Goal: Task Accomplishment & Management: Manage account settings

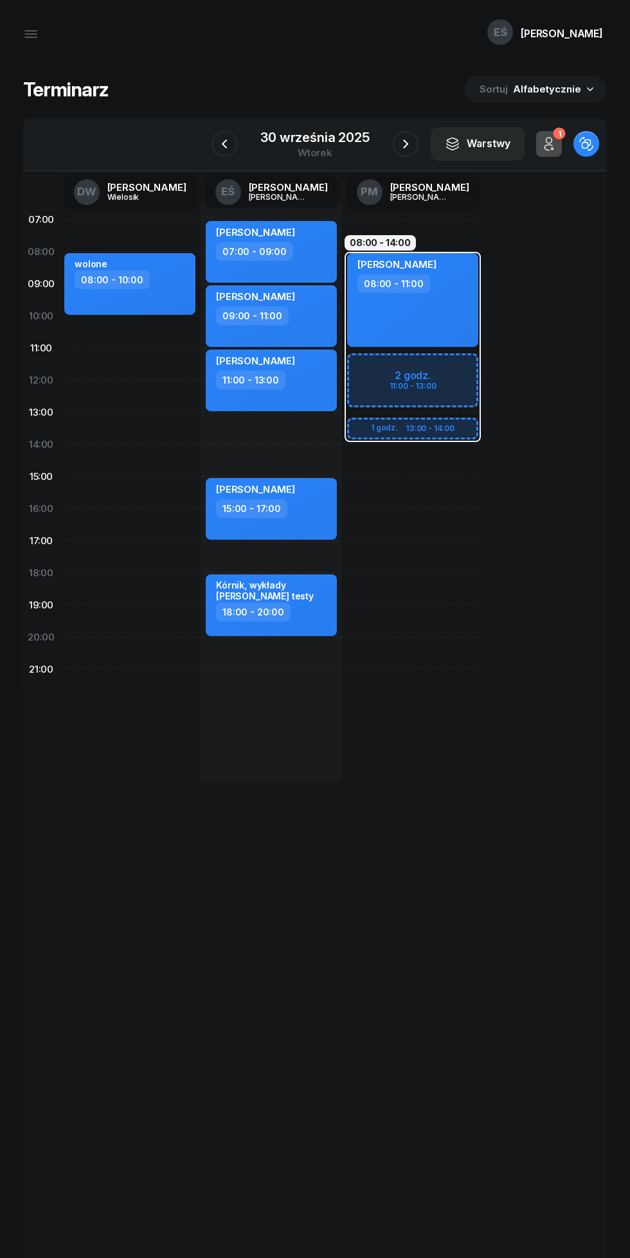
click at [398, 140] on icon "button" at bounding box center [405, 143] width 15 height 15
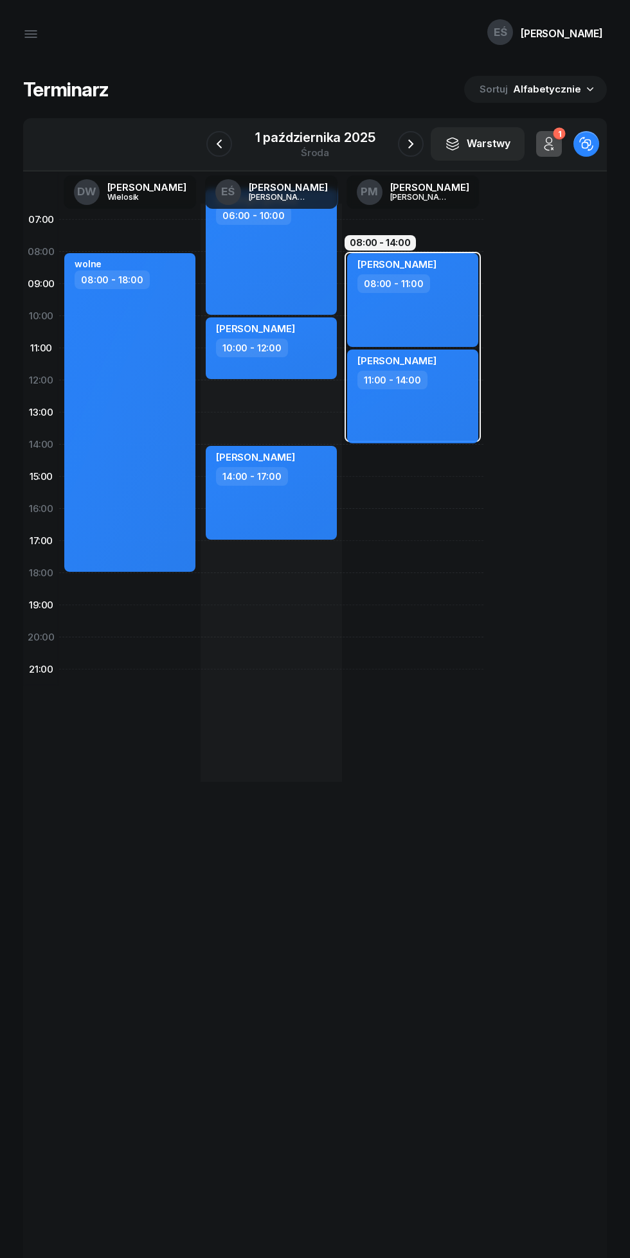
click at [382, 146] on div "[DATE]" at bounding box center [315, 144] width 151 height 37
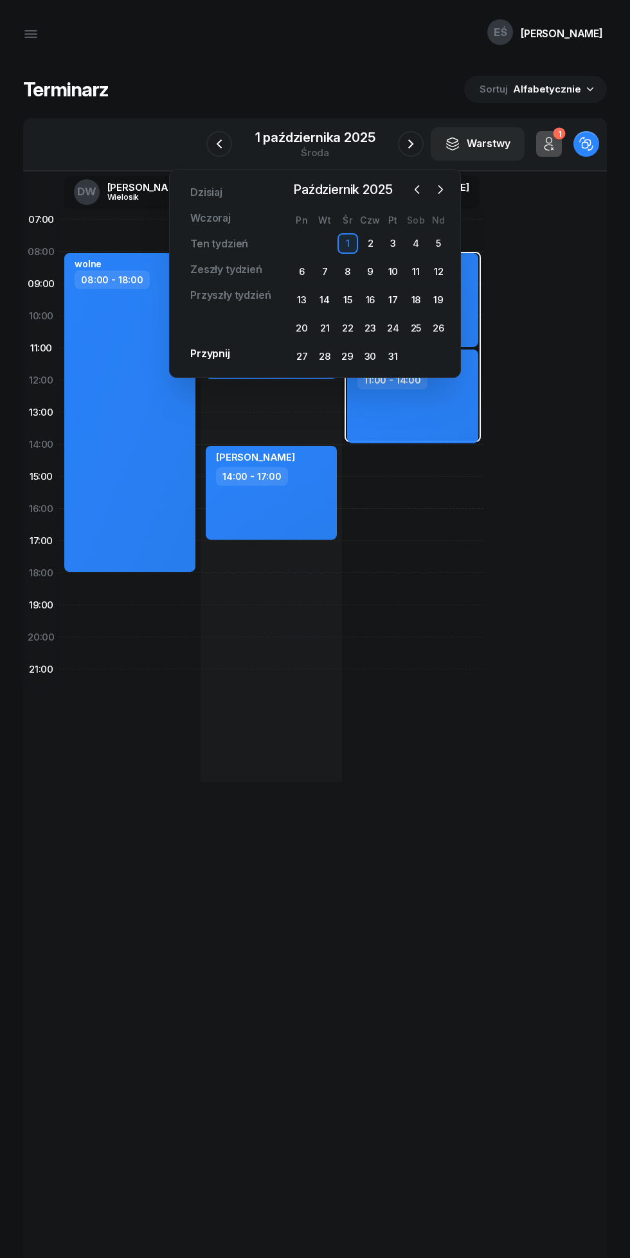
click at [409, 142] on icon "button" at bounding box center [410, 143] width 15 height 15
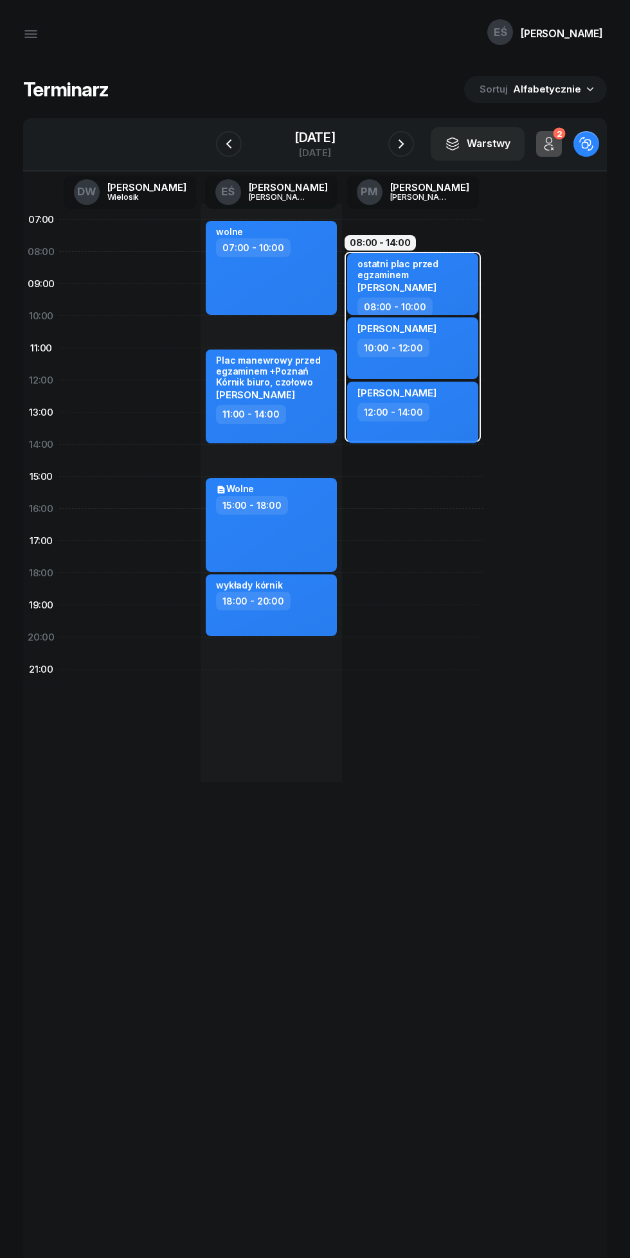
click at [221, 148] on icon "button" at bounding box center [228, 143] width 15 height 15
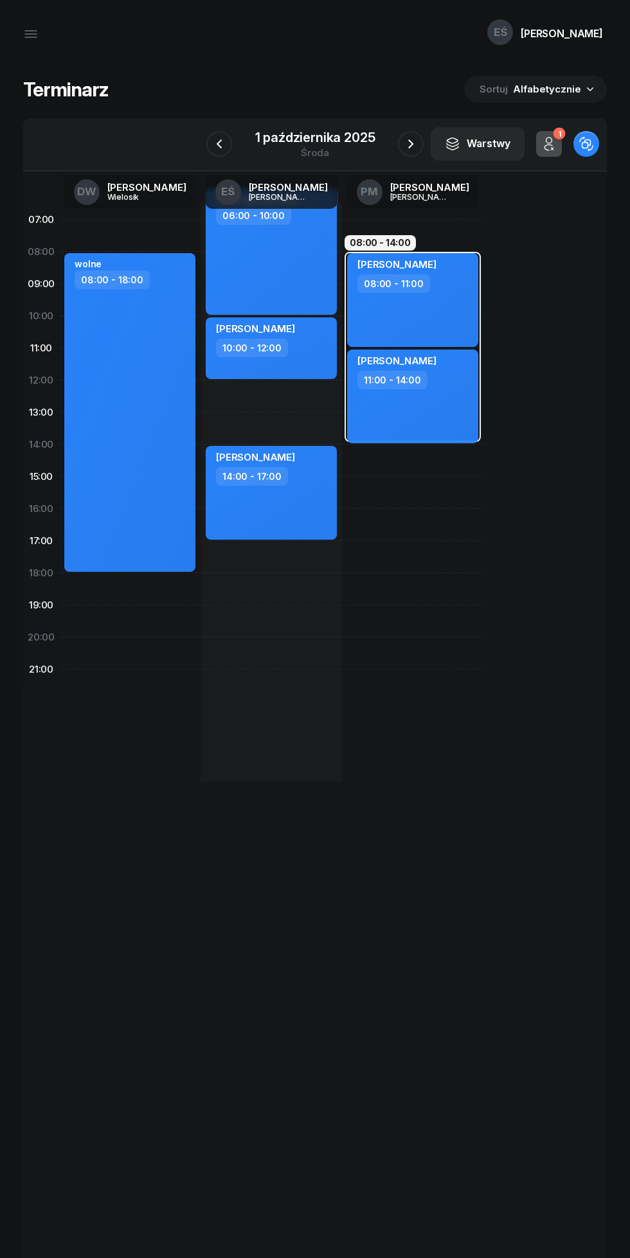
click at [410, 144] on icon "button" at bounding box center [410, 143] width 15 height 15
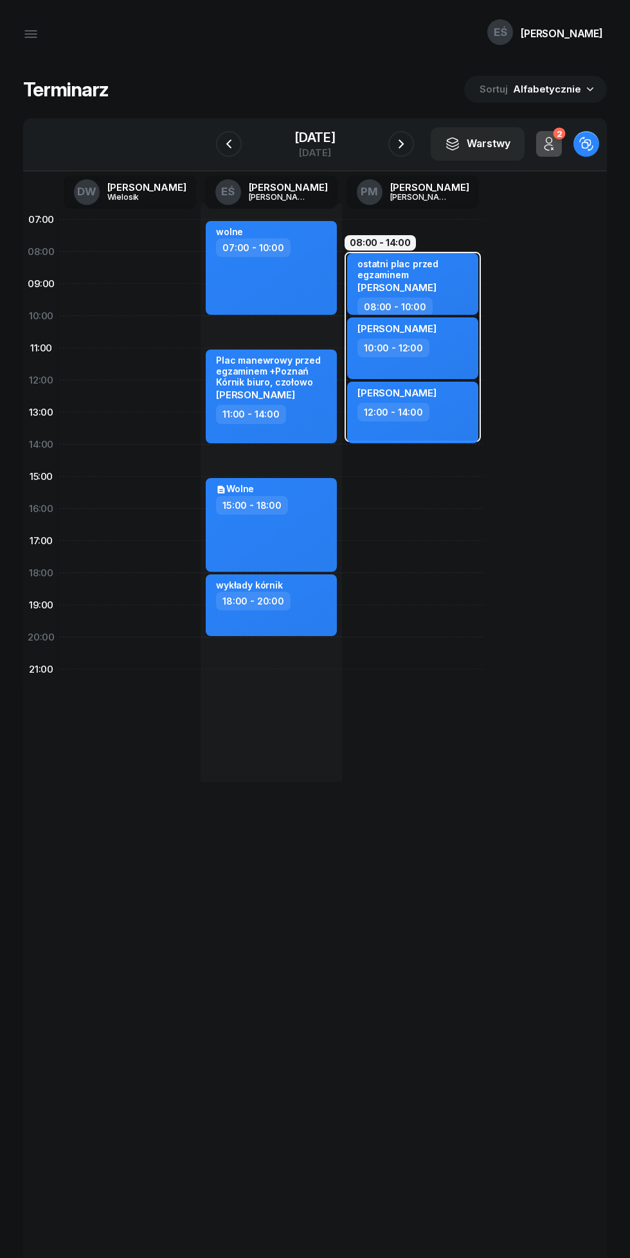
click at [409, 144] on icon "button" at bounding box center [400, 143] width 15 height 15
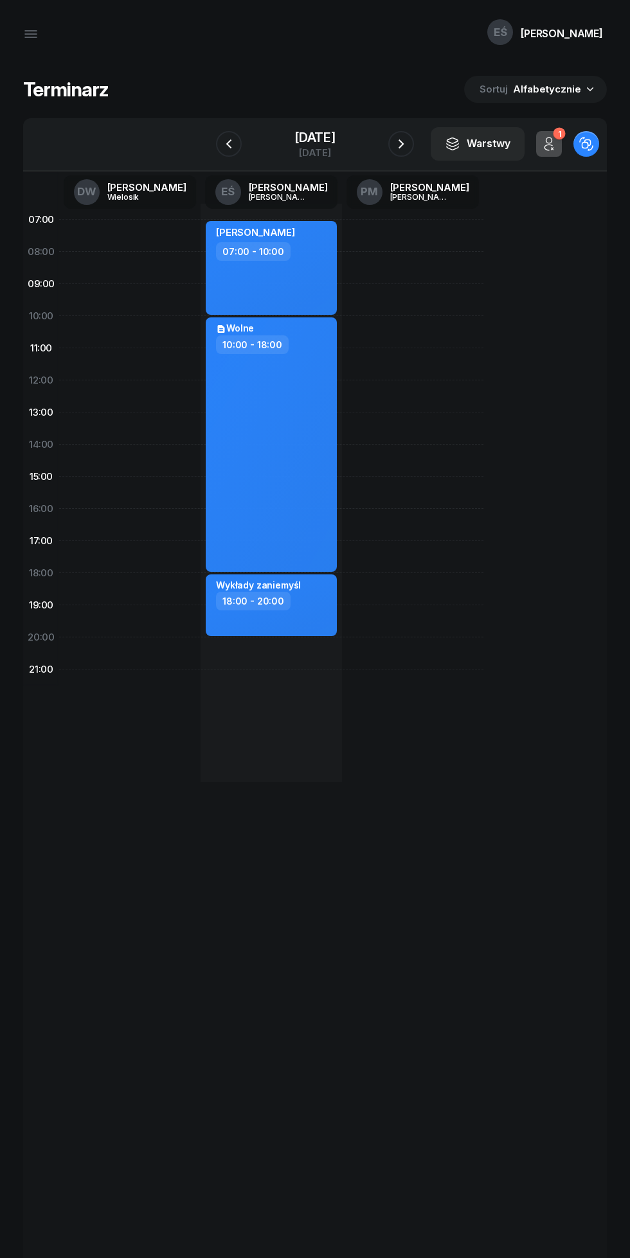
click at [409, 144] on icon "button" at bounding box center [400, 143] width 15 height 15
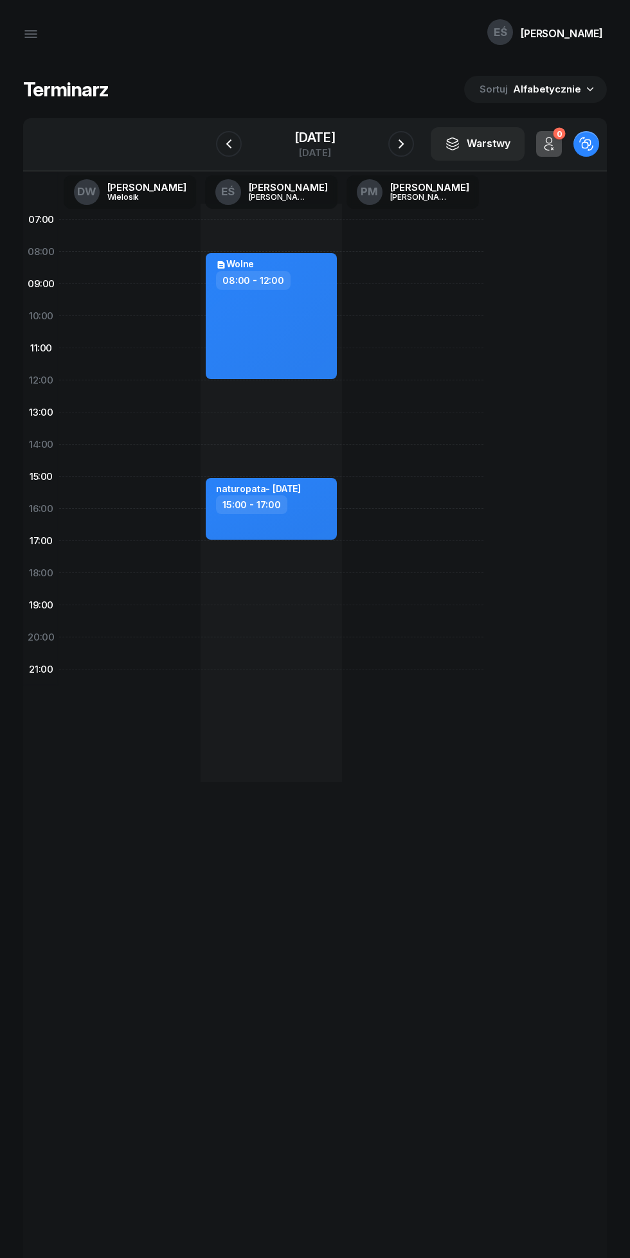
click at [380, 148] on div "[DATE]" at bounding box center [314, 144] width 131 height 37
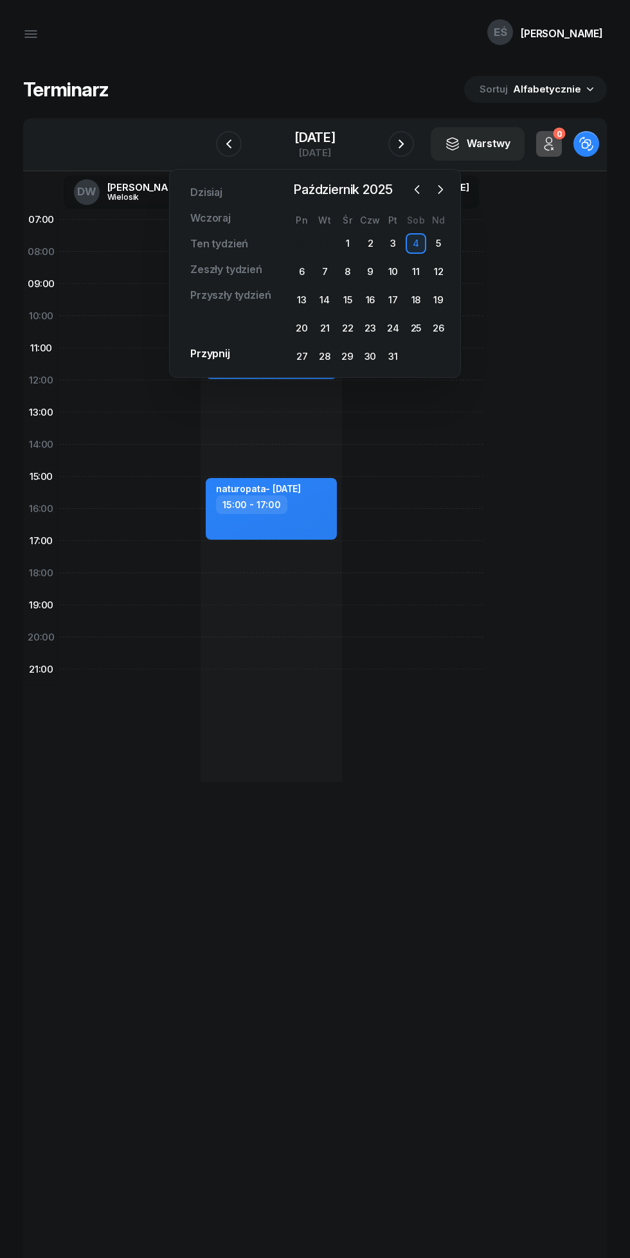
click at [409, 144] on icon "button" at bounding box center [400, 143] width 15 height 15
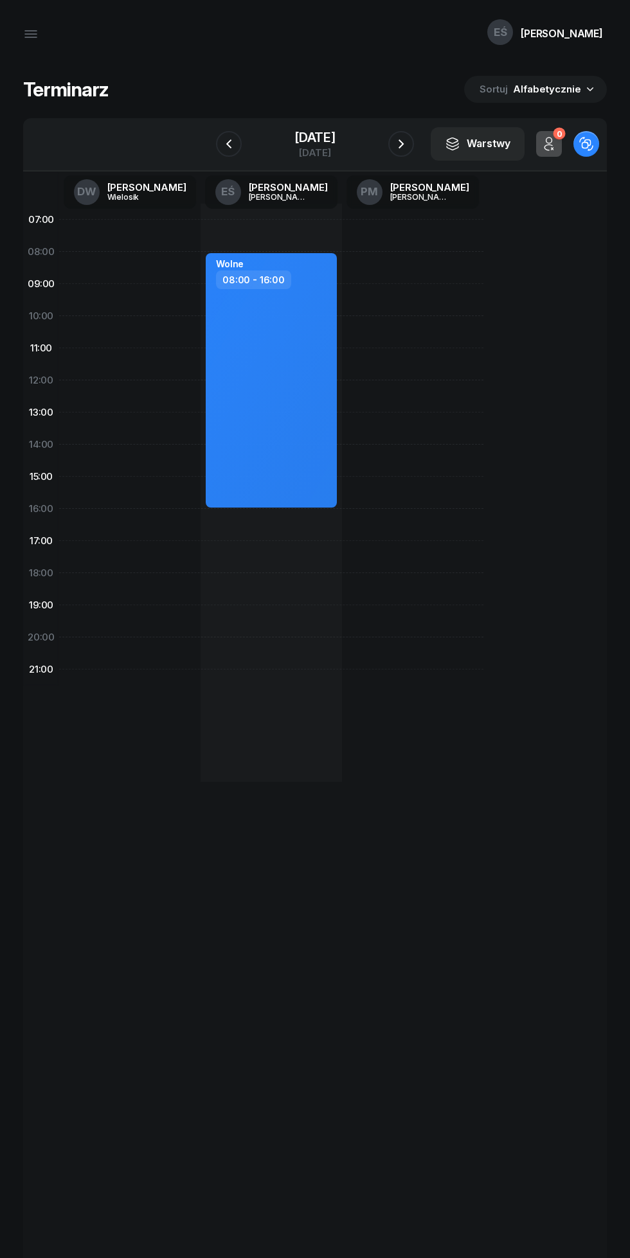
click at [380, 136] on div "[DATE]" at bounding box center [314, 144] width 131 height 37
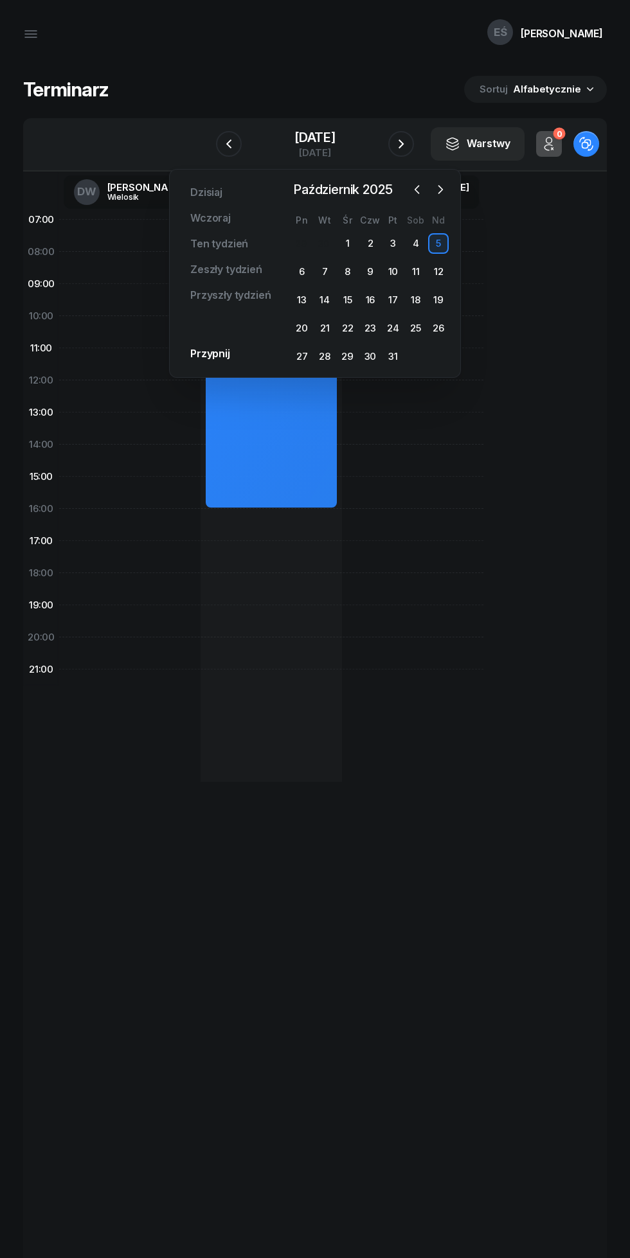
click at [409, 141] on icon "button" at bounding box center [400, 143] width 15 height 15
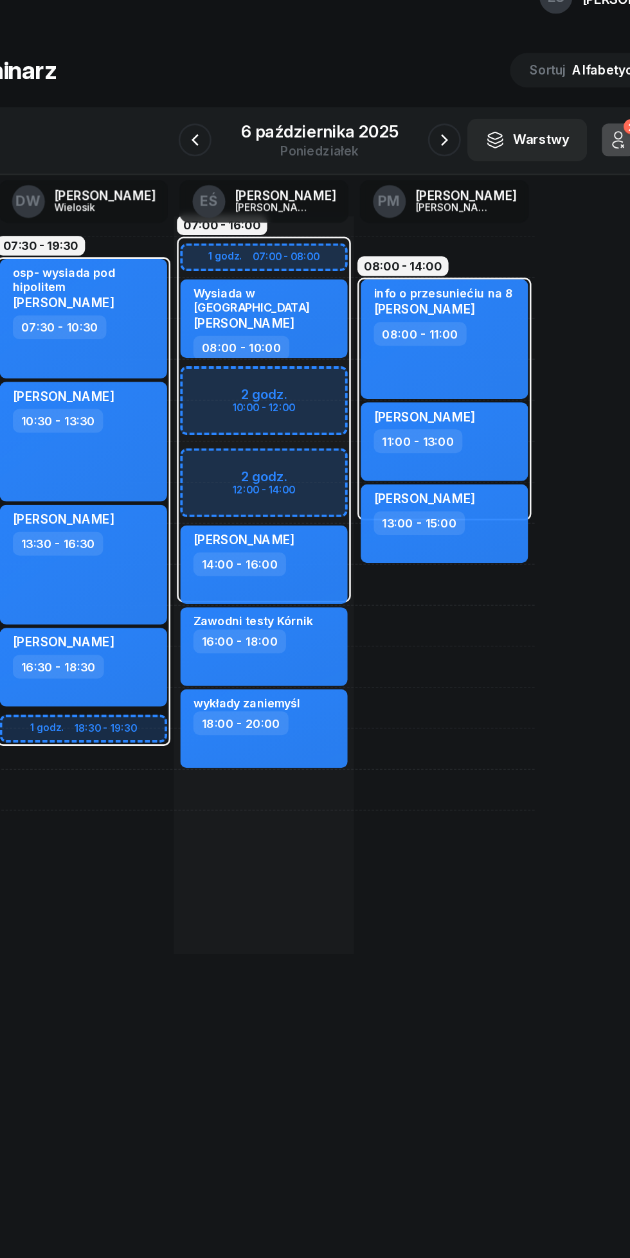
click at [218, 144] on icon "button" at bounding box center [216, 143] width 15 height 15
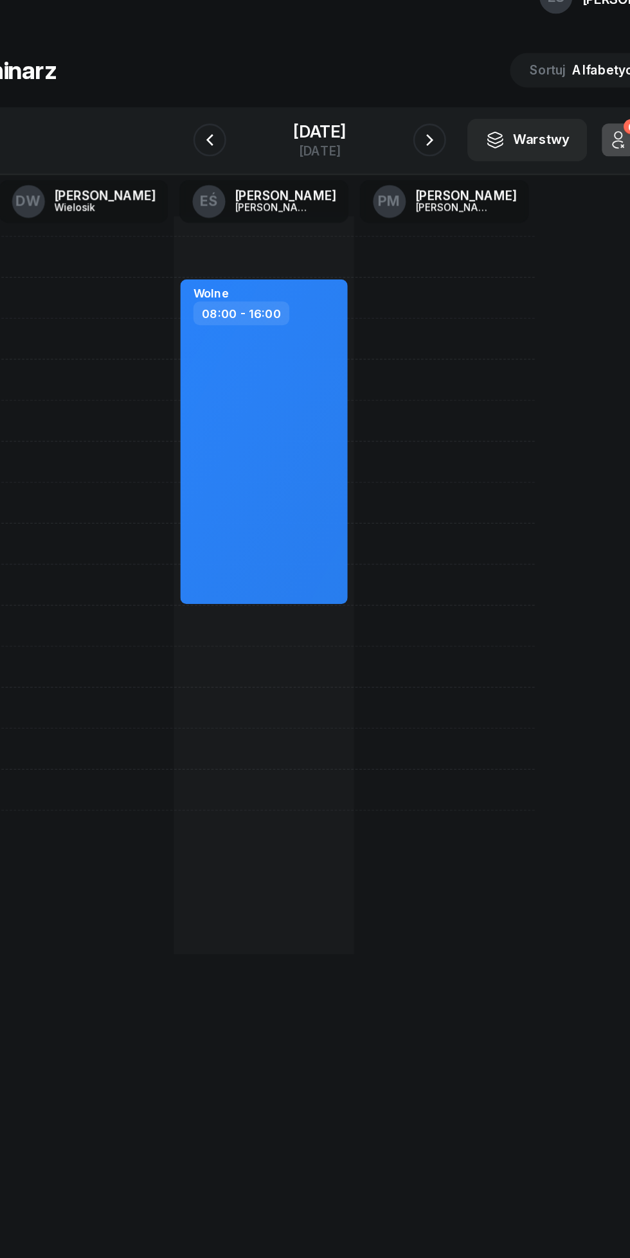
click at [221, 146] on icon "button" at bounding box center [228, 143] width 15 height 15
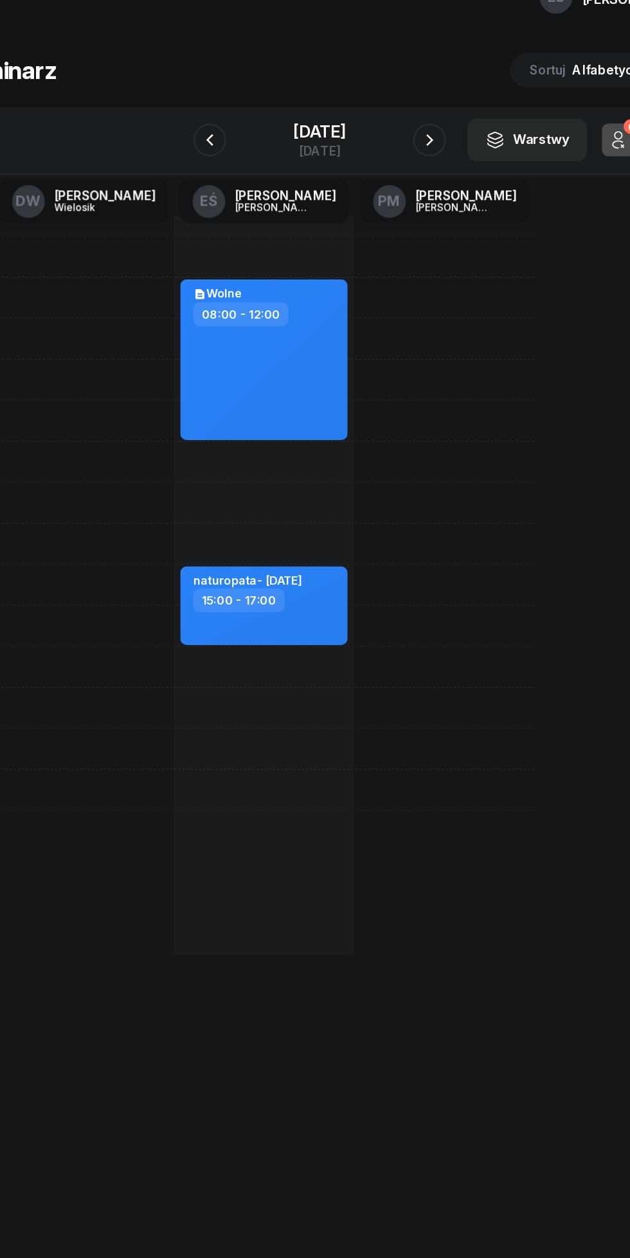
click at [221, 144] on icon "button" at bounding box center [228, 143] width 15 height 15
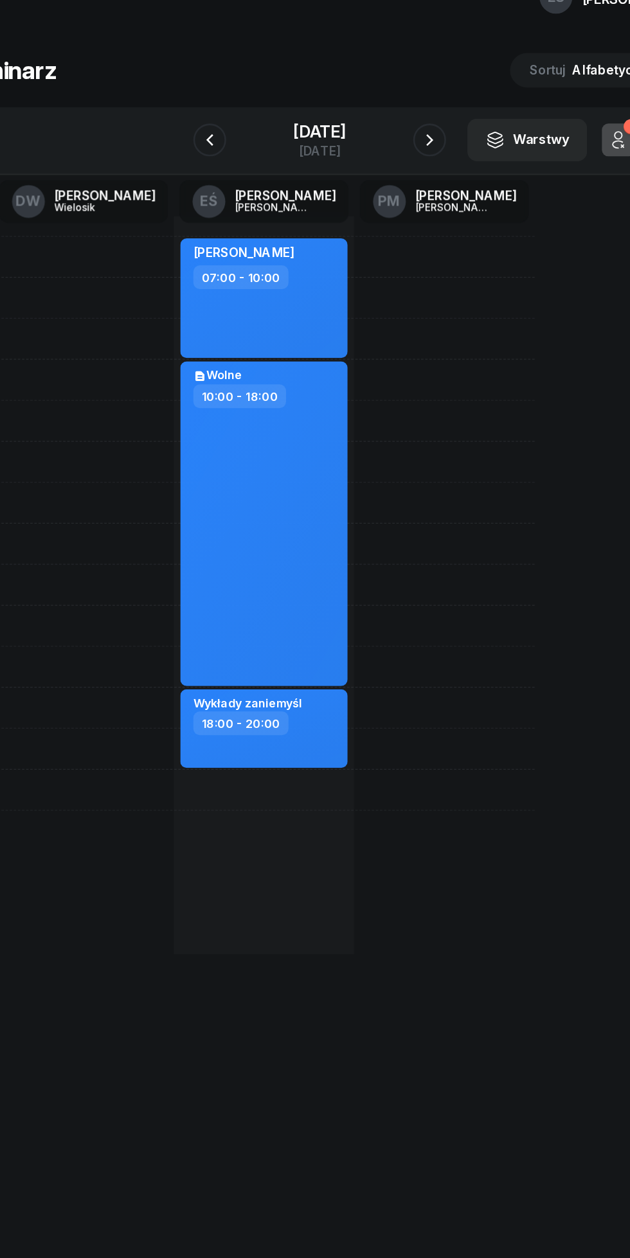
click at [221, 144] on icon "button" at bounding box center [228, 143] width 15 height 15
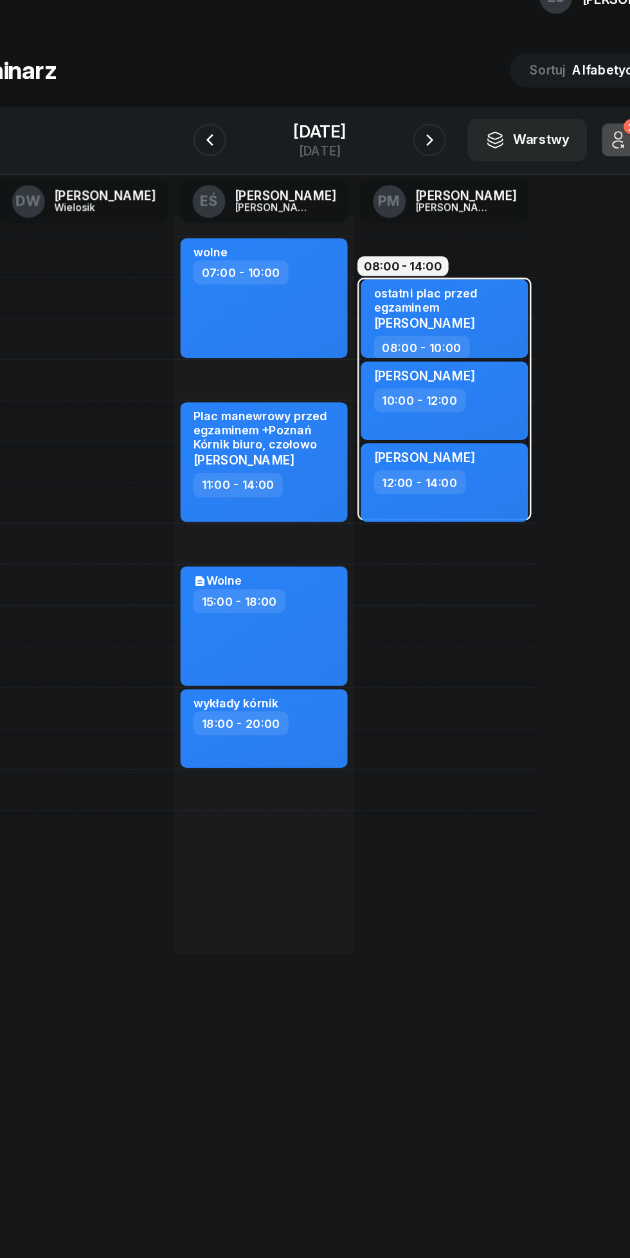
click at [221, 141] on icon "button" at bounding box center [228, 143] width 15 height 15
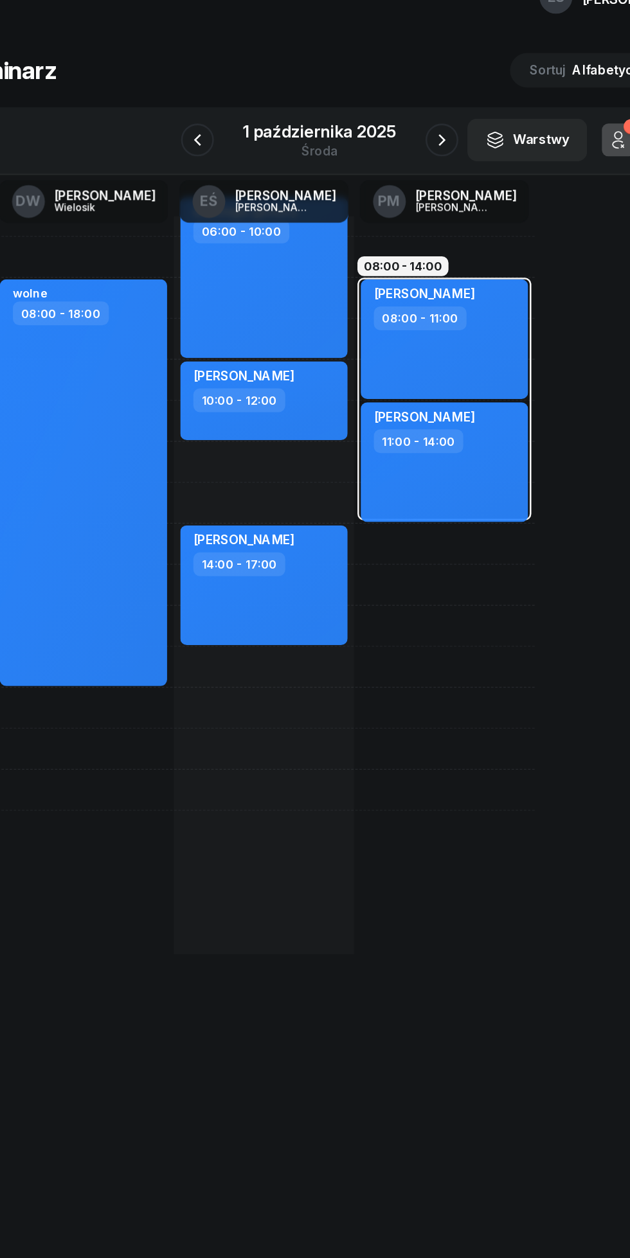
click at [215, 144] on icon "button" at bounding box center [218, 143] width 15 height 15
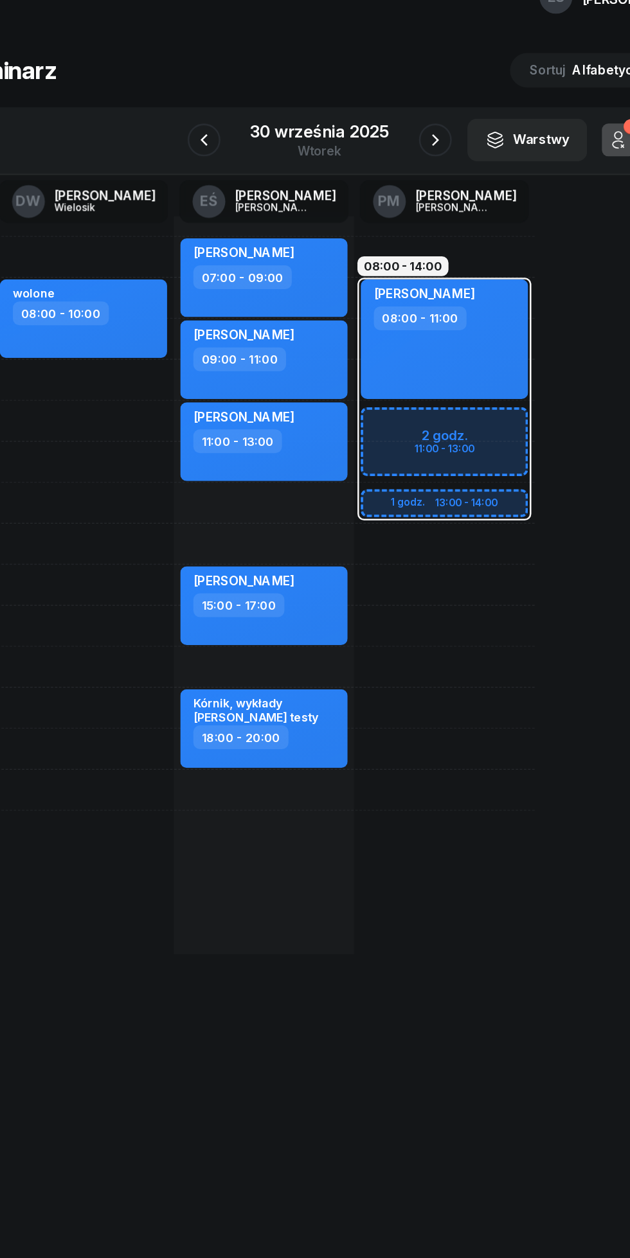
click at [405, 144] on icon "button" at bounding box center [405, 143] width 15 height 15
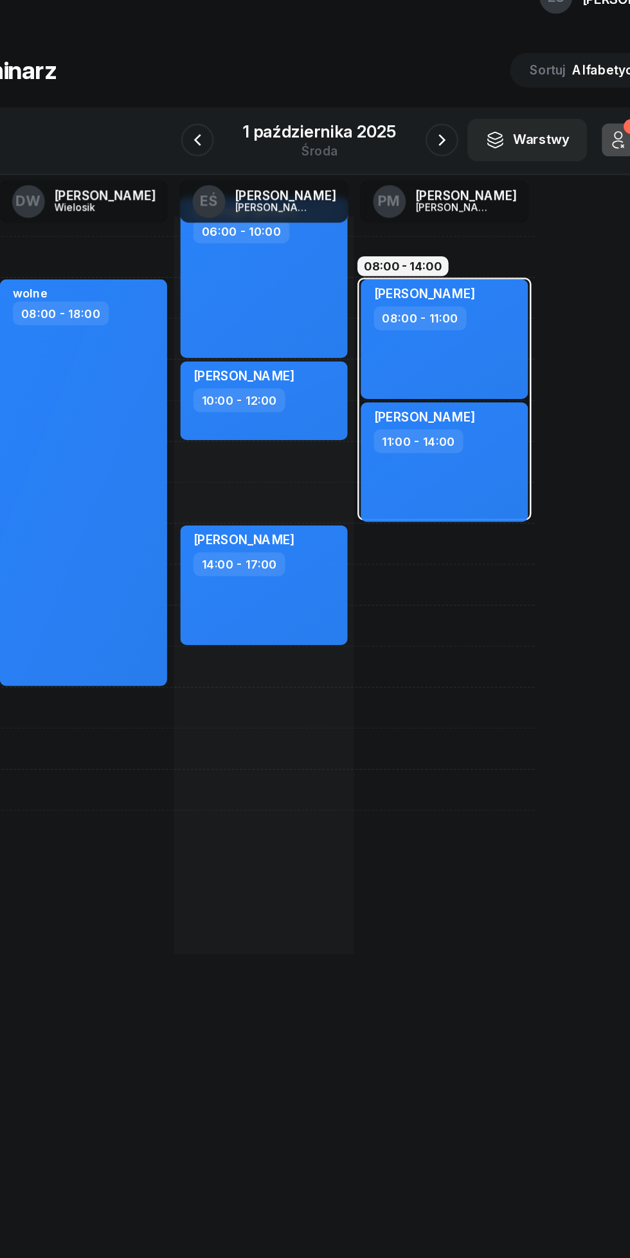
click at [415, 148] on icon "button" at bounding box center [410, 143] width 15 height 15
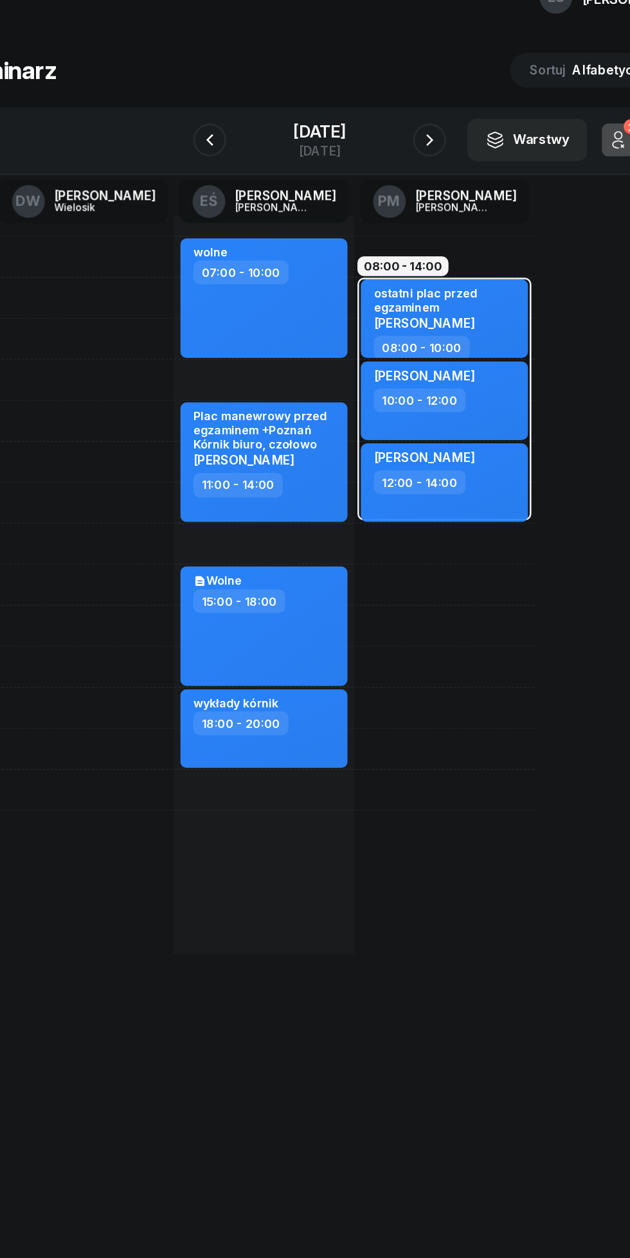
click at [409, 144] on icon "button" at bounding box center [400, 143] width 15 height 15
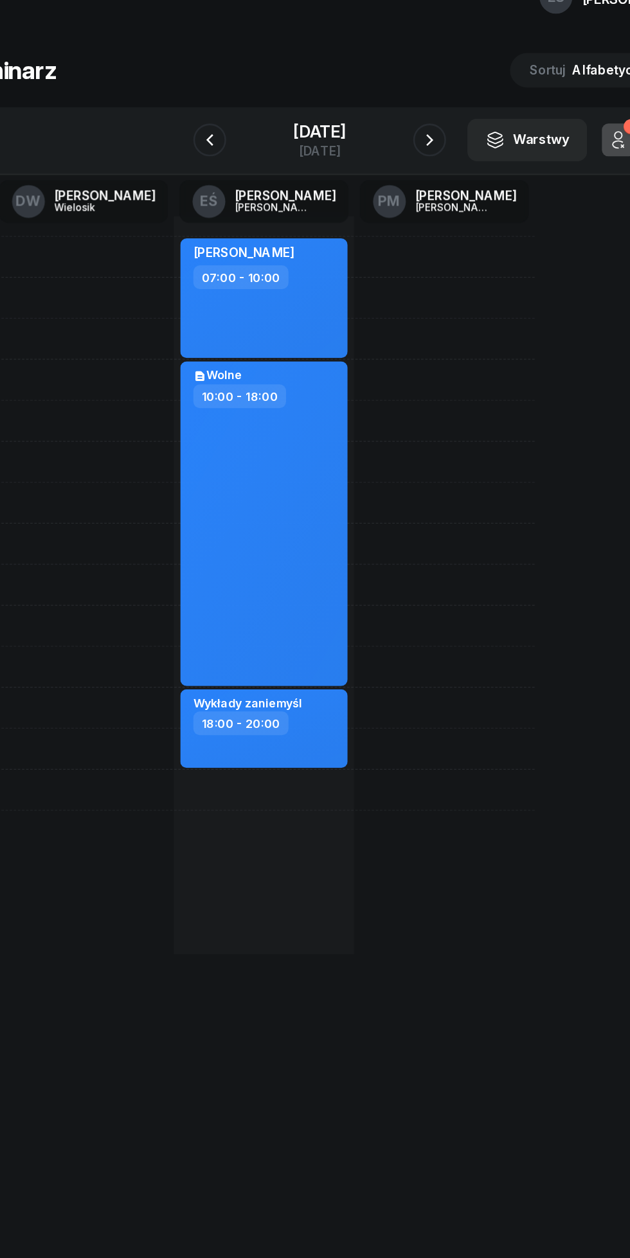
click at [409, 144] on icon "button" at bounding box center [400, 143] width 15 height 15
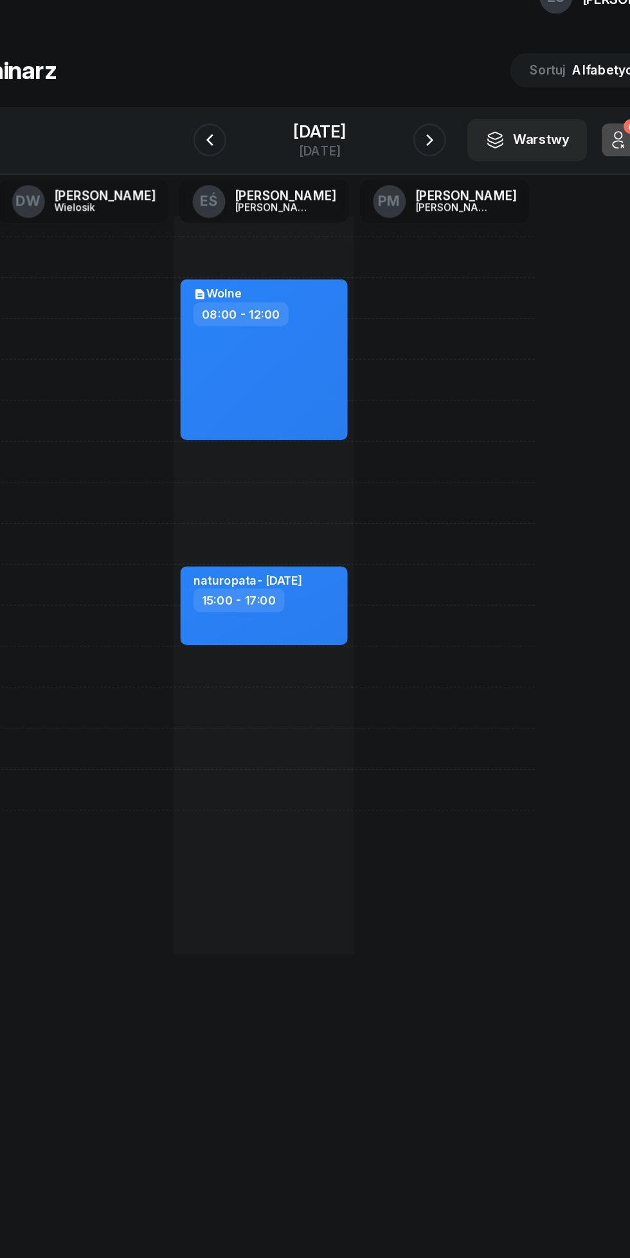
click at [409, 139] on icon "button" at bounding box center [400, 143] width 15 height 15
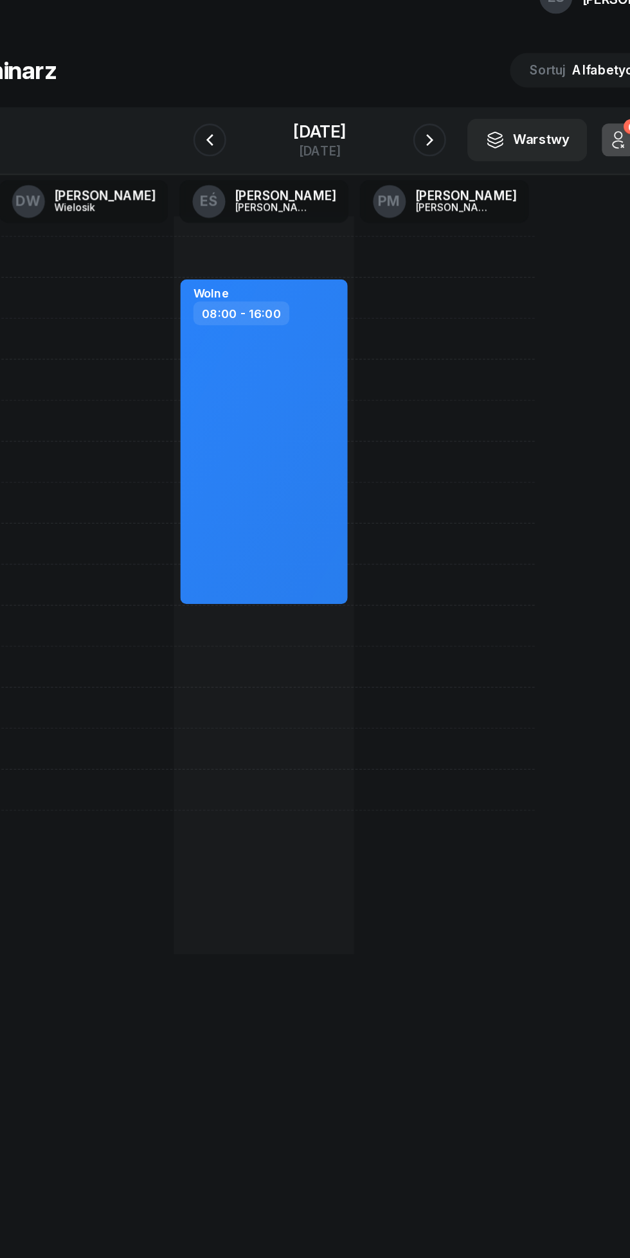
click at [409, 143] on icon "button" at bounding box center [400, 143] width 15 height 15
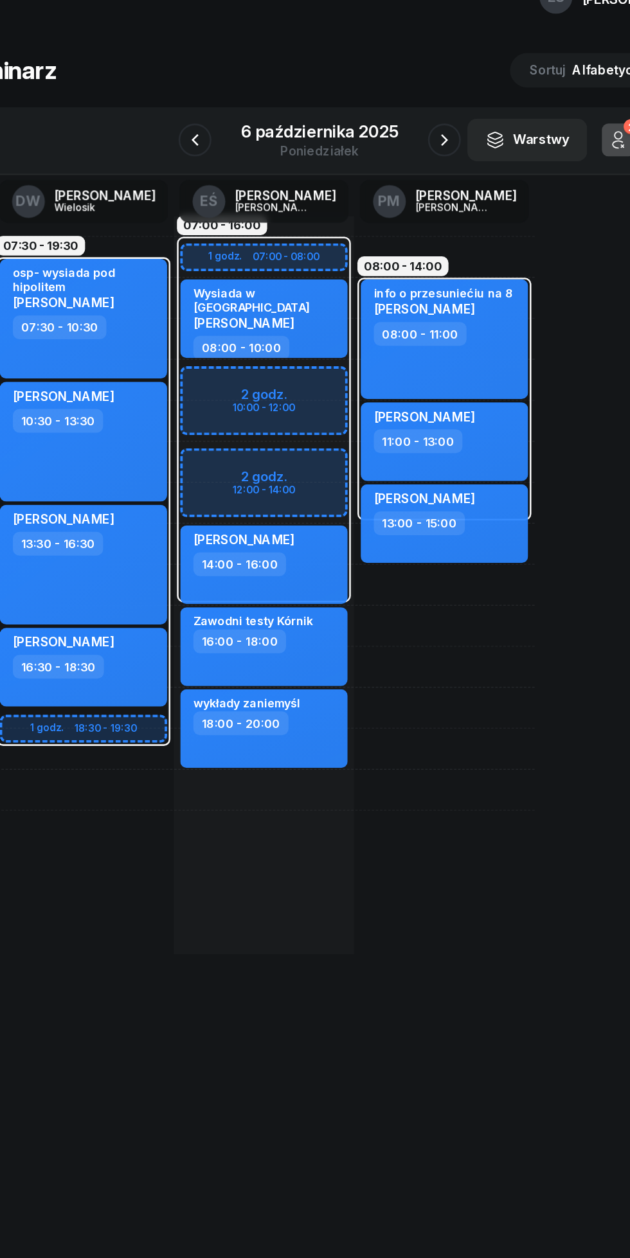
click at [221, 139] on icon "button" at bounding box center [216, 143] width 15 height 15
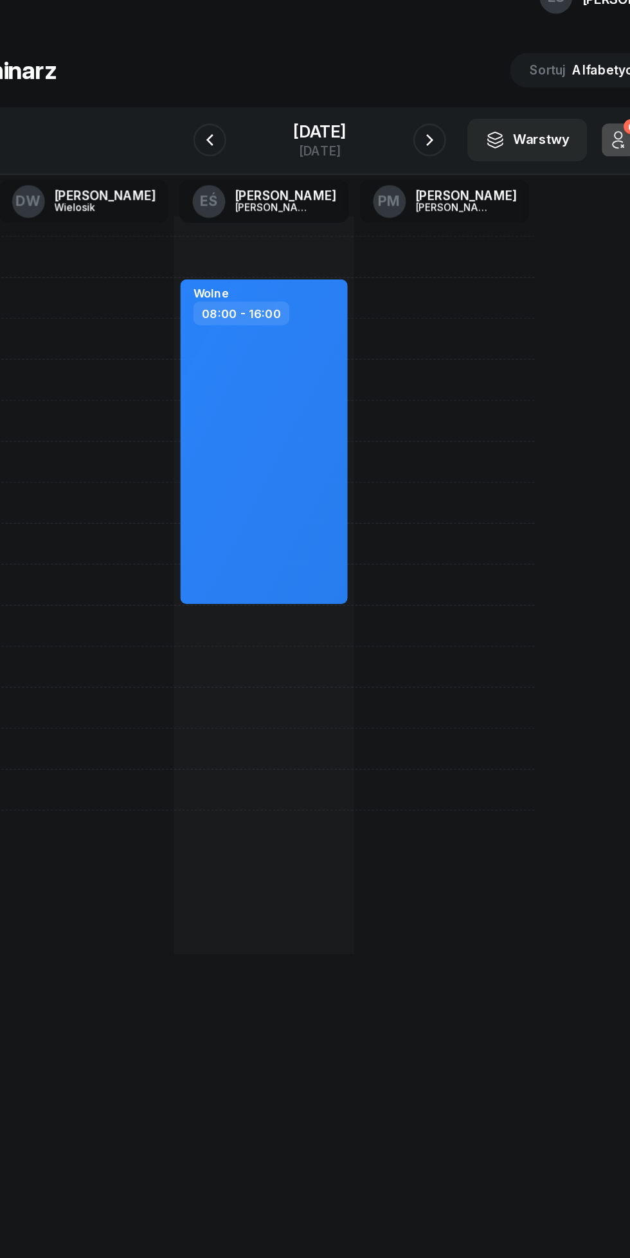
click at [409, 144] on icon "button" at bounding box center [400, 143] width 15 height 15
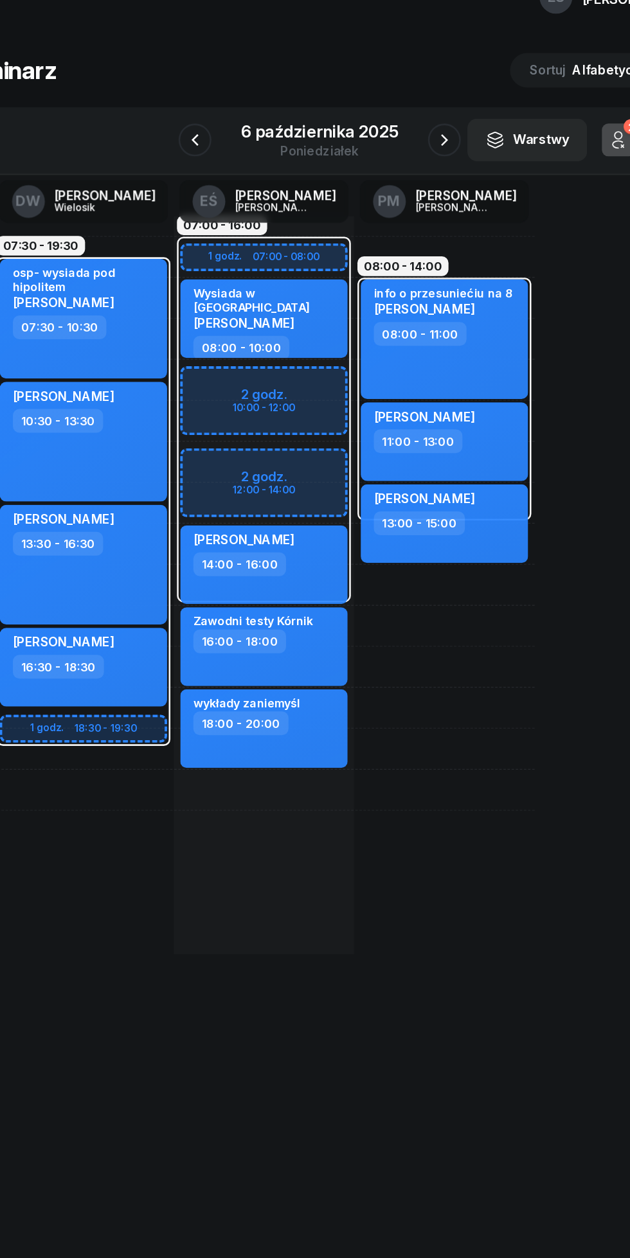
click at [218, 145] on icon "button" at bounding box center [216, 143] width 15 height 15
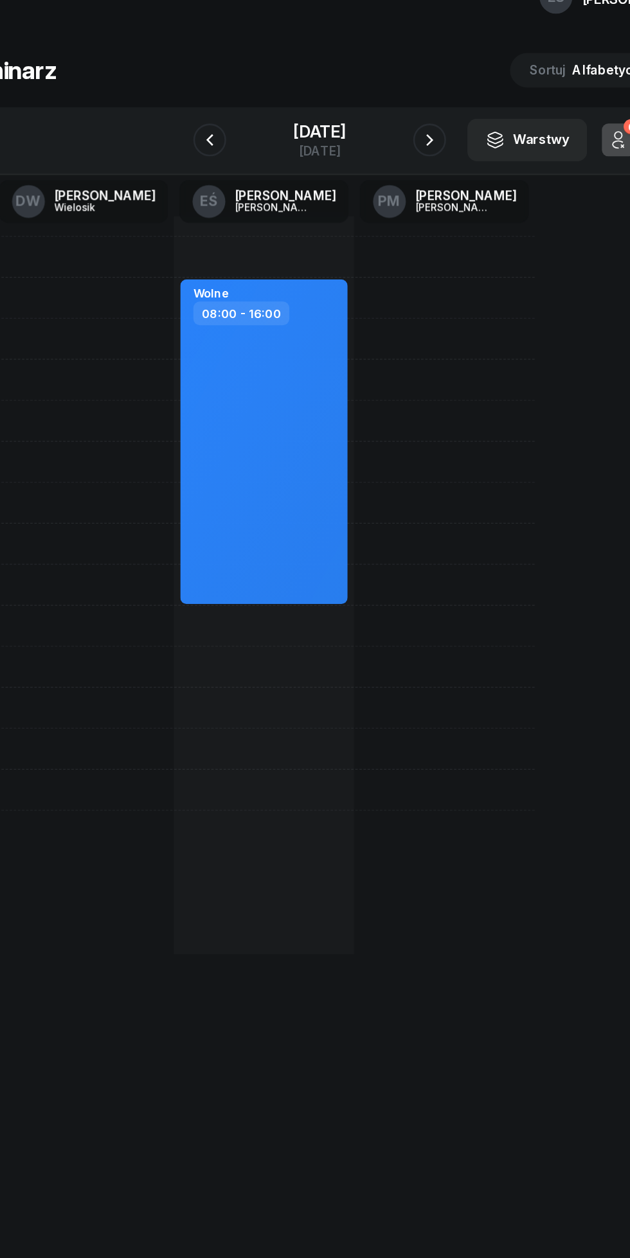
click at [409, 144] on icon "button" at bounding box center [400, 143] width 15 height 15
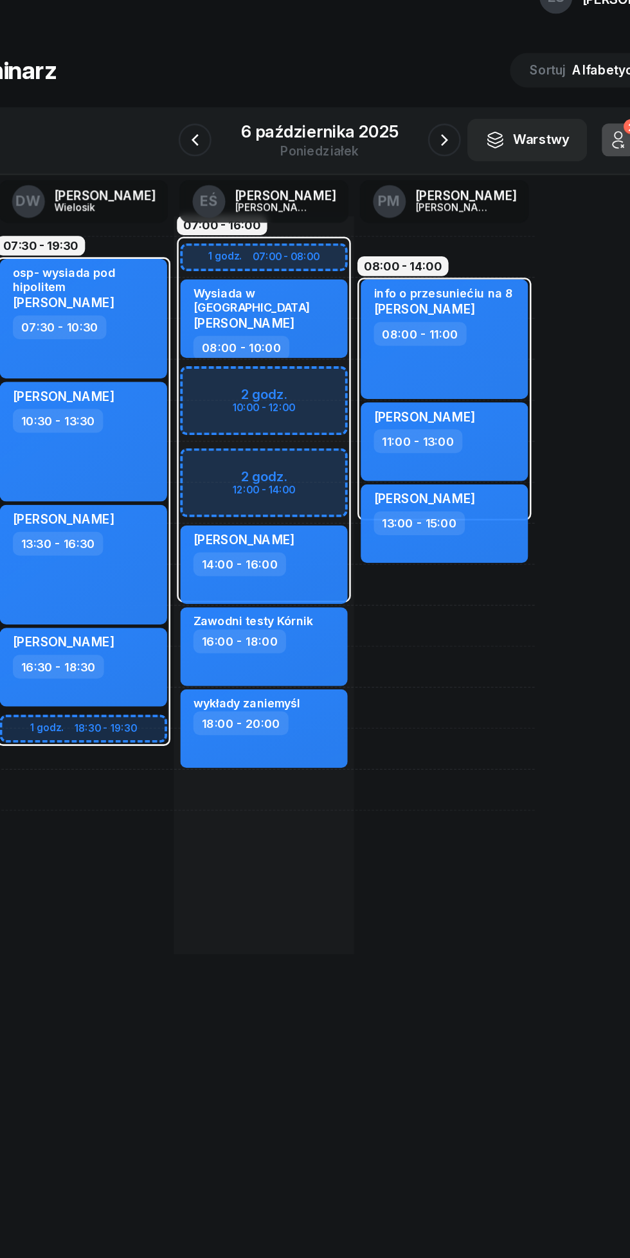
click at [405, 143] on icon "button" at bounding box center [412, 143] width 15 height 15
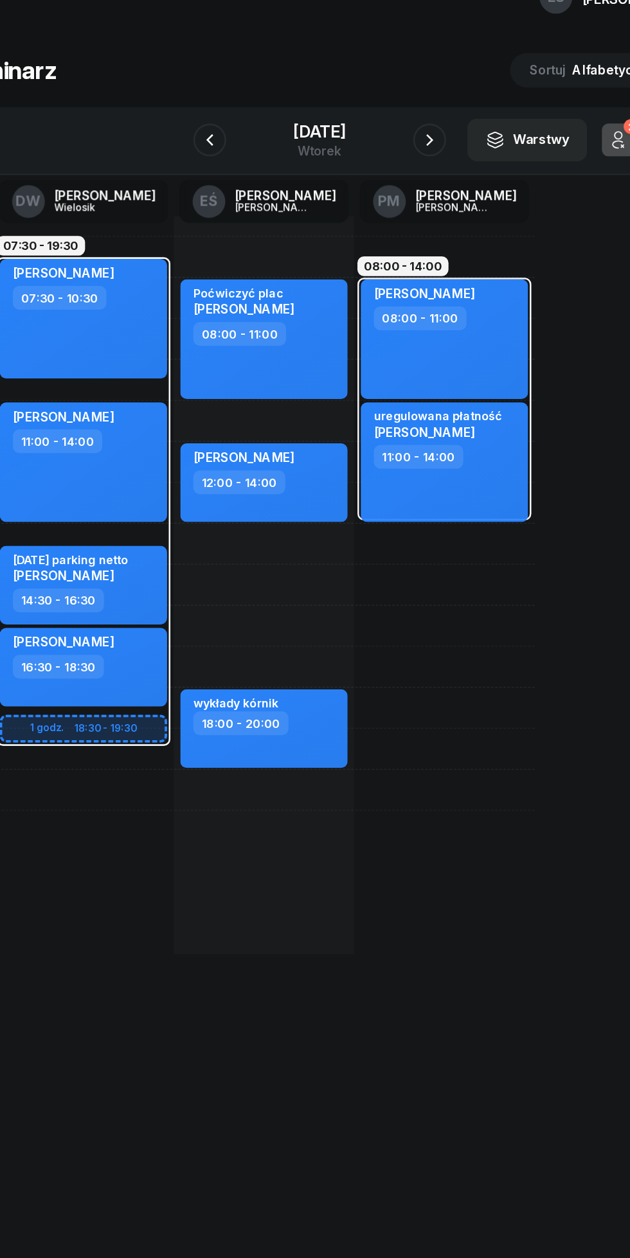
click at [409, 139] on icon "button" at bounding box center [400, 143] width 15 height 15
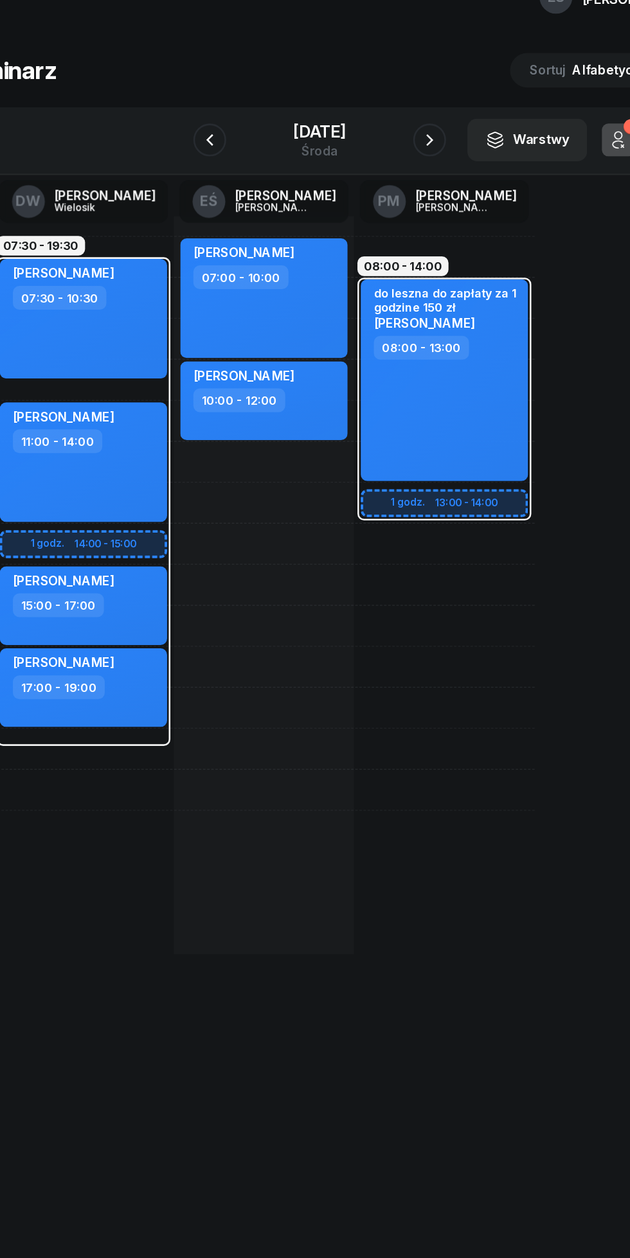
click at [409, 139] on icon "button" at bounding box center [400, 143] width 15 height 15
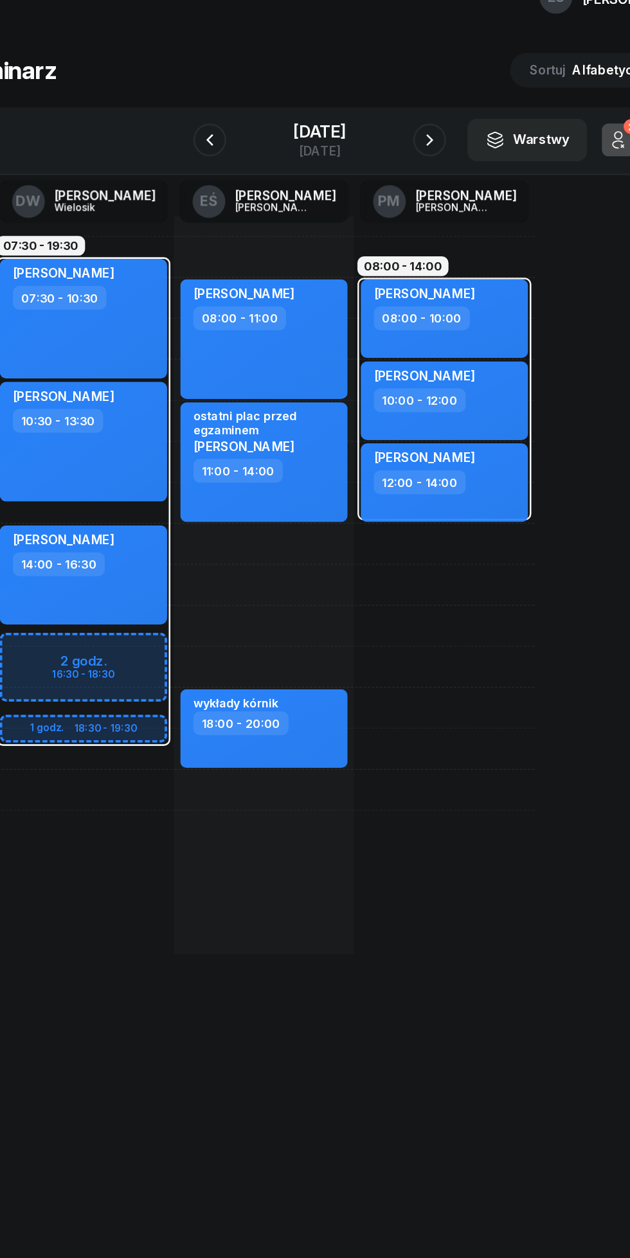
click at [316, 140] on div "[DATE]" at bounding box center [314, 137] width 41 height 13
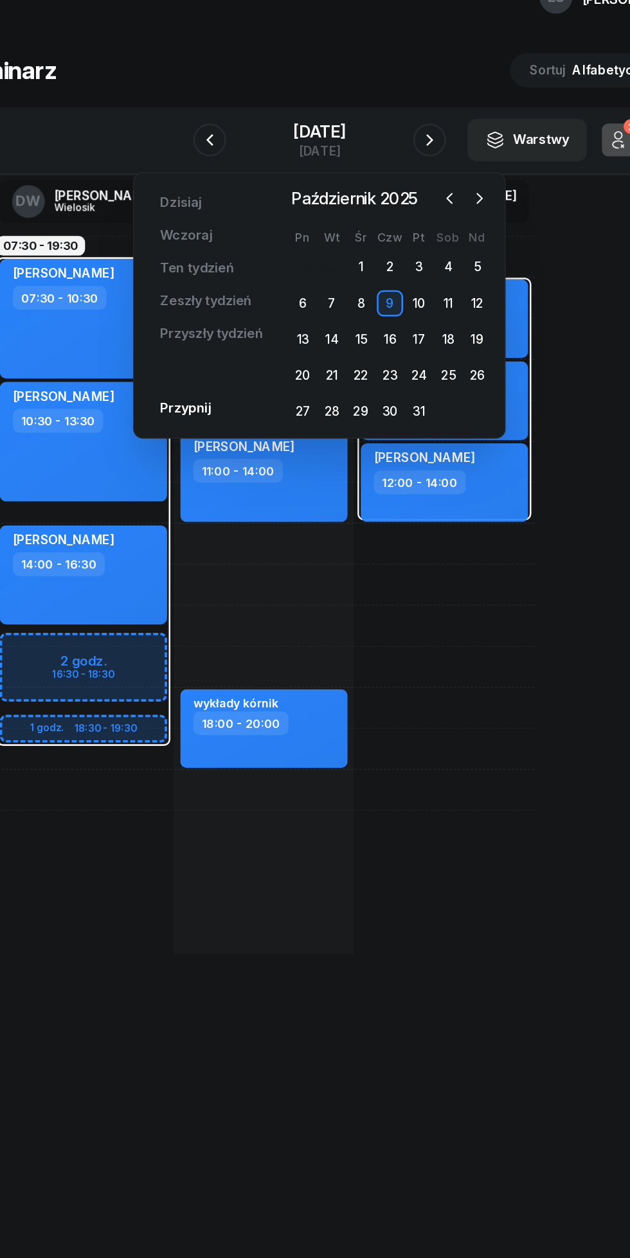
click at [412, 190] on icon "button" at bounding box center [417, 189] width 13 height 13
click at [455, 192] on div "[DATE] [DATE] Ten tydzień Zeszły tydzień Przyszły tydzień Przypnij [DATE] [DATE…" at bounding box center [315, 273] width 292 height 209
click at [445, 184] on icon "button" at bounding box center [440, 189] width 13 height 13
click at [348, 244] on div "1" at bounding box center [347, 243] width 21 height 21
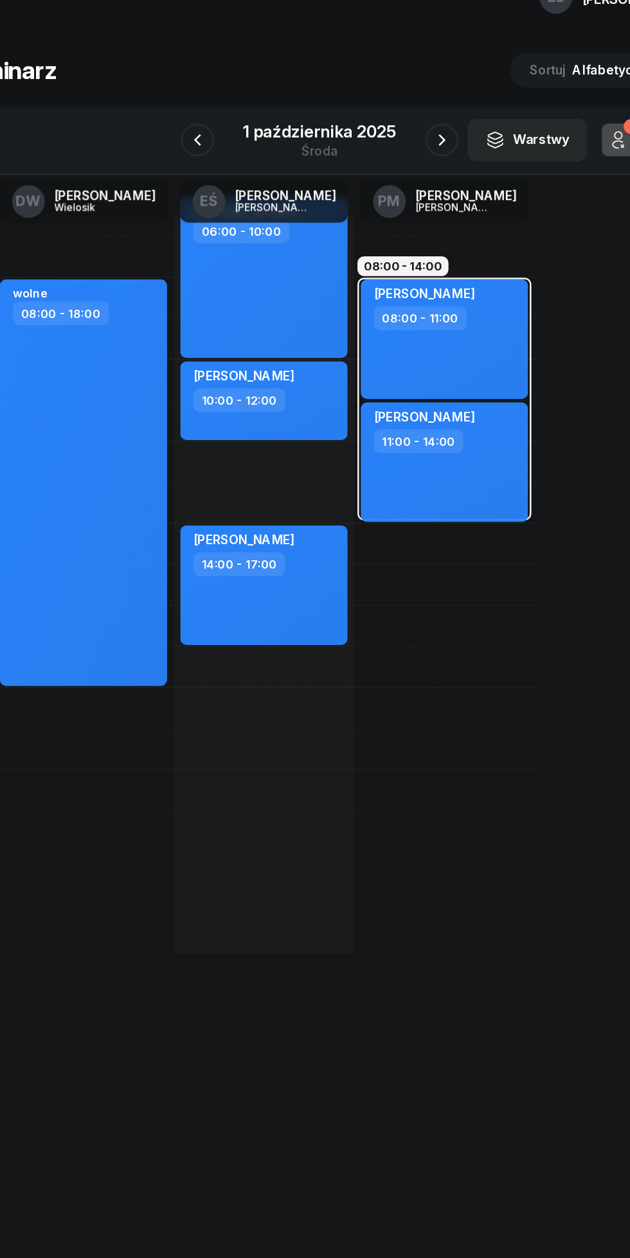
click at [411, 144] on icon "button" at bounding box center [410, 143] width 15 height 15
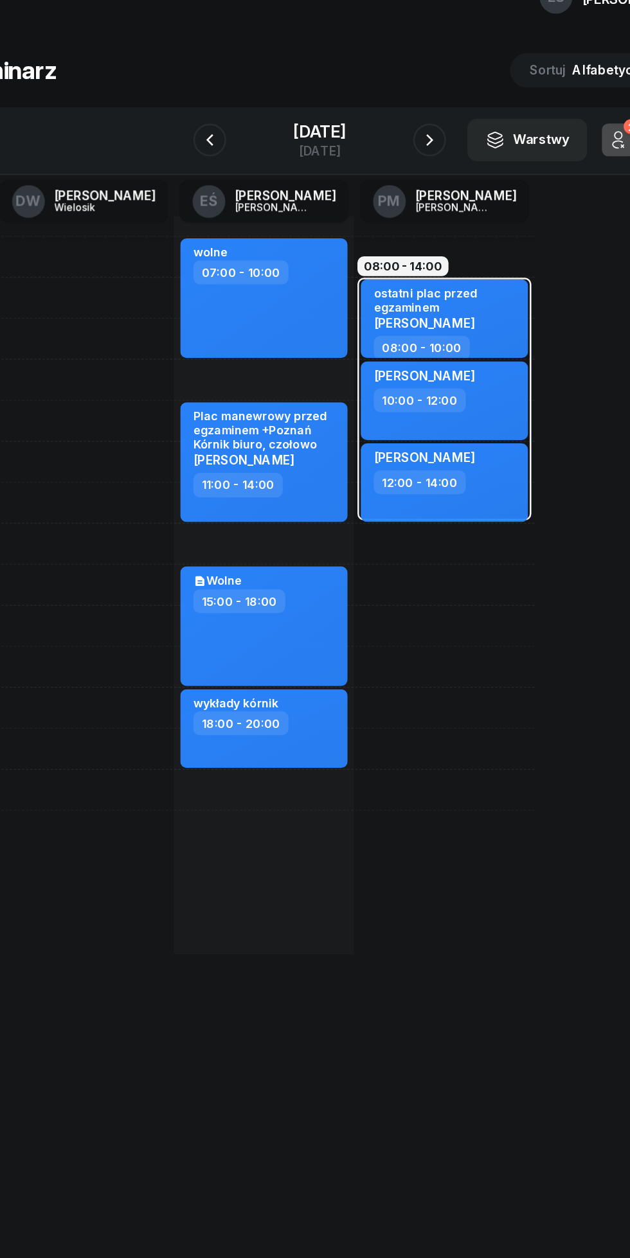
click at [409, 144] on icon "button" at bounding box center [400, 143] width 15 height 15
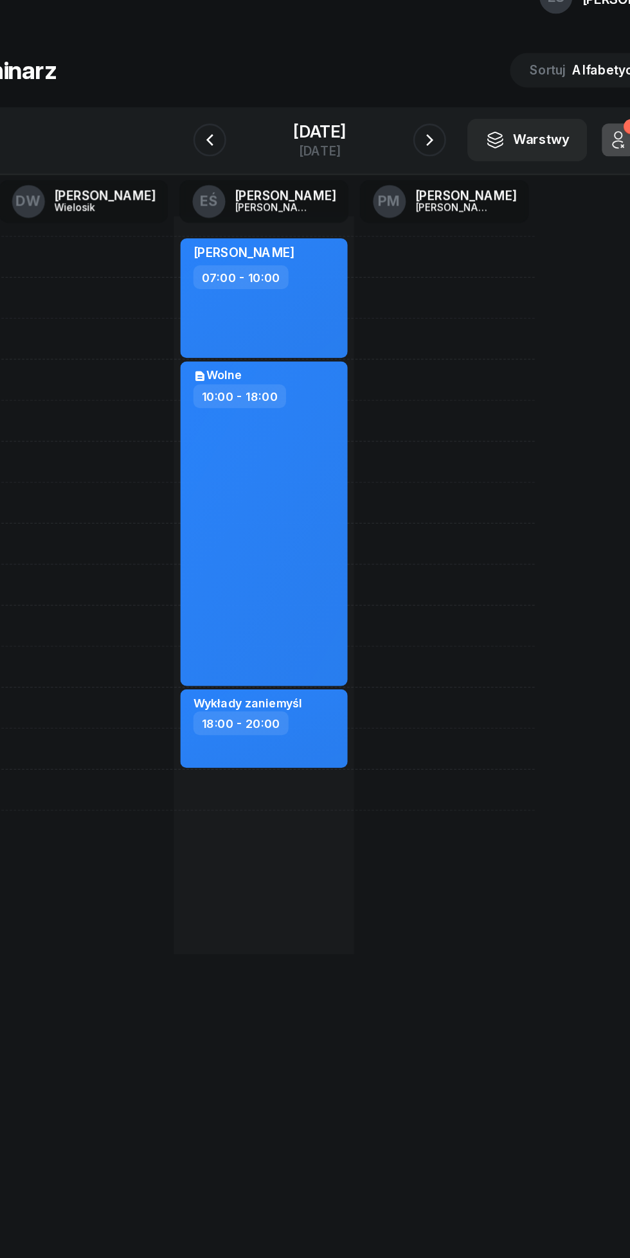
click at [221, 144] on icon "button" at bounding box center [228, 143] width 15 height 15
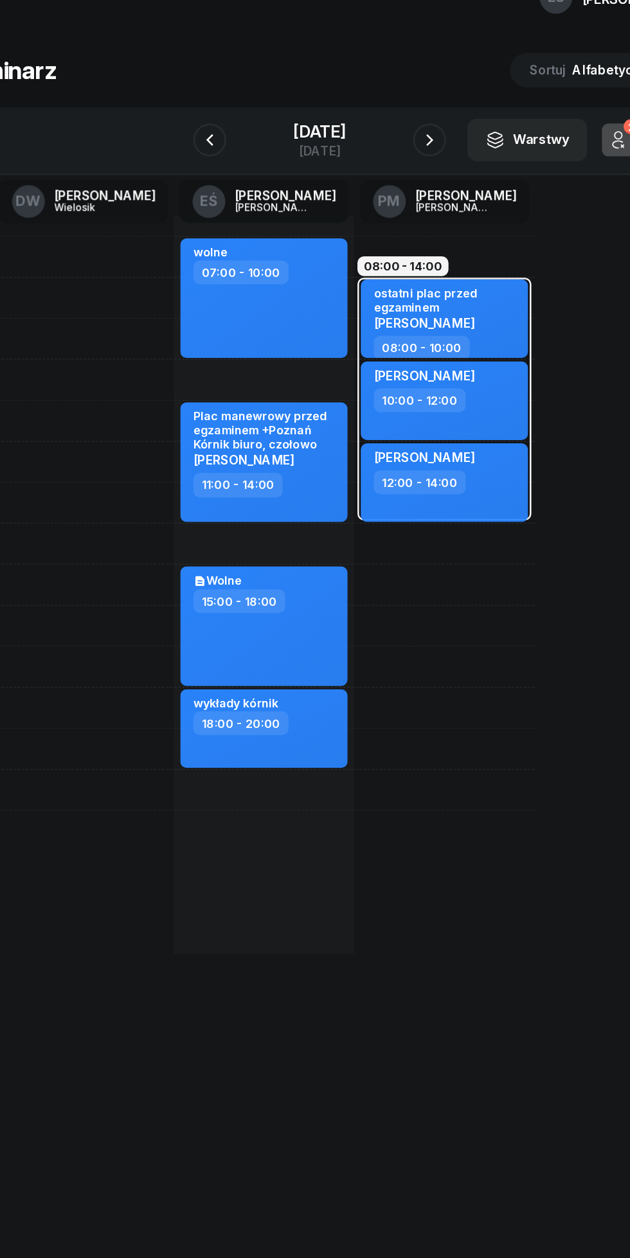
click at [409, 141] on icon "button" at bounding box center [400, 143] width 15 height 15
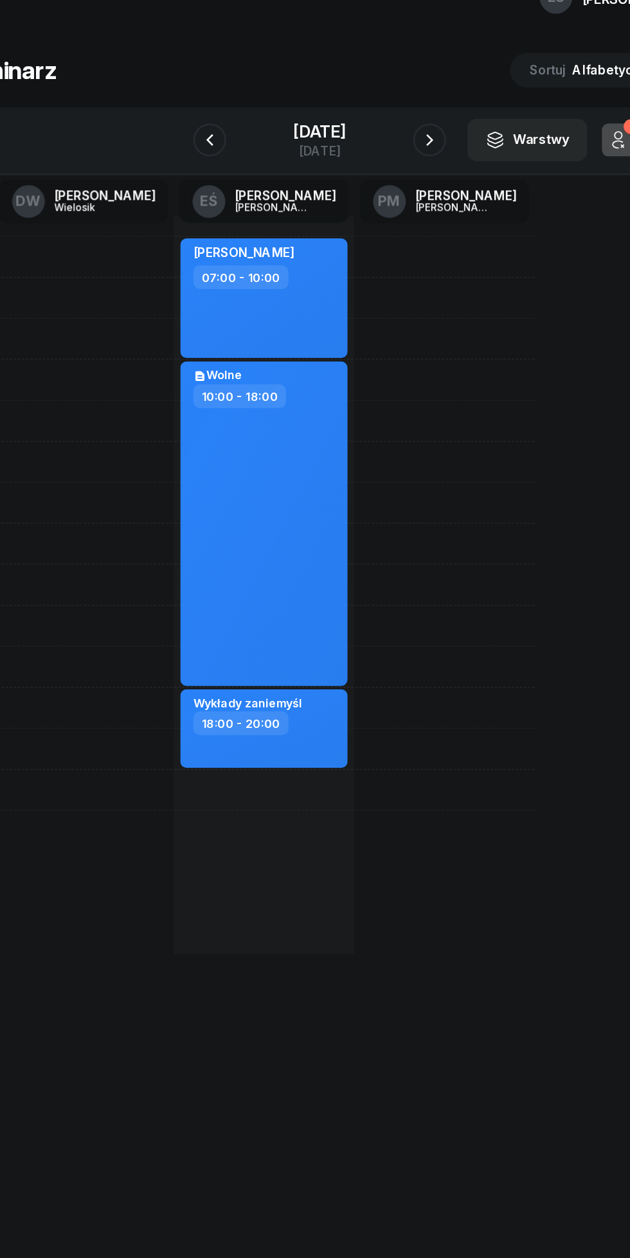
click at [409, 144] on icon "button" at bounding box center [400, 143] width 15 height 15
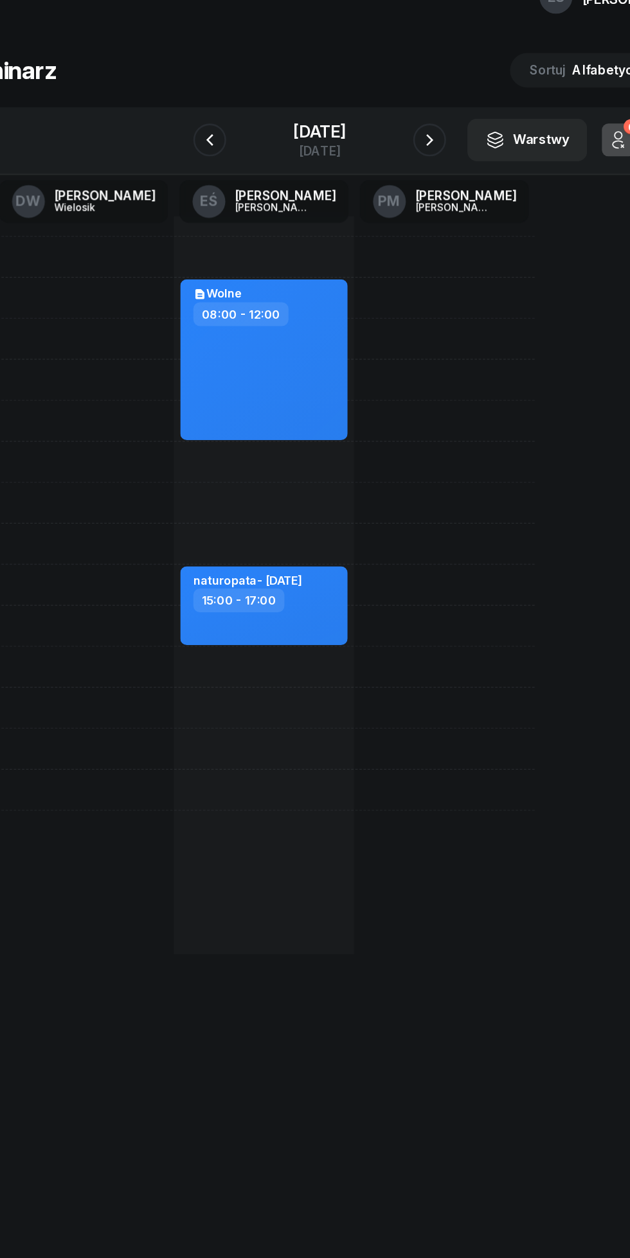
click at [405, 148] on icon "button" at bounding box center [400, 143] width 15 height 15
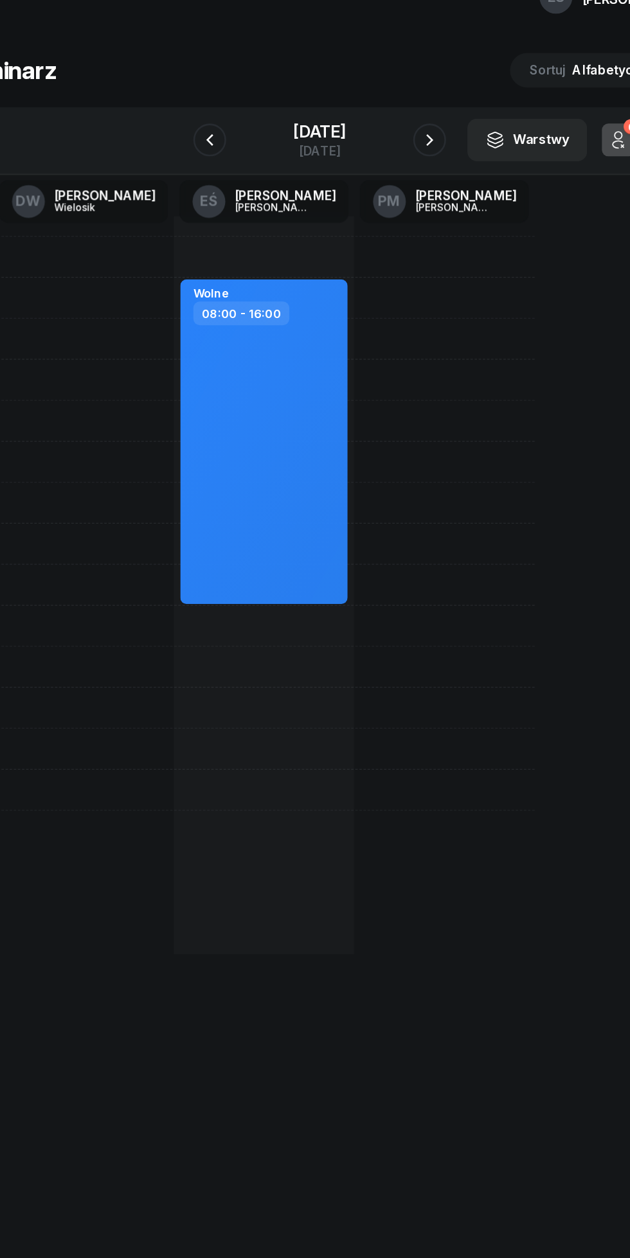
click at [409, 144] on icon "button" at bounding box center [400, 143] width 15 height 15
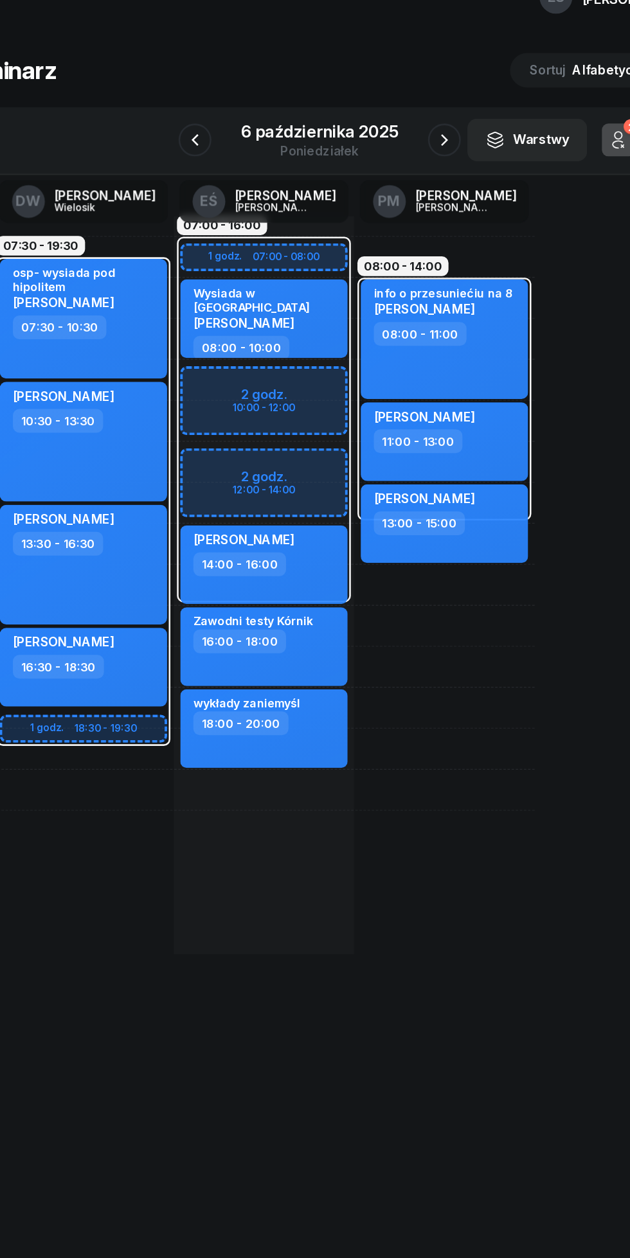
click at [412, 146] on icon "button" at bounding box center [412, 143] width 5 height 9
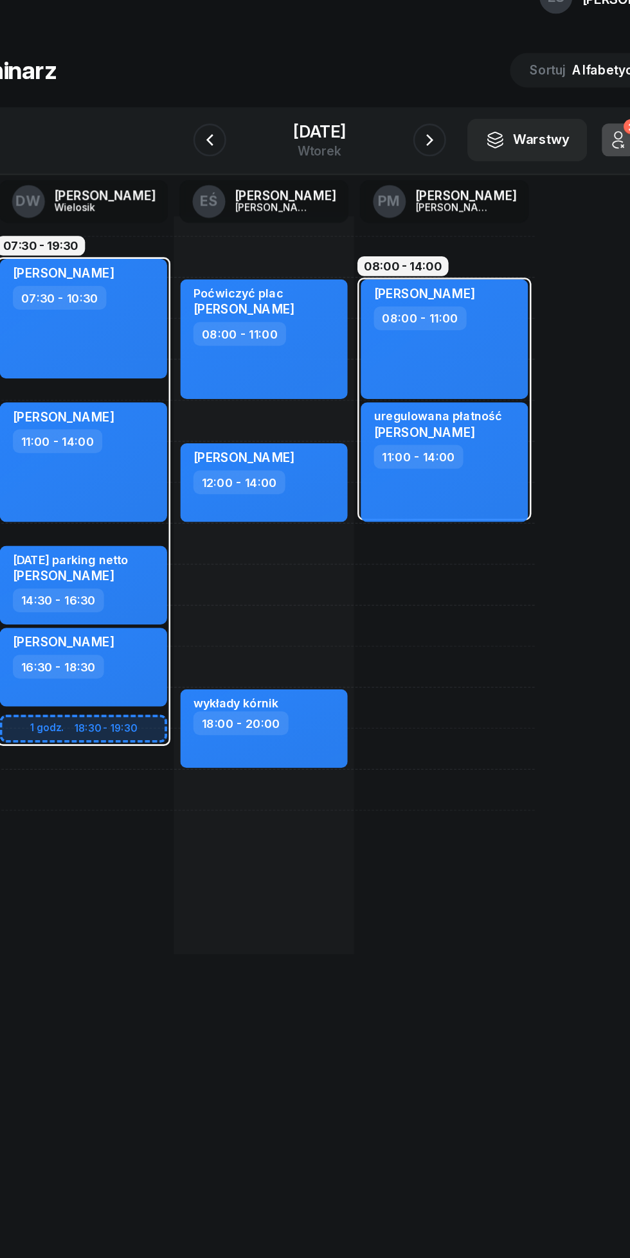
click at [226, 142] on icon "button" at bounding box center [228, 143] width 5 height 9
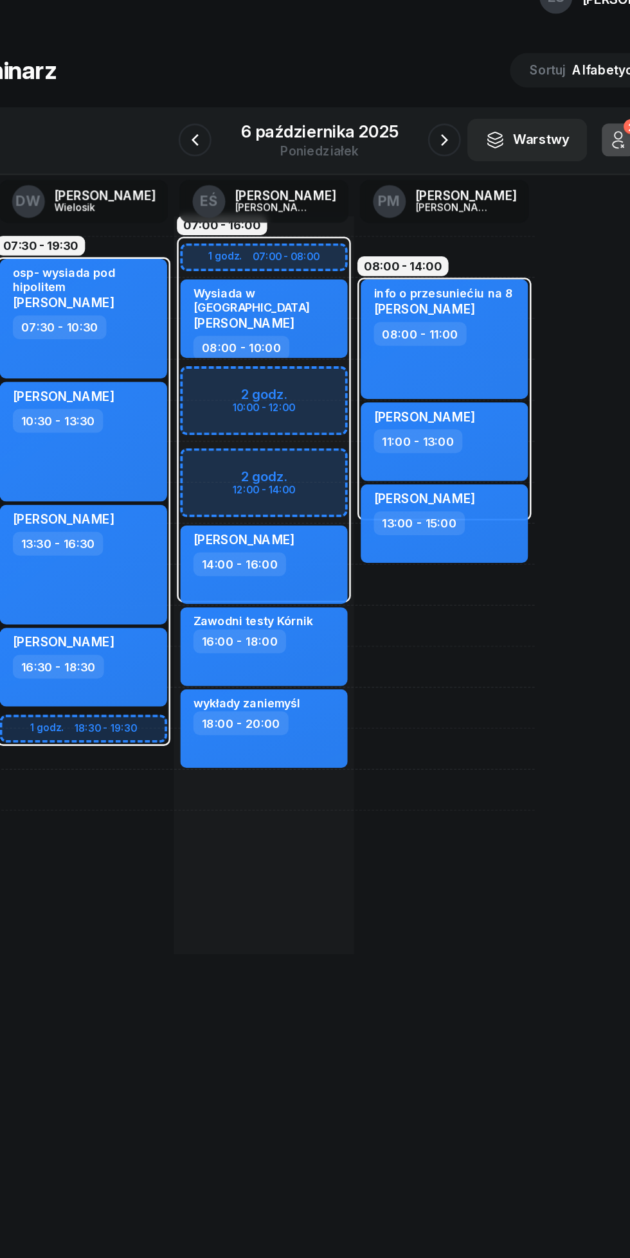
click at [463, 454] on div "[PERSON_NAME] 13:00 - 15:00" at bounding box center [412, 445] width 131 height 62
select select "13"
select select "15"
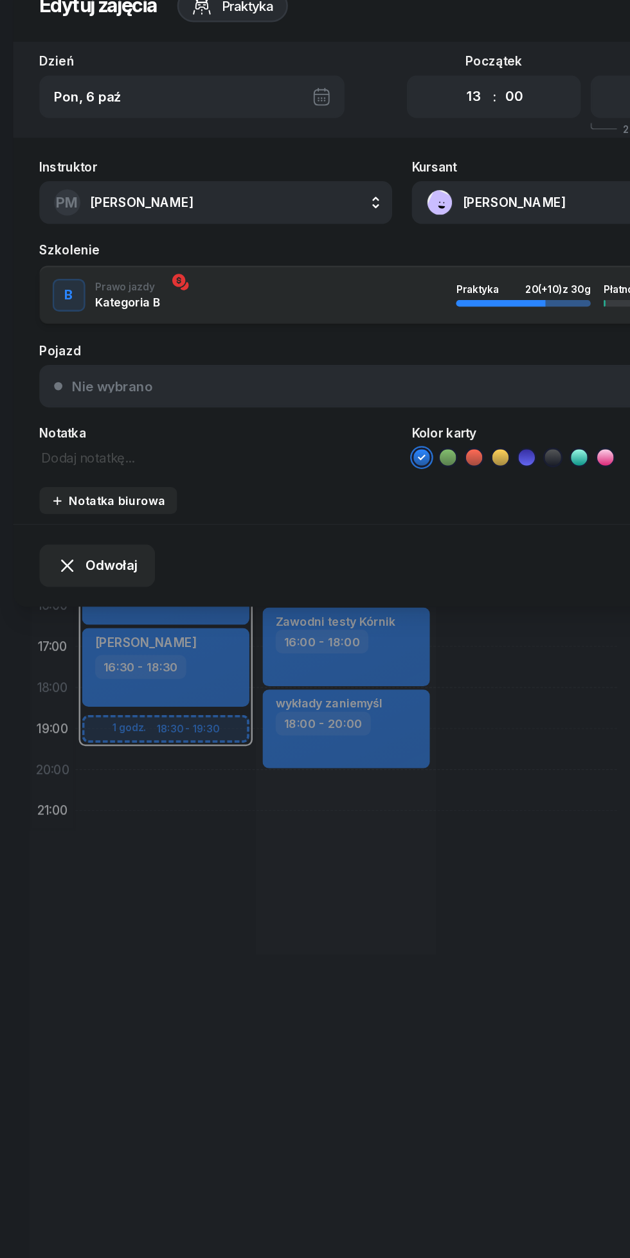
click at [61, 473] on div "Odwołaj" at bounding box center [76, 477] width 62 height 17
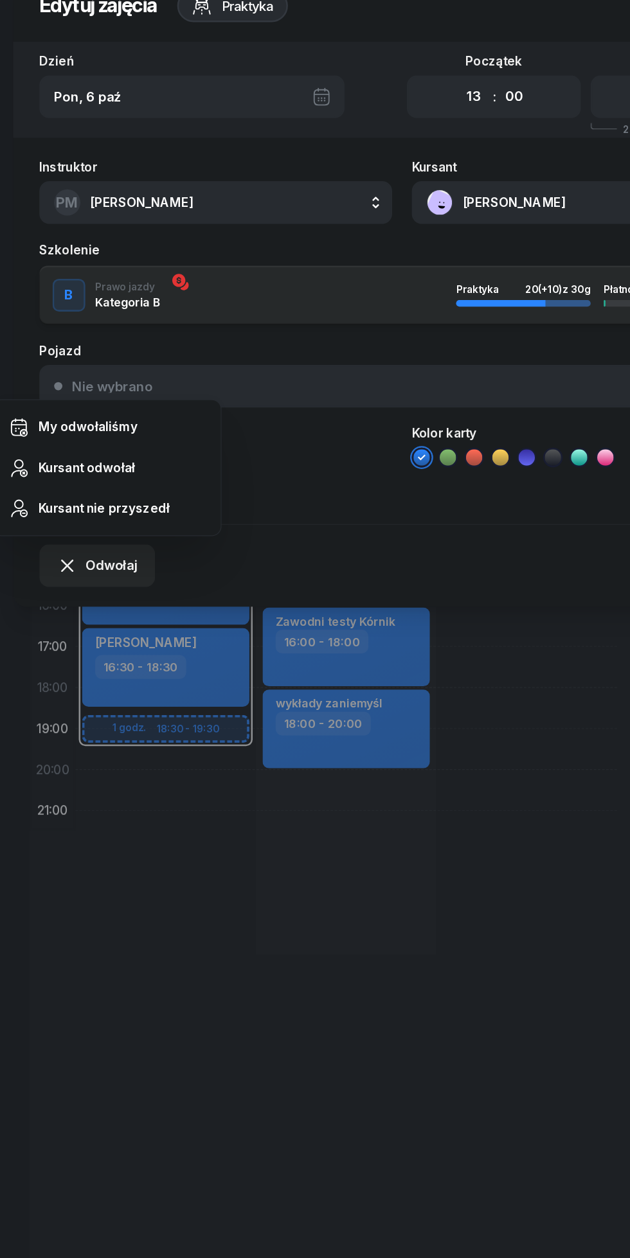
click at [61, 369] on div "My odwołaliśmy" at bounding box center [69, 368] width 78 height 17
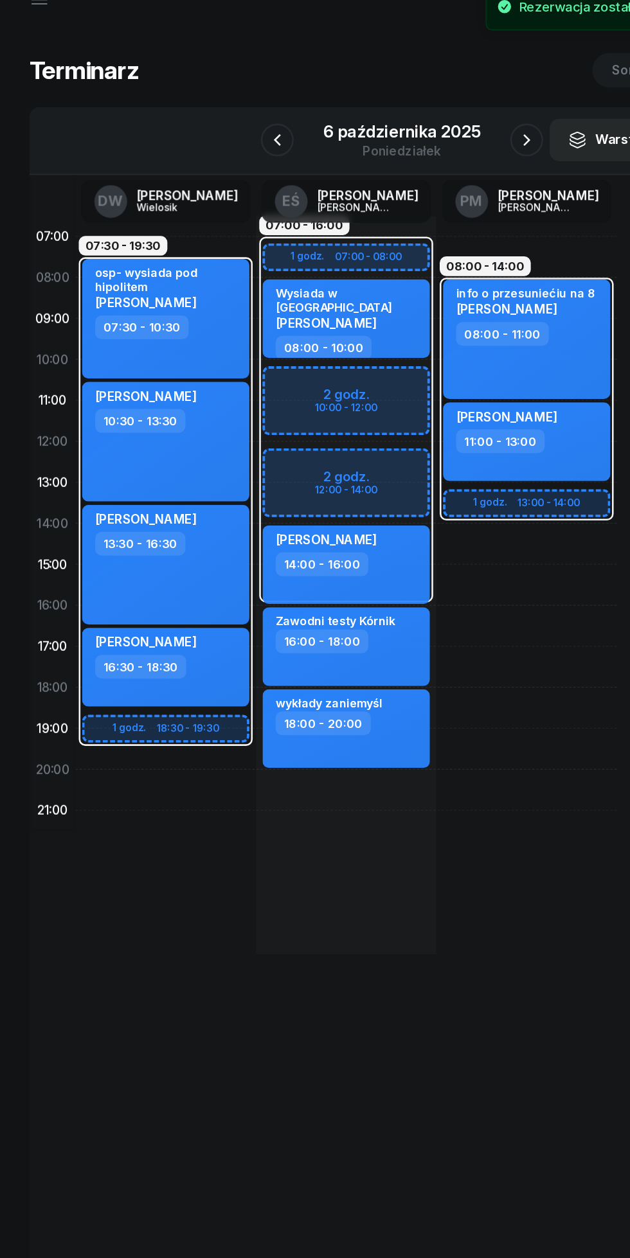
click at [218, 143] on icon "button" at bounding box center [216, 143] width 15 height 15
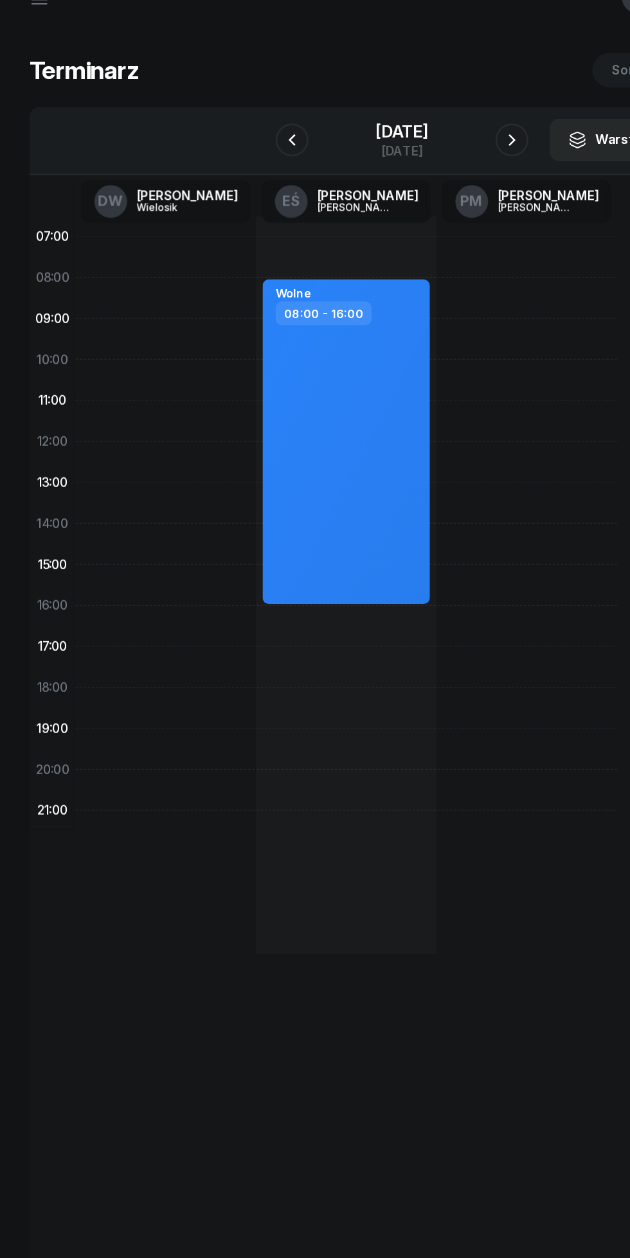
click at [238, 542] on div "Wolne 08:00 - 16:00" at bounding box center [270, 493] width 141 height 578
select select "17"
select select "19"
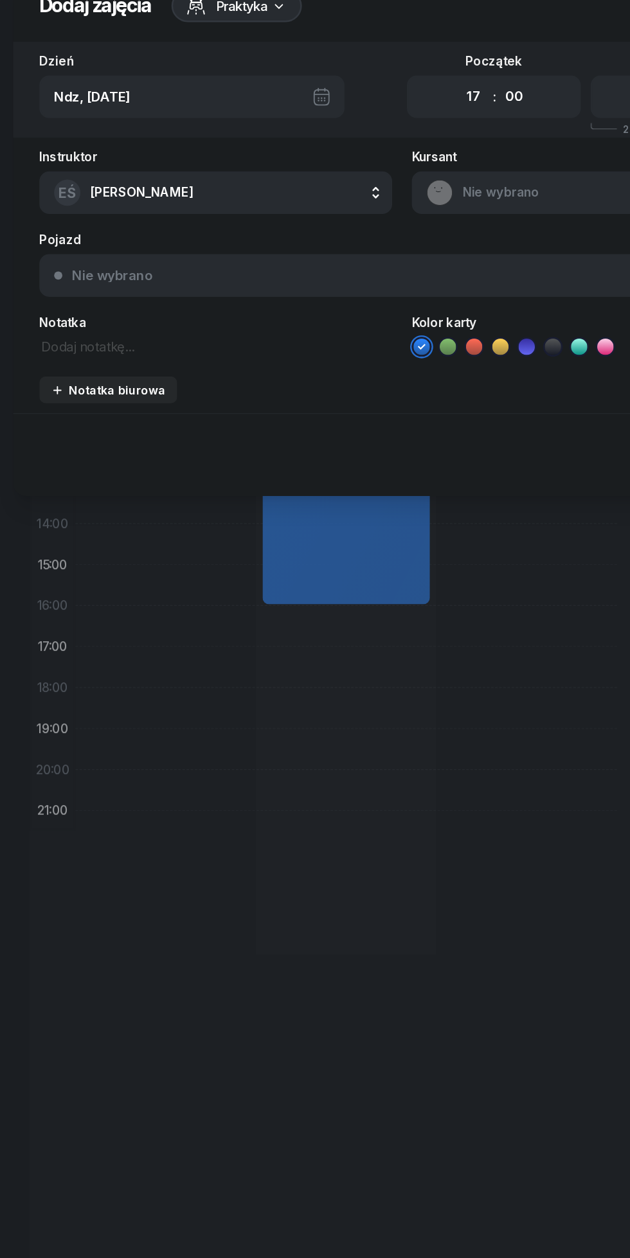
click at [371, 109] on select "00 01 02 03 04 05 06 07 08 09 10 11 12 13 14 15 16 17 18 19 20 21 22 23" at bounding box center [370, 109] width 24 height 27
select select "16"
click at [358, 96] on select "00 01 02 03 04 05 06 07 08 09 10 11 12 13 14 15 16 17 18 19 20 21 22 23" at bounding box center [370, 109] width 24 height 27
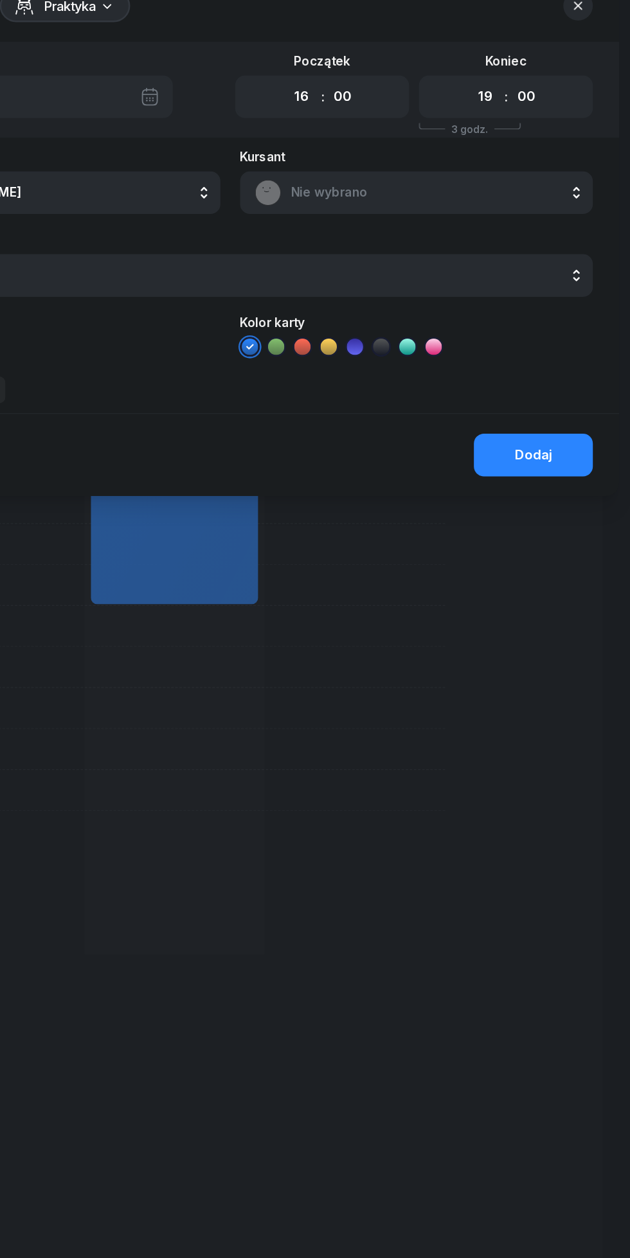
click at [519, 107] on select "00 01 02 03 04 05 06 07 08 09 10 11 12 13 14 15 16 17 18 19 20 21 22 23" at bounding box center [514, 109] width 24 height 27
select select "18"
click at [502, 96] on select "00 01 02 03 04 05 06 07 08 09 10 11 12 13 14 15 16 17 18 19 20 21 22 23" at bounding box center [514, 109] width 24 height 27
click at [382, 179] on span "Nie wybrano" at bounding box center [474, 185] width 225 height 17
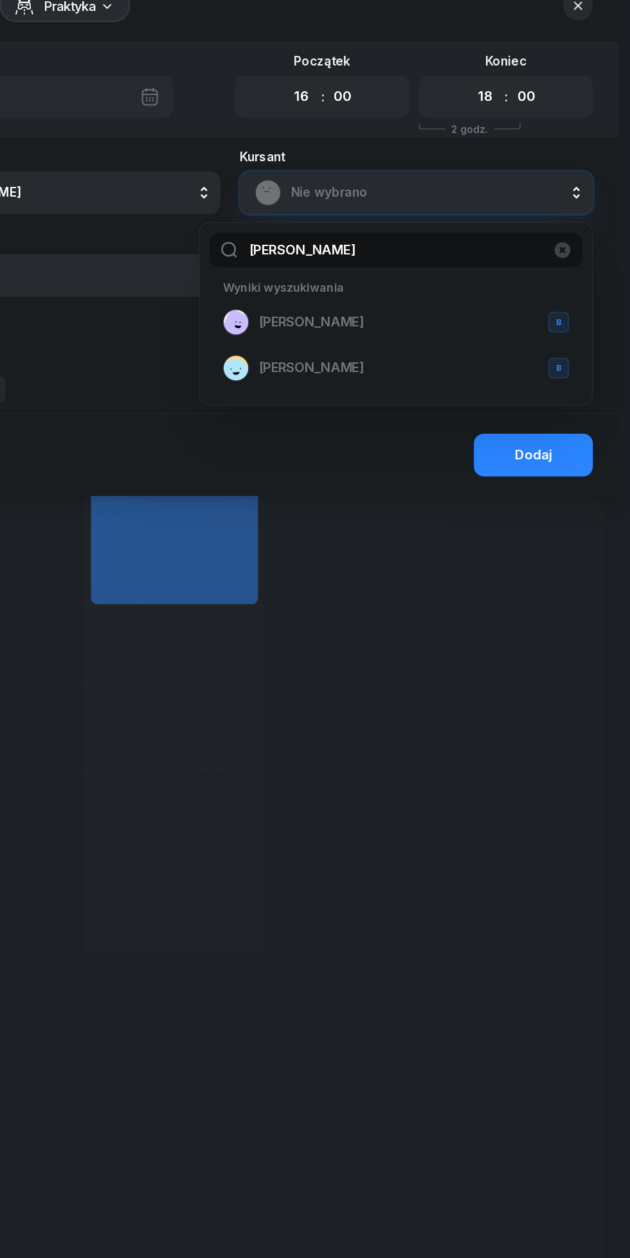
type input "[PERSON_NAME]"
click at [372, 283] on span "[PERSON_NAME]" at bounding box center [378, 286] width 82 height 17
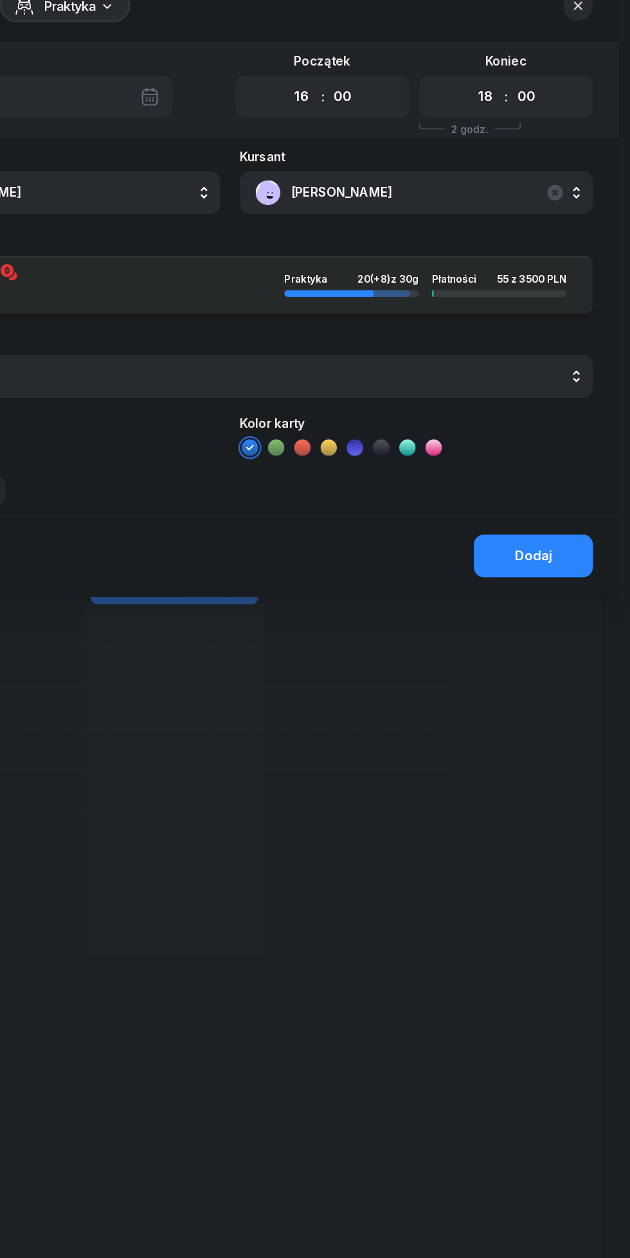
click at [554, 454] on button "Dodaj" at bounding box center [552, 469] width 93 height 33
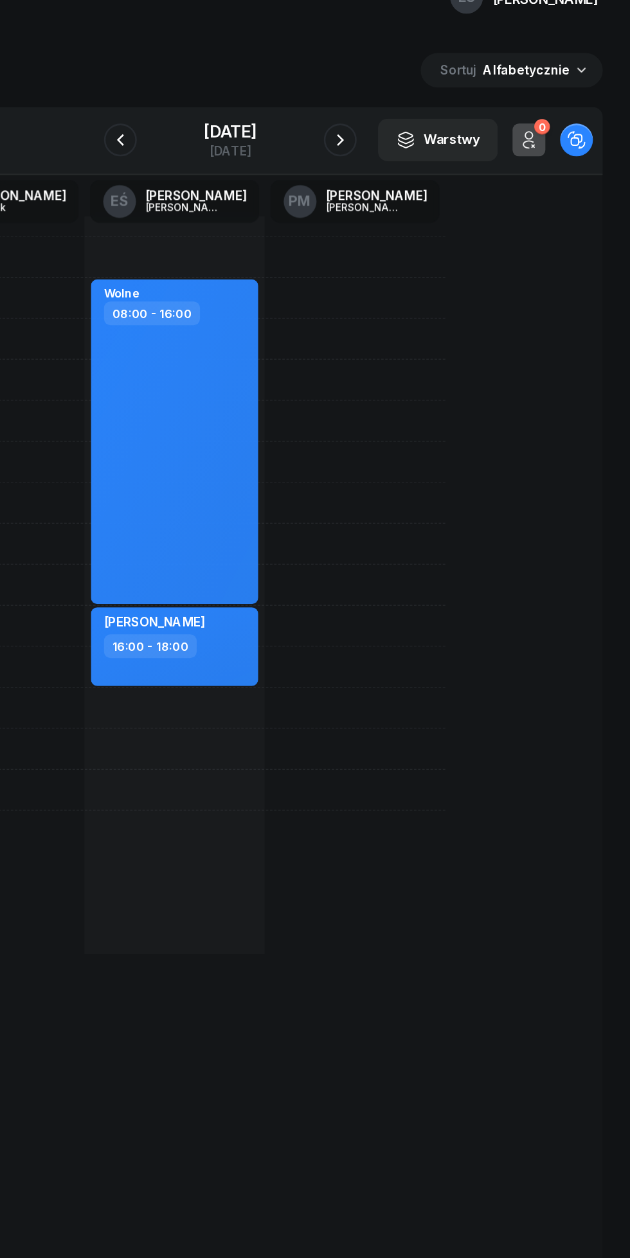
click at [409, 144] on icon "button" at bounding box center [400, 143] width 15 height 15
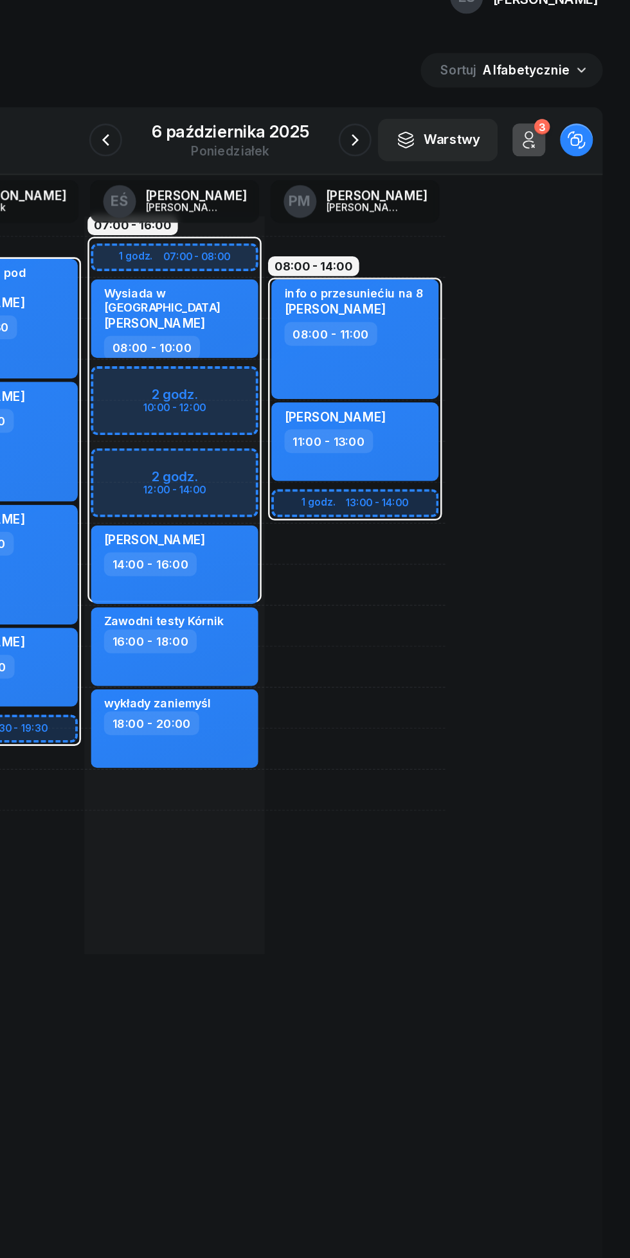
click at [313, 148] on div "poniedziałek" at bounding box center [314, 153] width 123 height 10
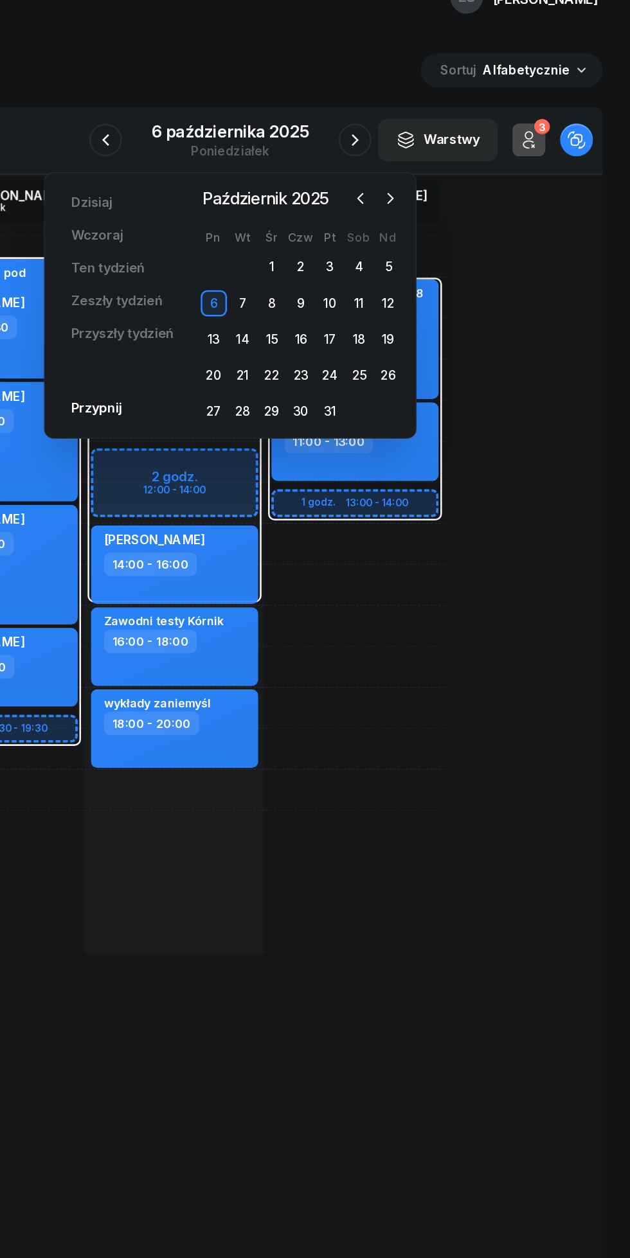
click at [350, 241] on div "1" at bounding box center [347, 243] width 21 height 21
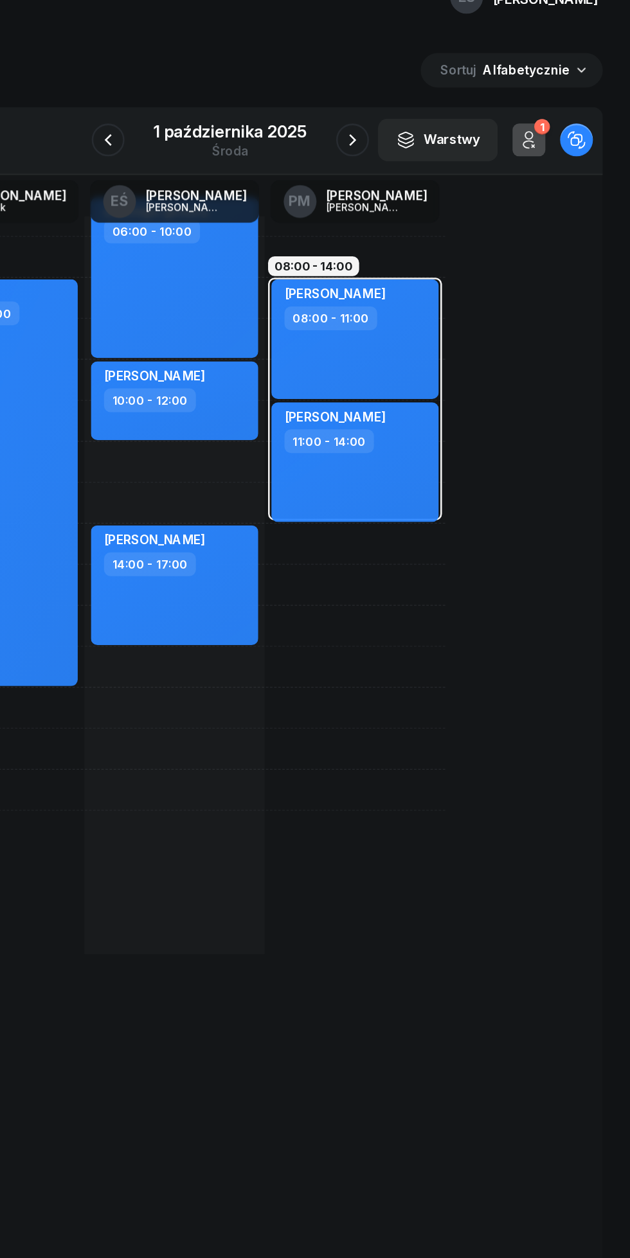
click at [410, 147] on icon "button" at bounding box center [410, 143] width 5 height 9
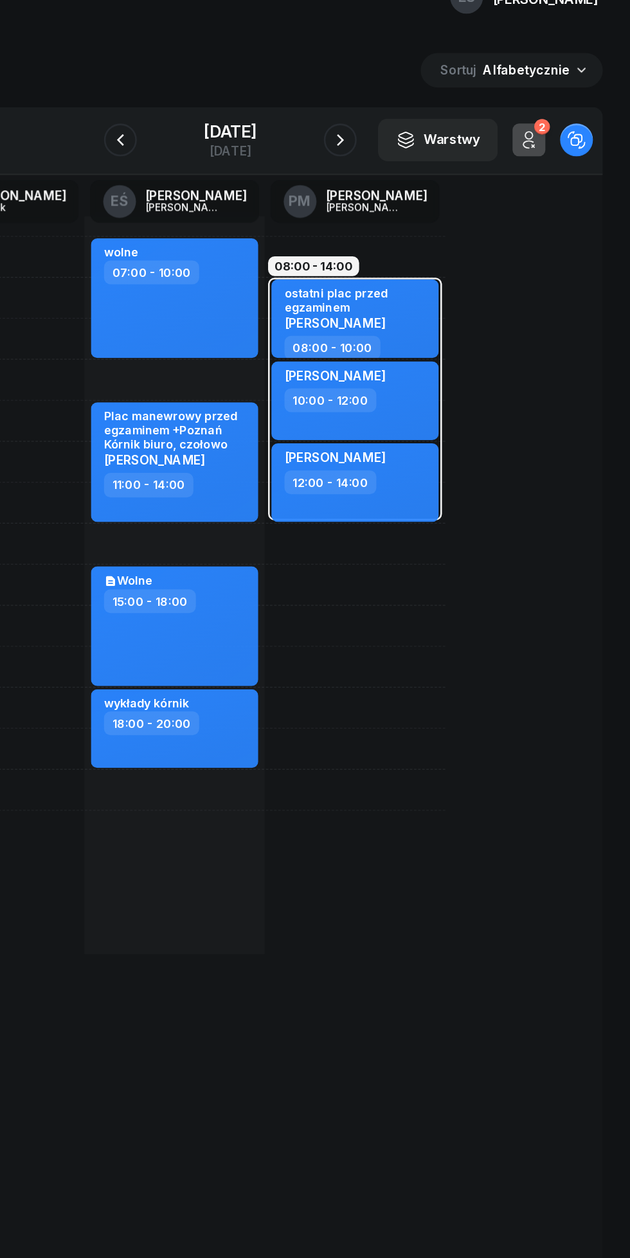
click at [310, 378] on div "Plac manewrowy przed egzaminem +Poznań Kórnik biuro, czołowo" at bounding box center [272, 371] width 113 height 33
select select "11"
select select "14"
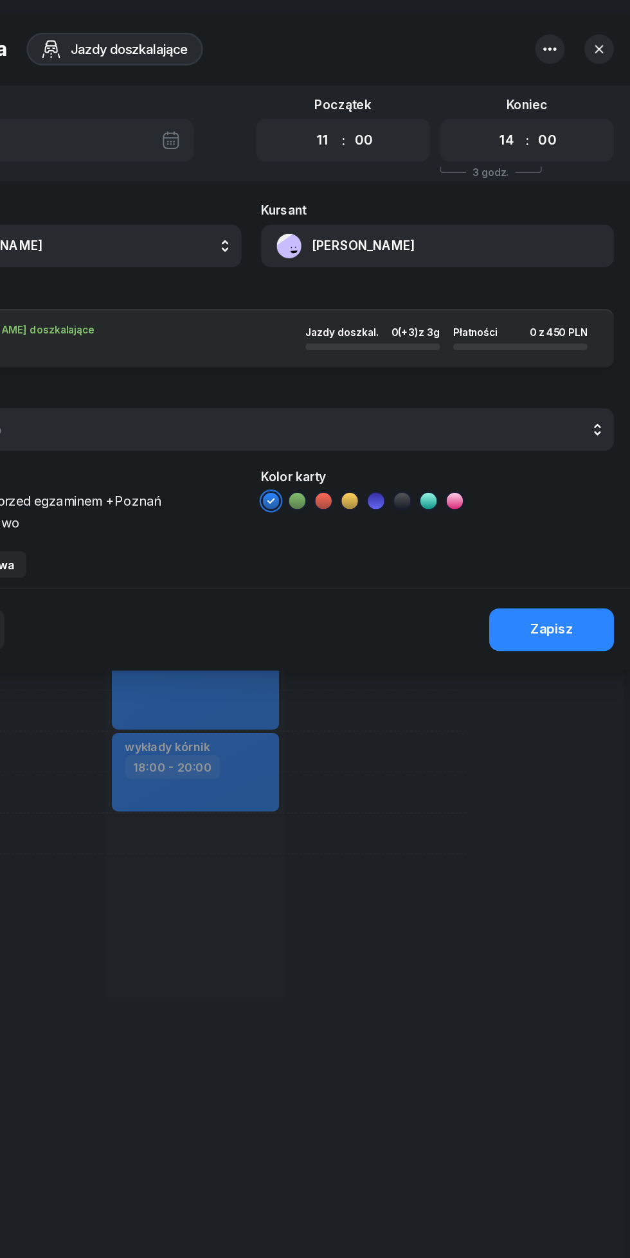
click at [459, 748] on div at bounding box center [315, 629] width 630 height 1258
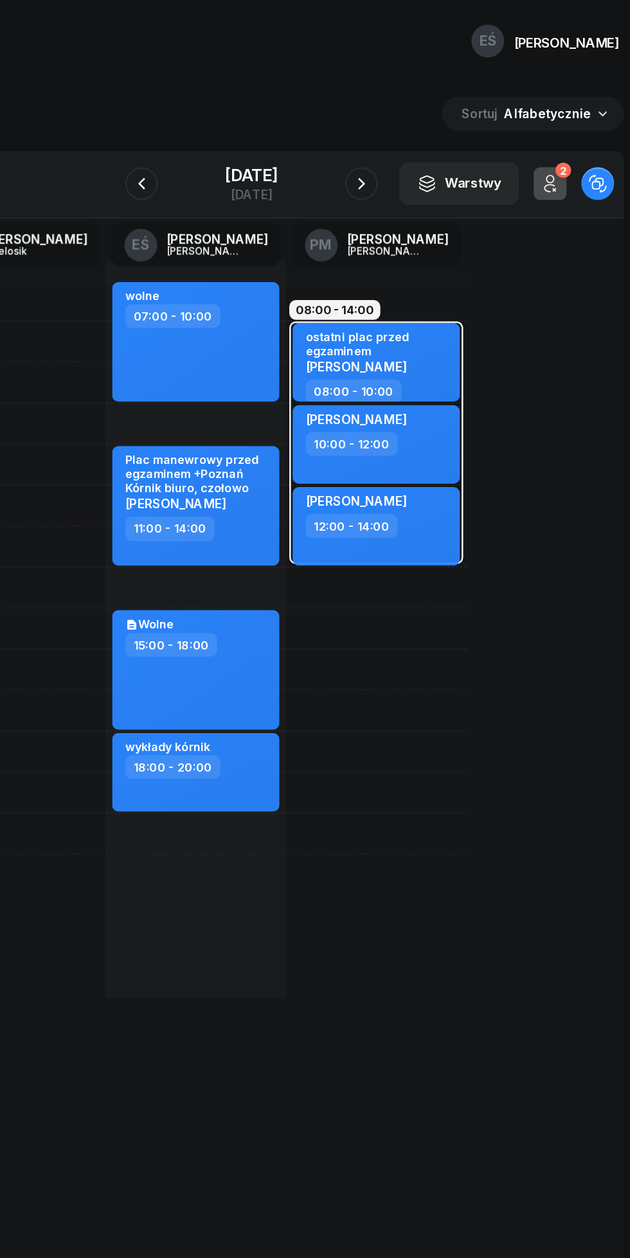
click at [221, 144] on icon "button" at bounding box center [228, 143] width 15 height 15
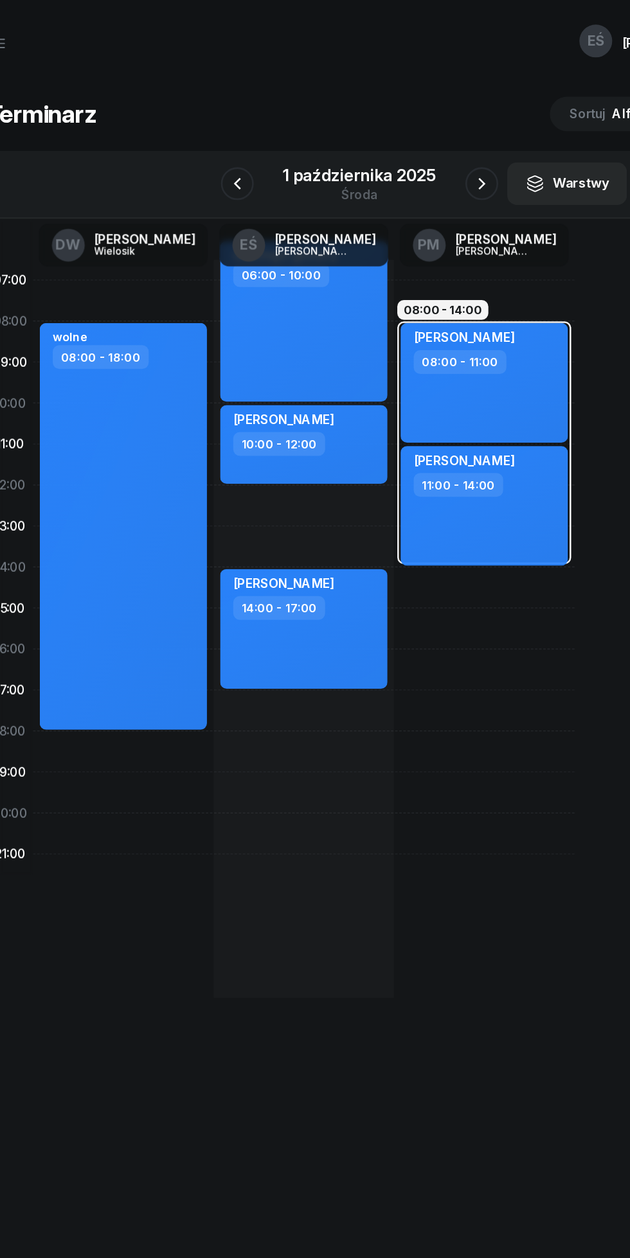
click at [219, 143] on icon "button" at bounding box center [218, 143] width 15 height 15
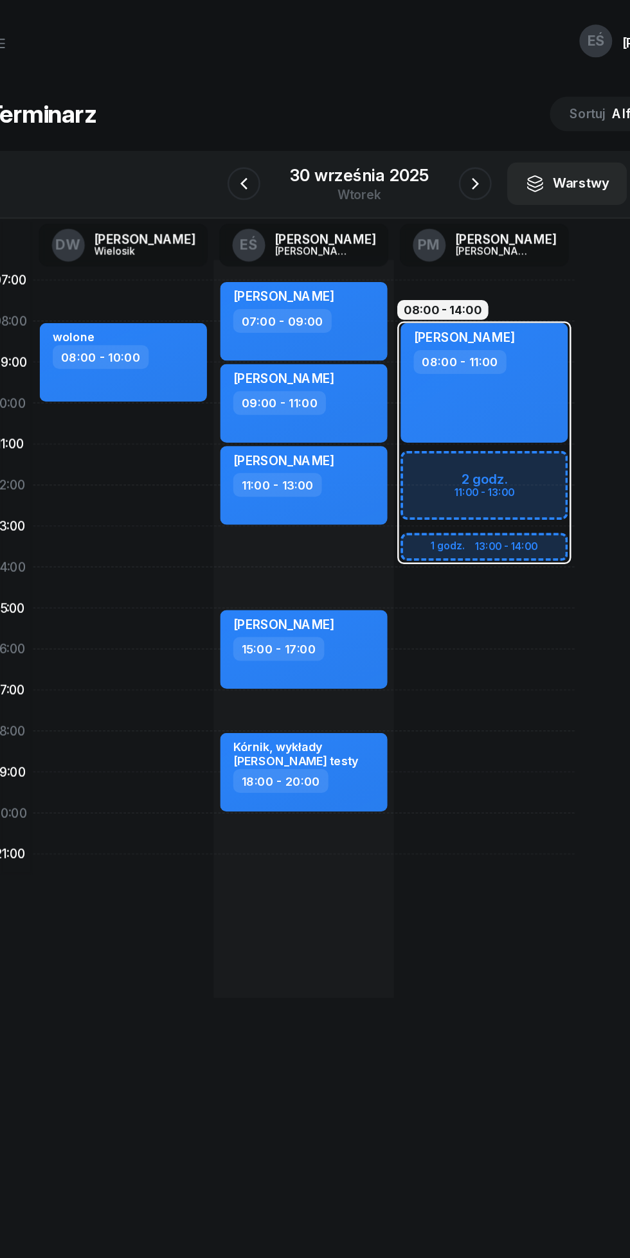
click at [435, 139] on button "Warstwy" at bounding box center [477, 143] width 94 height 33
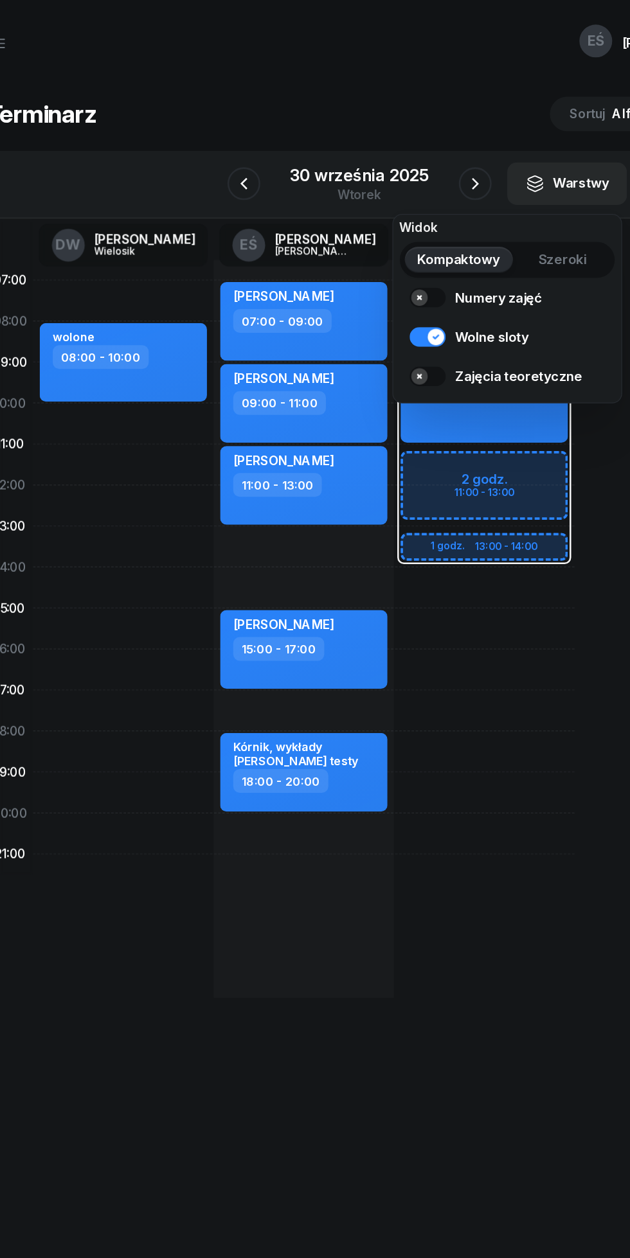
click at [403, 141] on icon "button" at bounding box center [405, 143] width 5 height 9
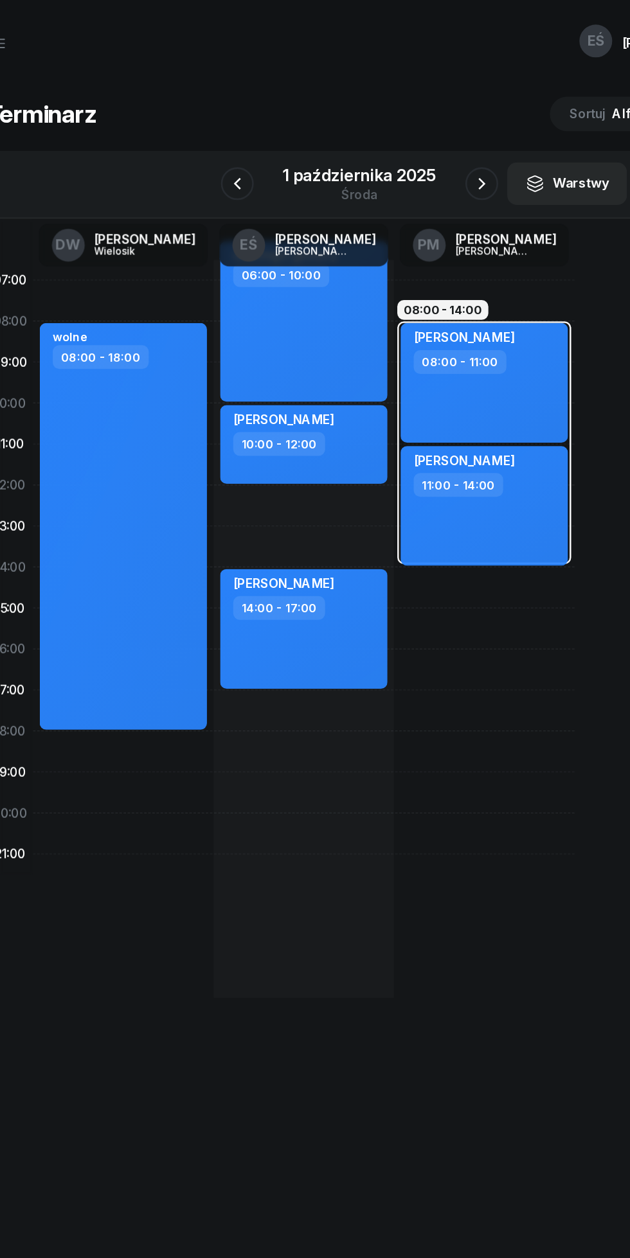
click at [411, 146] on icon "button" at bounding box center [410, 143] width 5 height 9
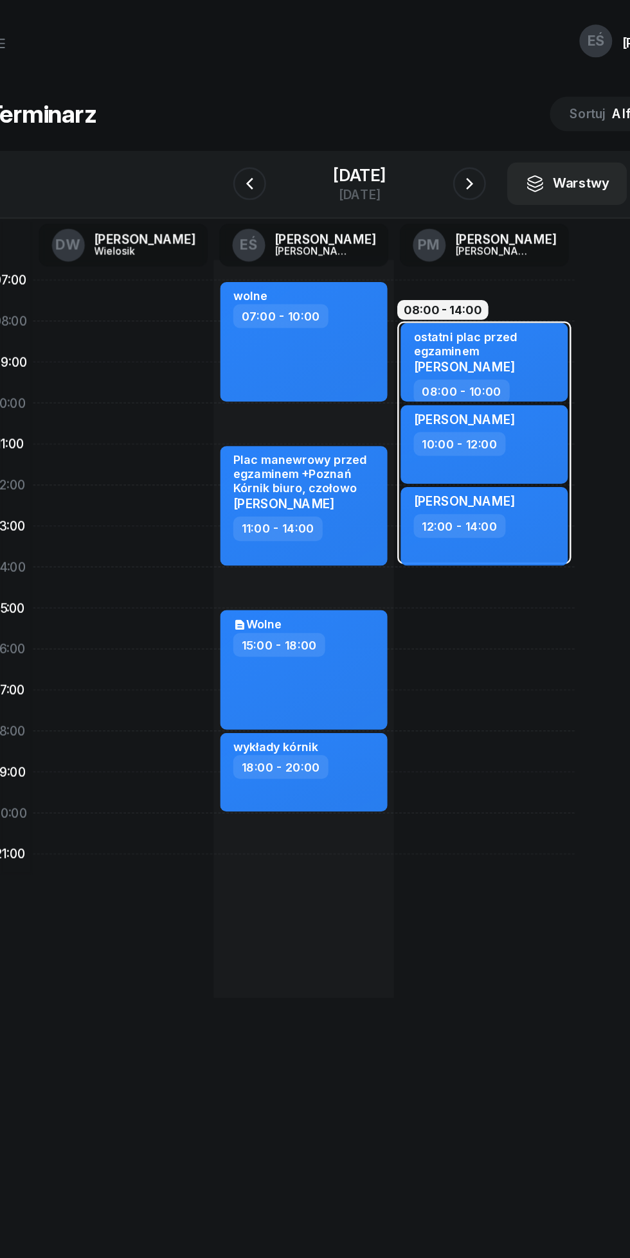
click at [376, 283] on span "[PERSON_NAME]" at bounding box center [396, 287] width 79 height 12
select select "08"
select select "10"
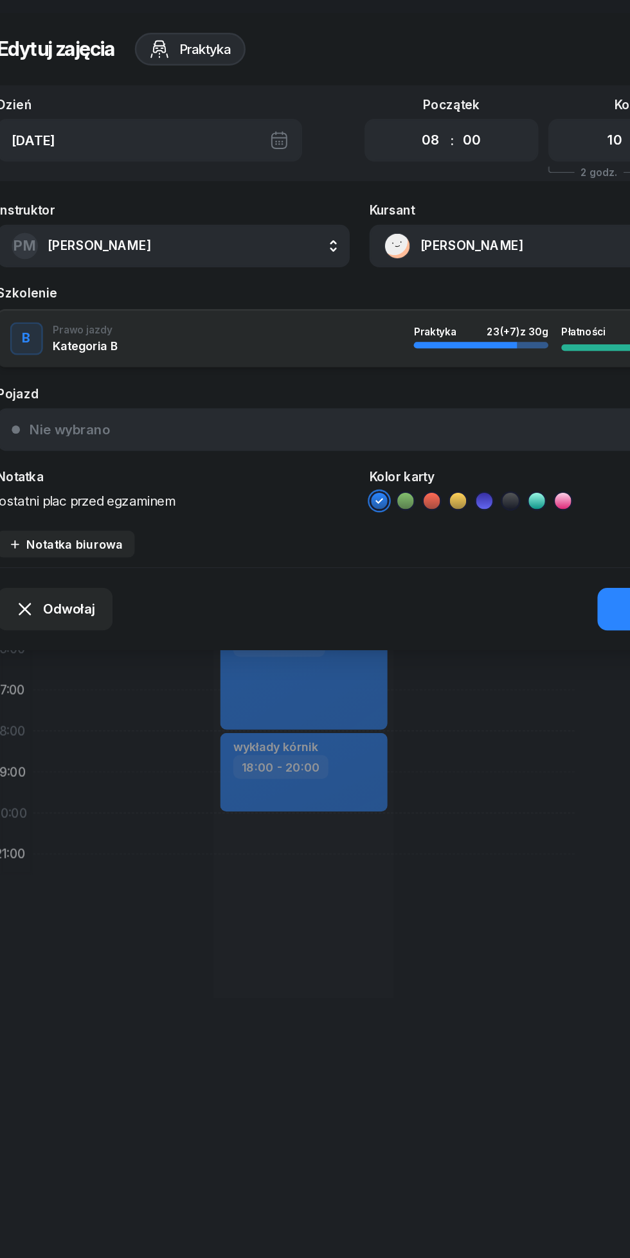
click at [397, 115] on select "00 05 10 15 20 25 30 35 40 45 50 55" at bounding box center [403, 109] width 24 height 27
select select "30"
click at [391, 96] on select "00 05 10 15 20 25 30 35 40 45 50 55" at bounding box center [403, 109] width 24 height 27
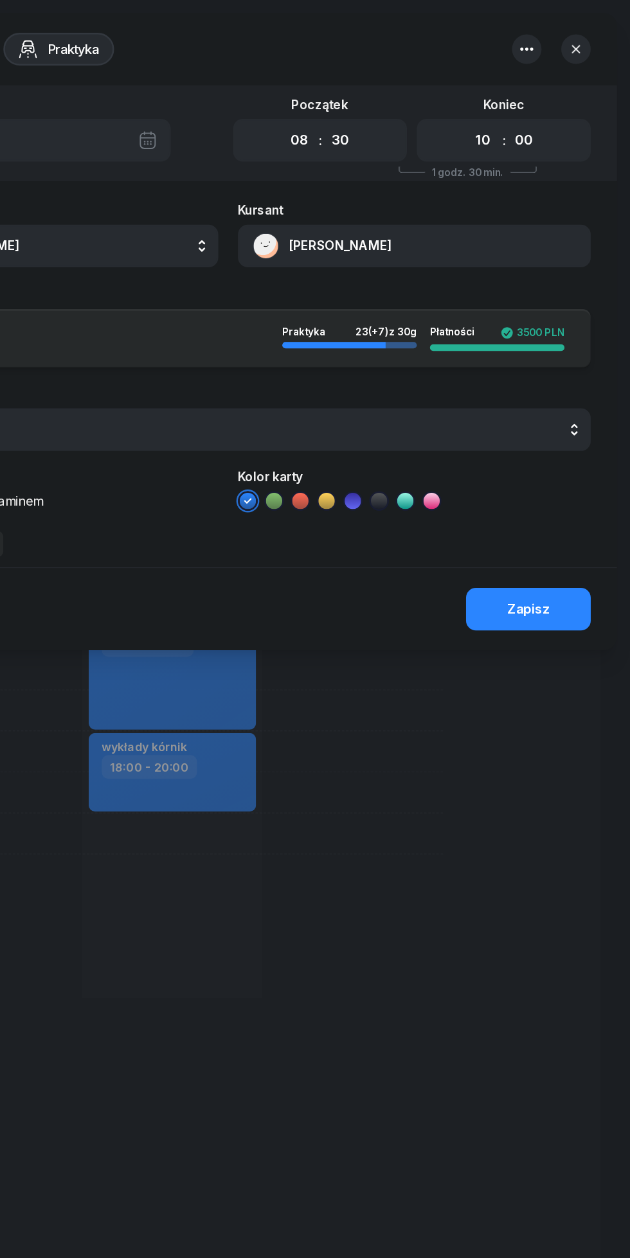
click at [548, 109] on select "00 05 10 15 20 25 30 35 40 45 50 55" at bounding box center [547, 109] width 24 height 27
select select "30"
click at [535, 96] on select "00 05 10 15 20 25 30 35 40 45 50 55" at bounding box center [547, 109] width 24 height 27
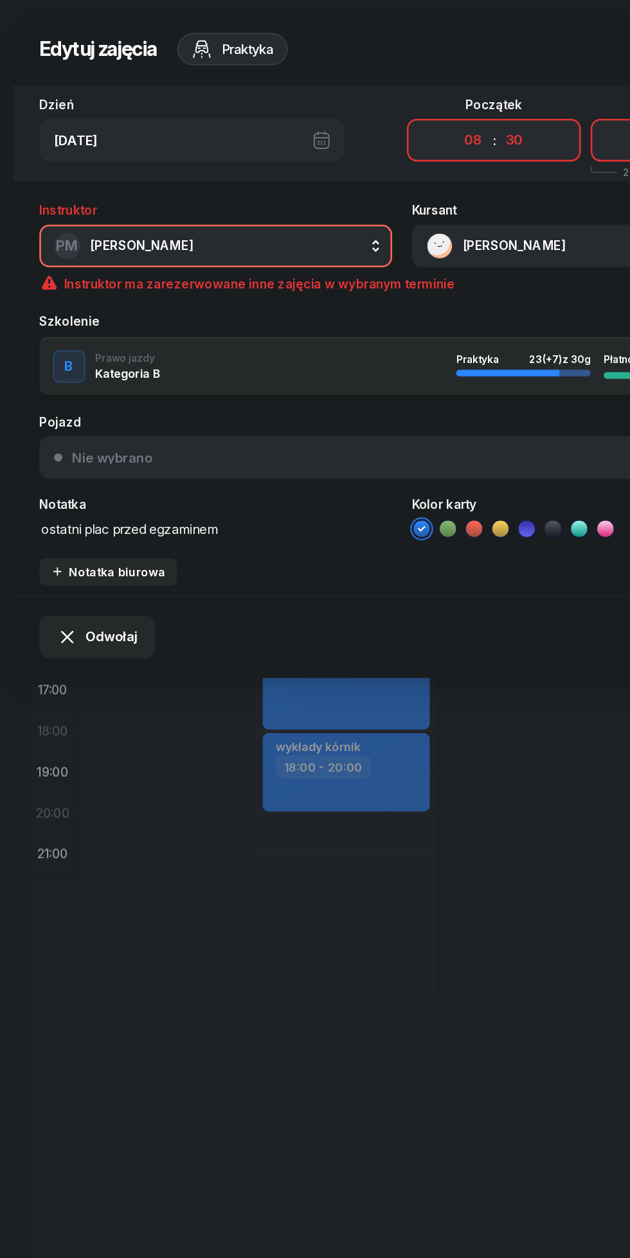
click at [110, 187] on span "[PERSON_NAME]" at bounding box center [111, 192] width 80 height 12
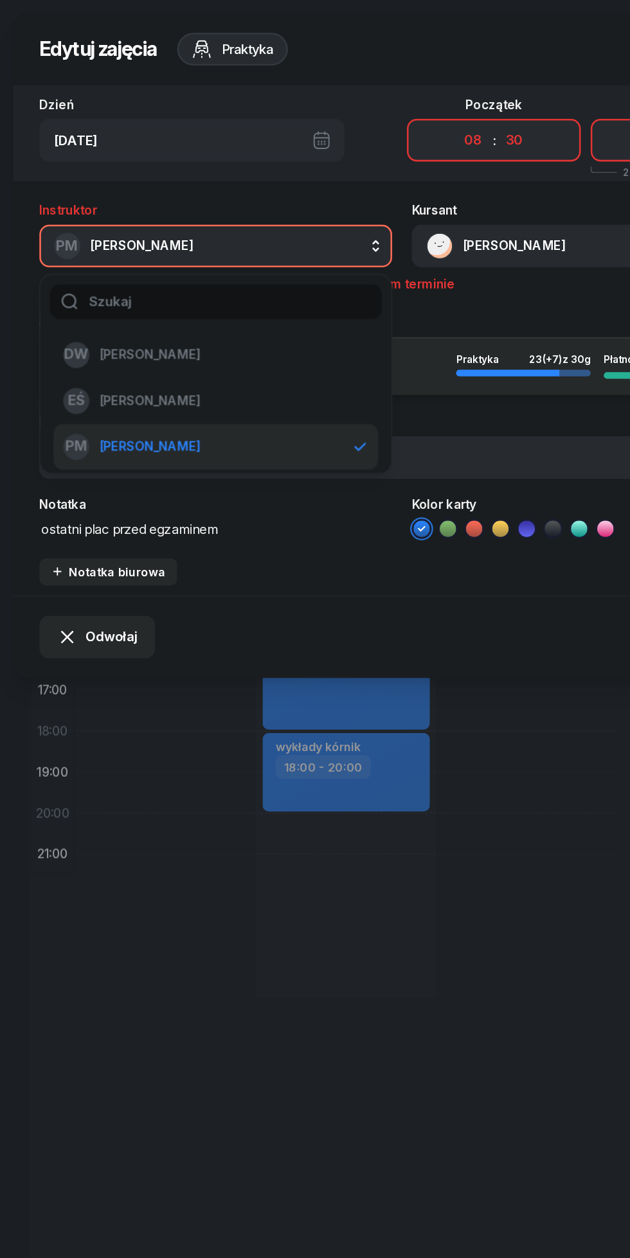
click at [93, 274] on span "[PERSON_NAME]" at bounding box center [117, 278] width 79 height 17
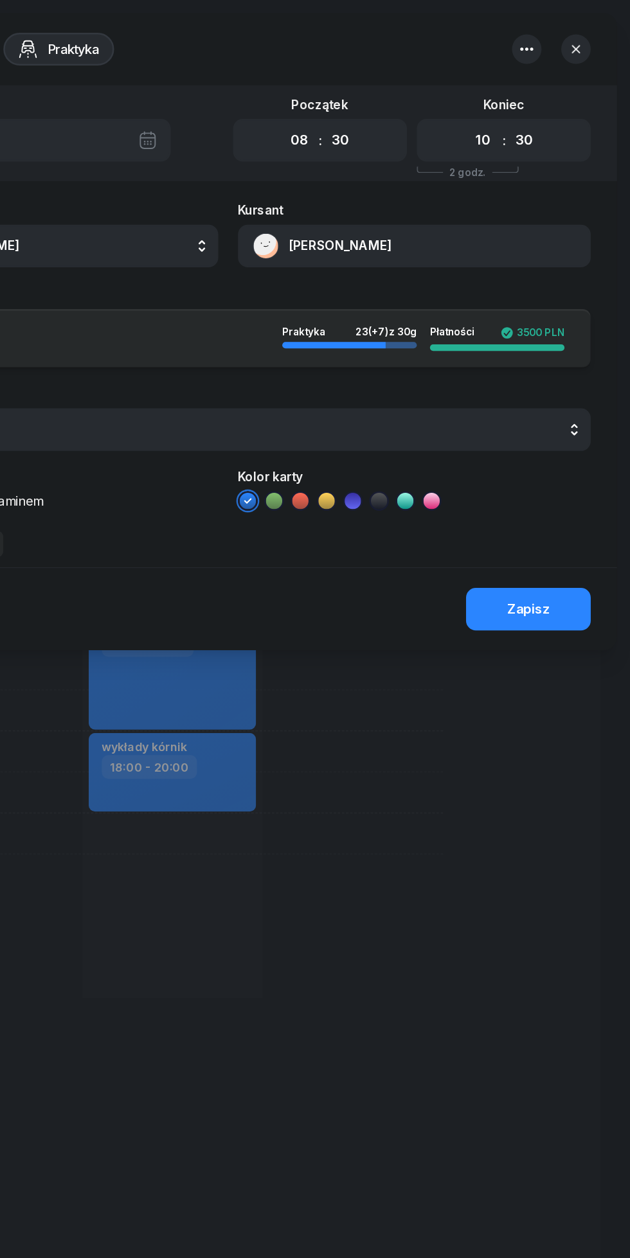
click at [553, 478] on div "Zapisz" at bounding box center [549, 477] width 33 height 17
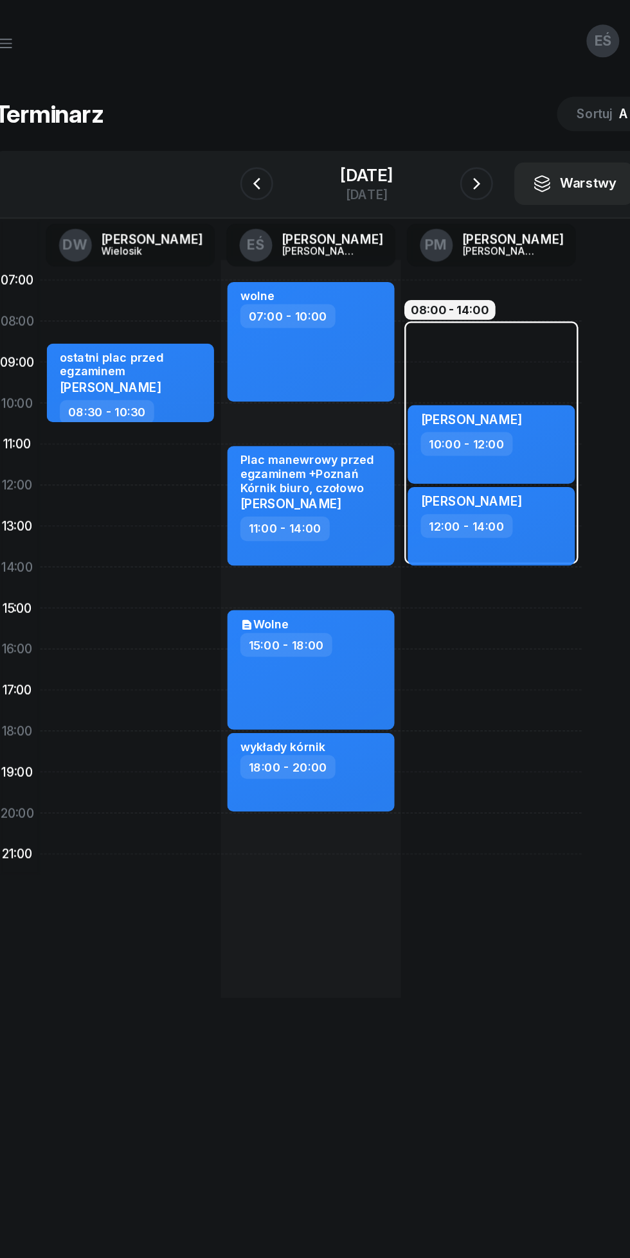
click at [221, 141] on icon "button" at bounding box center [228, 143] width 15 height 15
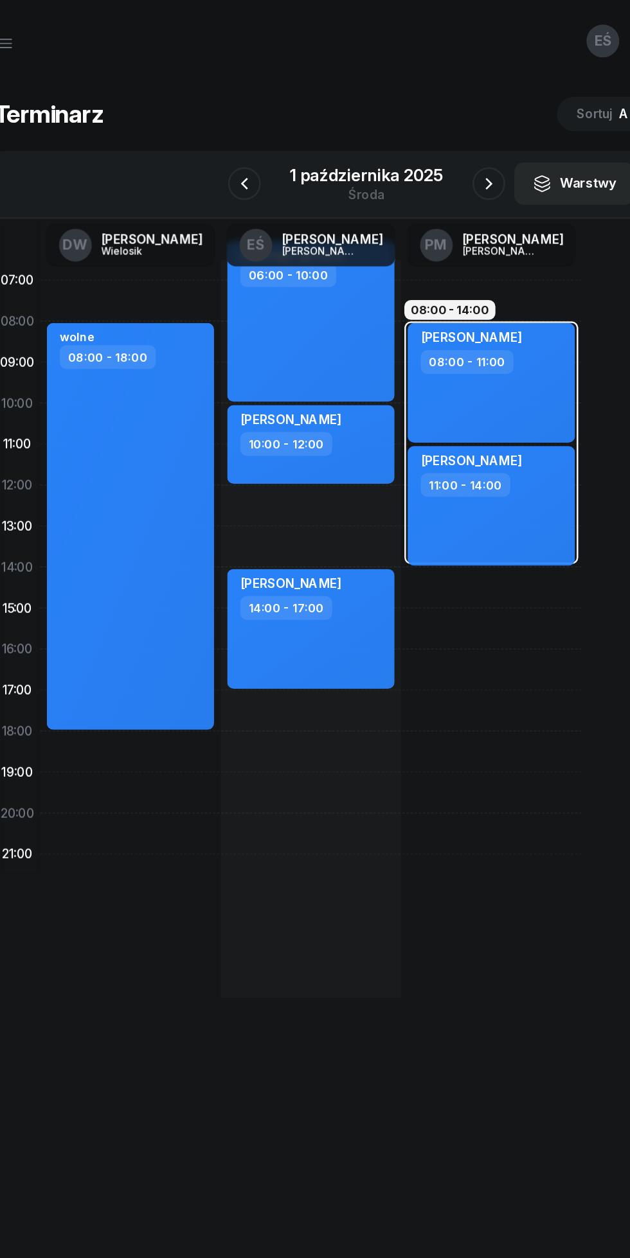
click at [219, 144] on icon "button" at bounding box center [218, 143] width 15 height 15
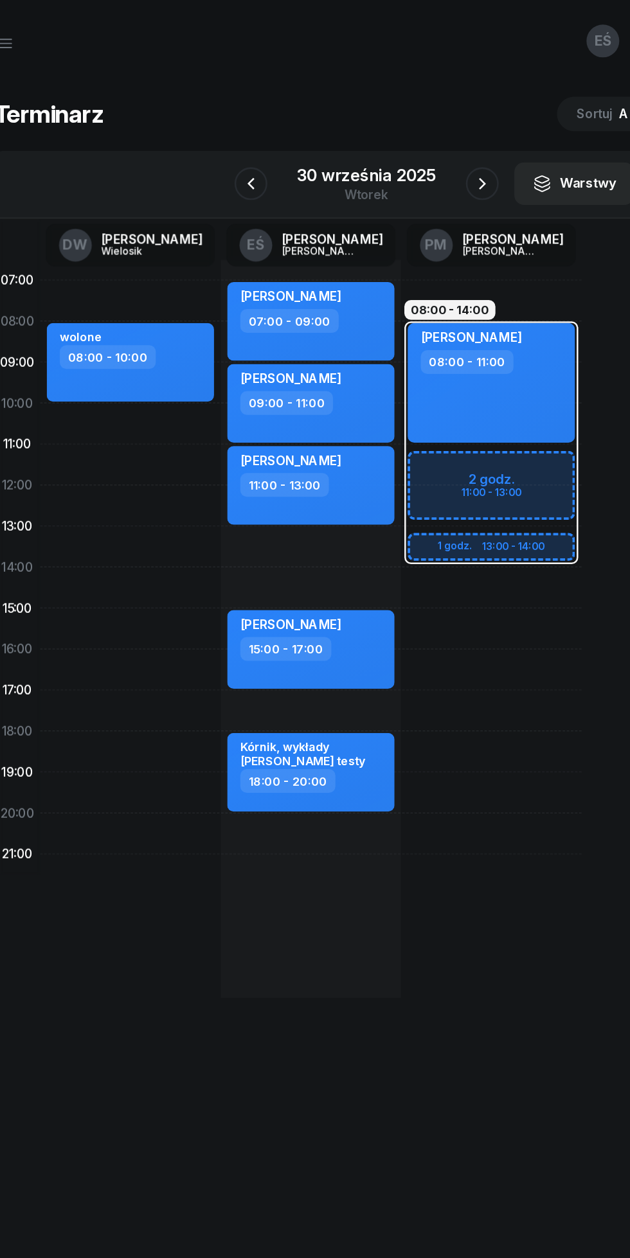
click at [393, 145] on button "button" at bounding box center [406, 144] width 26 height 26
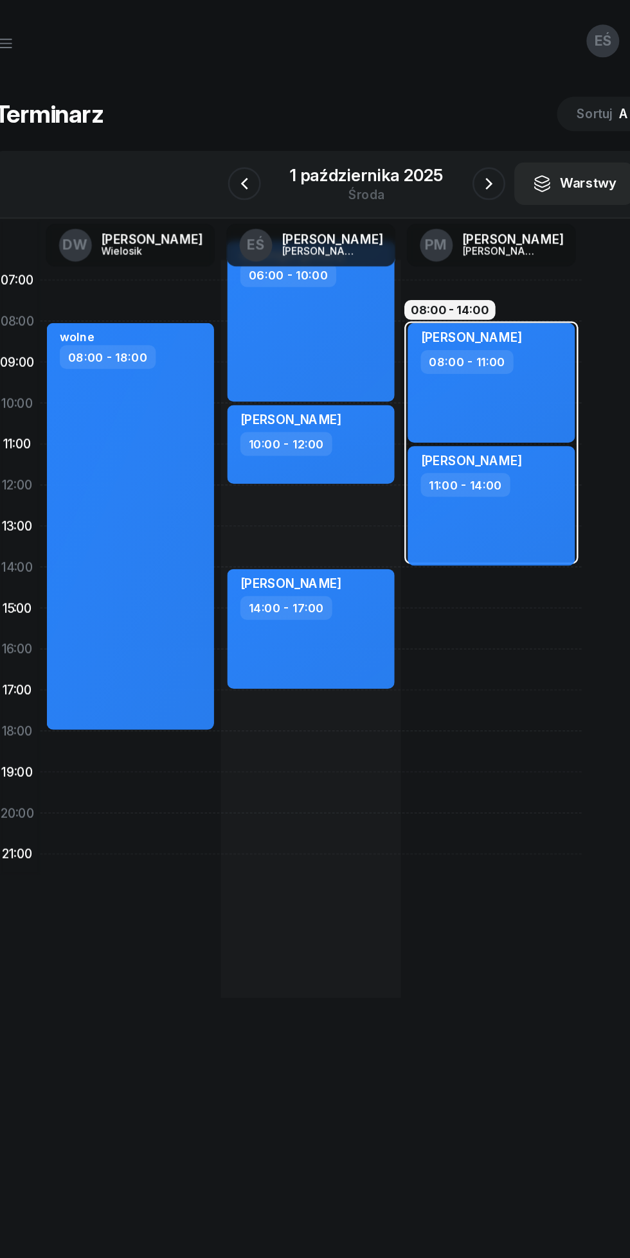
click at [411, 144] on icon "button" at bounding box center [410, 143] width 15 height 15
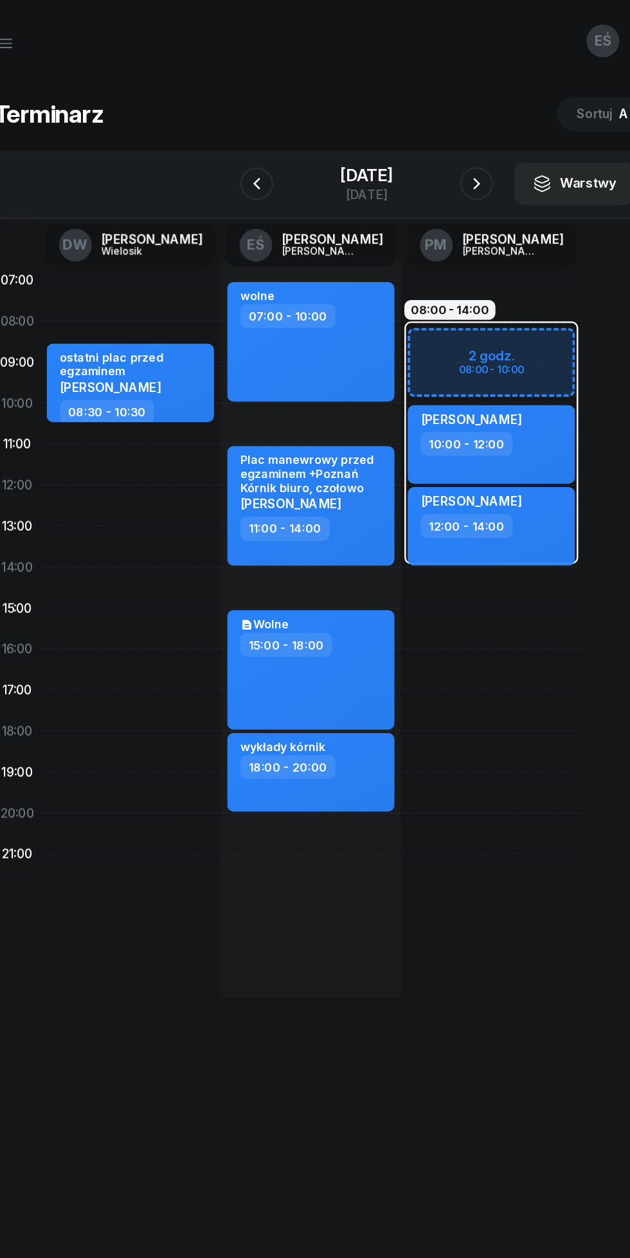
click at [221, 144] on icon "button" at bounding box center [228, 143] width 15 height 15
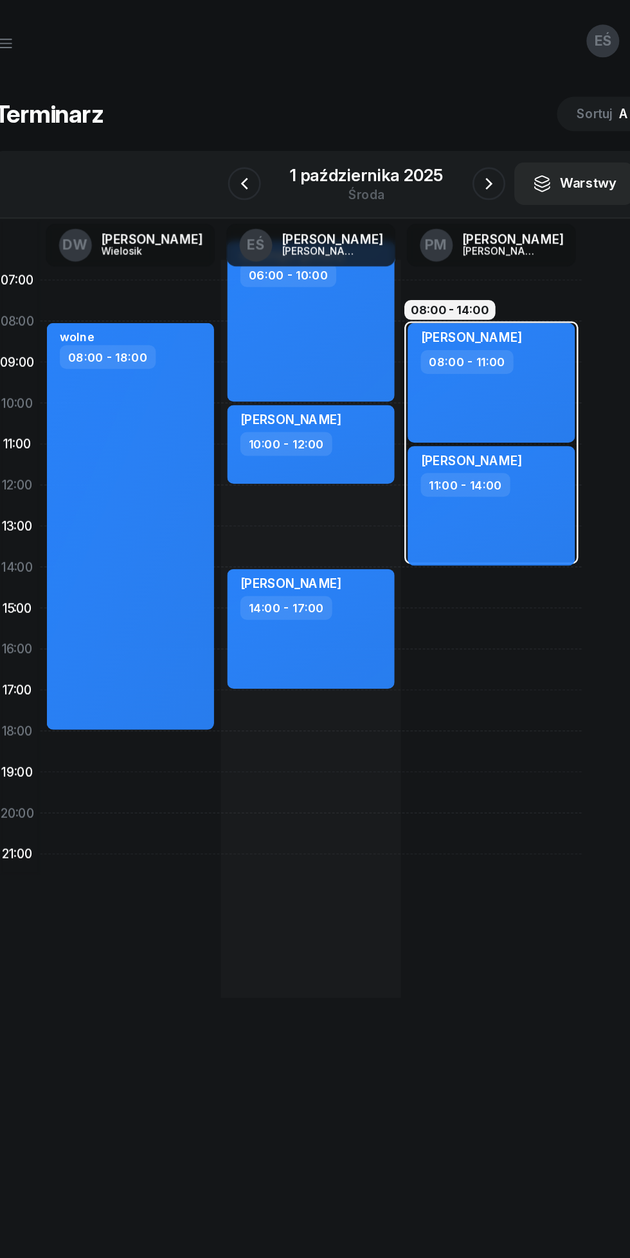
click at [222, 149] on icon "button" at bounding box center [218, 143] width 15 height 15
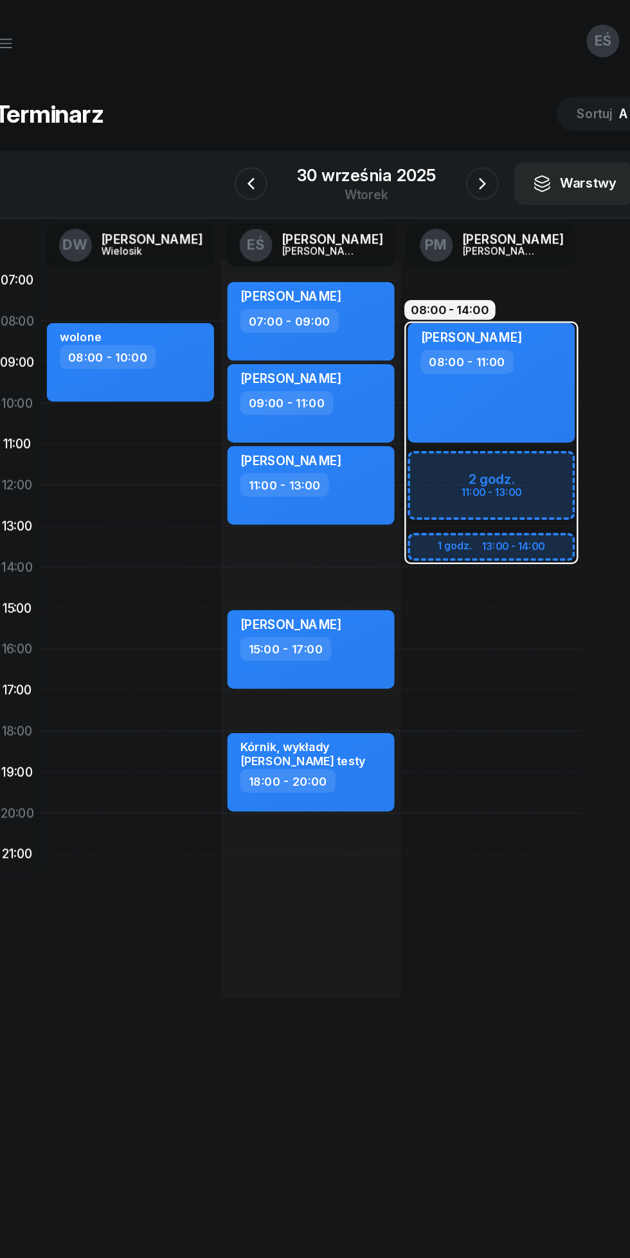
click at [393, 132] on div at bounding box center [406, 144] width 26 height 26
click at [405, 145] on icon "button" at bounding box center [405, 143] width 5 height 9
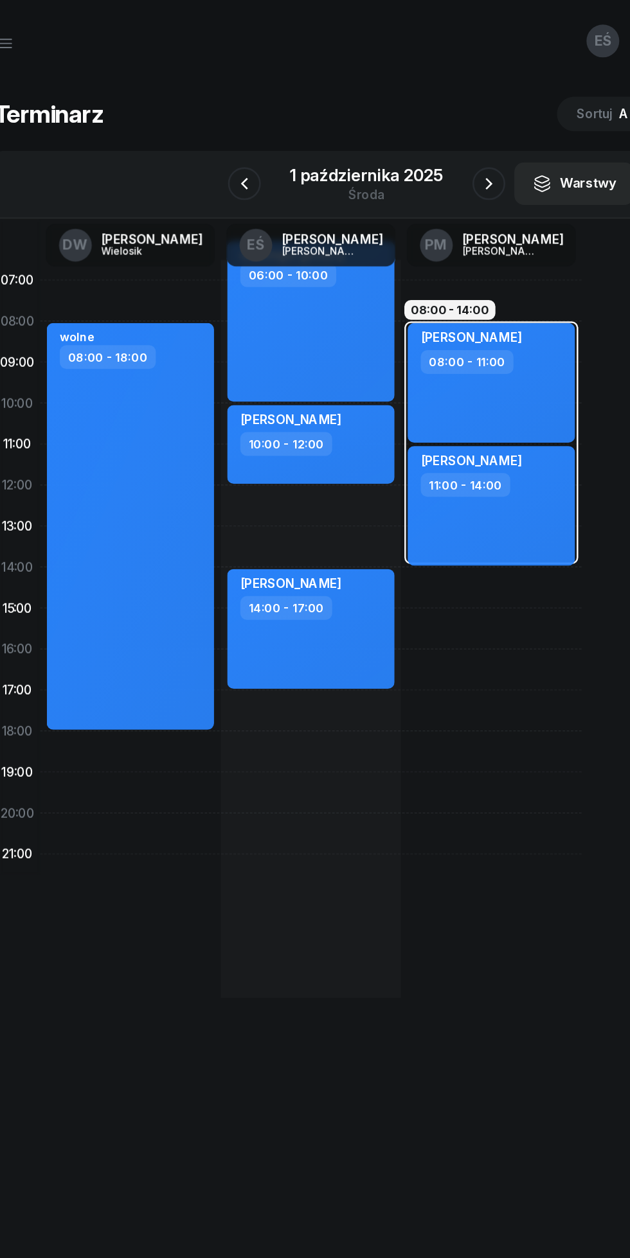
click at [411, 144] on icon "button" at bounding box center [410, 143] width 15 height 15
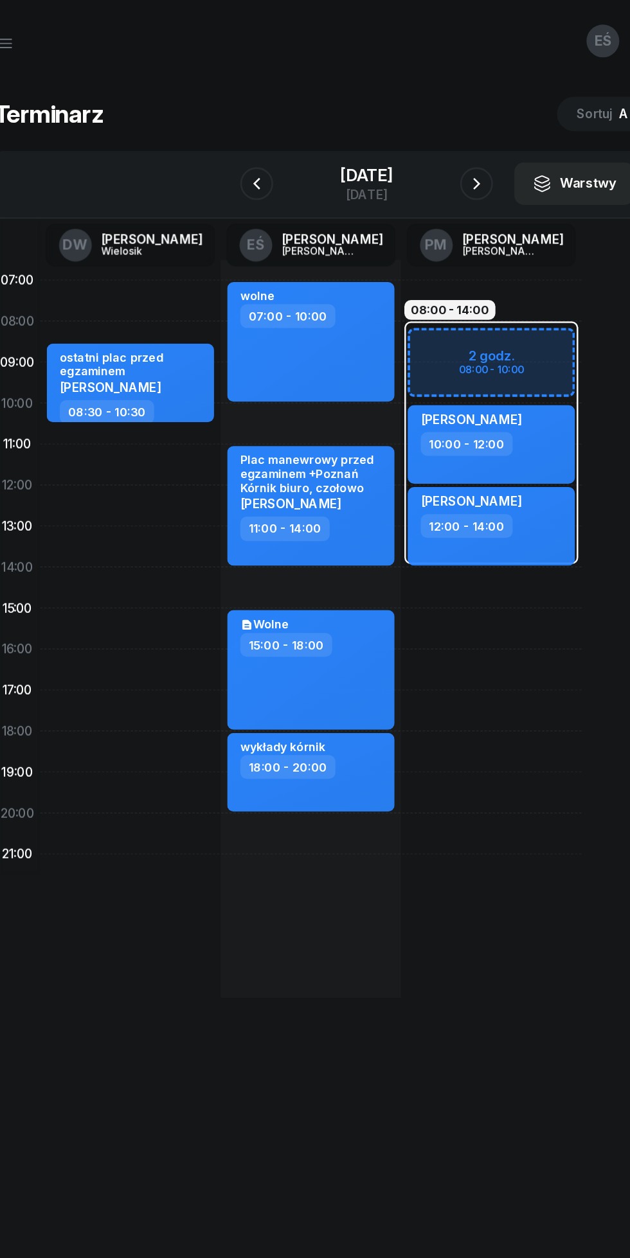
click at [225, 145] on icon "button" at bounding box center [228, 143] width 15 height 15
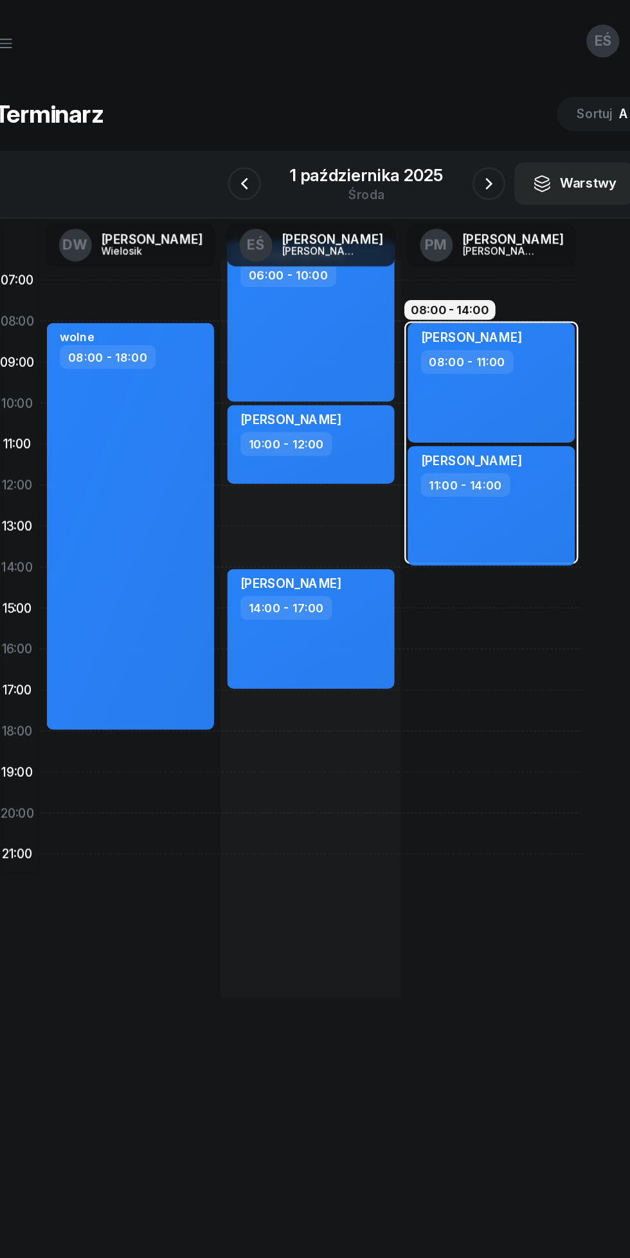
click at [215, 149] on icon "button" at bounding box center [218, 143] width 15 height 15
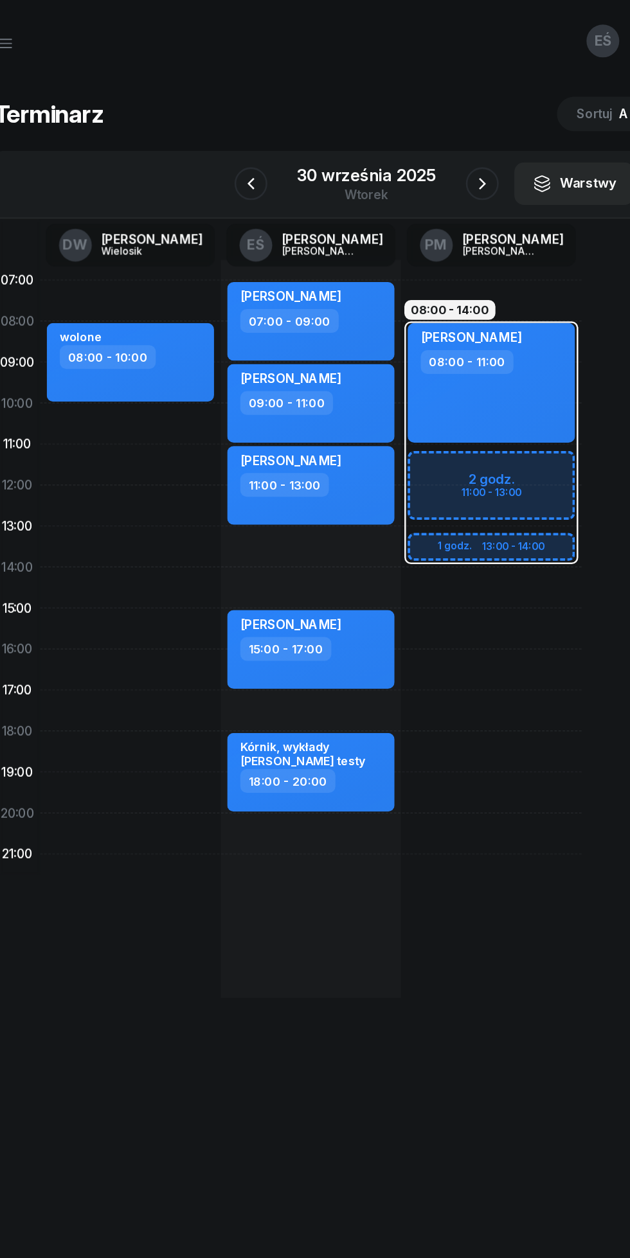
click at [403, 311] on div "[PERSON_NAME] 08:00 - 11:00" at bounding box center [412, 300] width 131 height 94
select select "08"
select select "11"
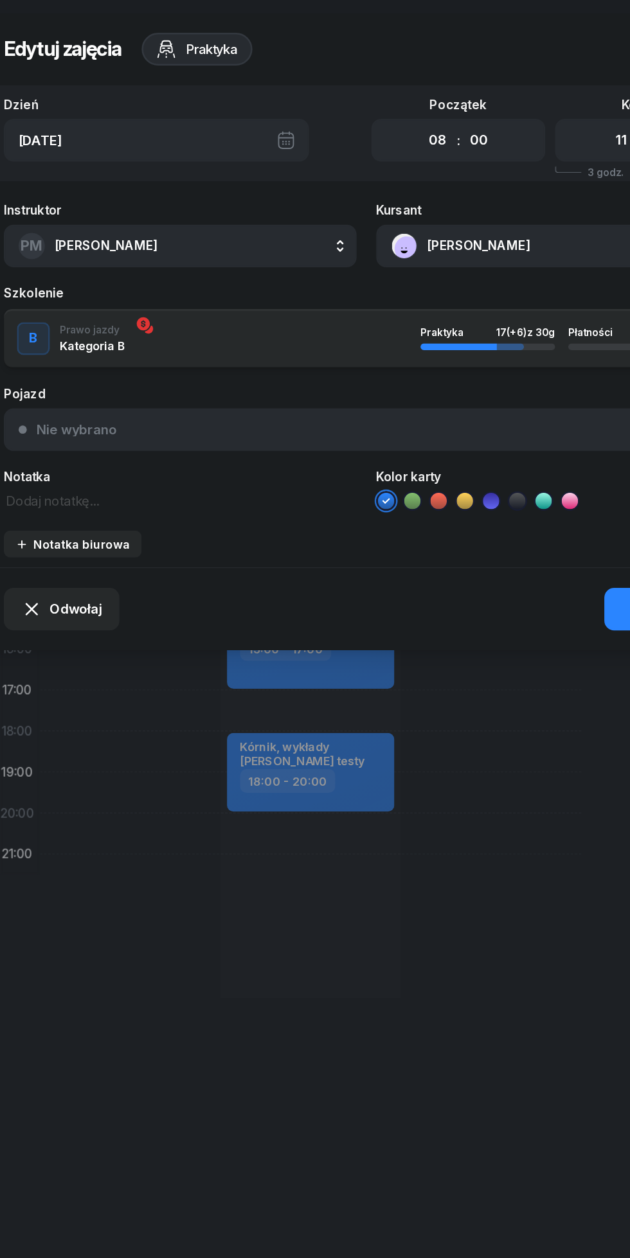
click at [69, 475] on span "Odwołaj" at bounding box center [87, 477] width 40 height 17
click at [73, 369] on div "My odwołaliśmy" at bounding box center [97, 368] width 78 height 17
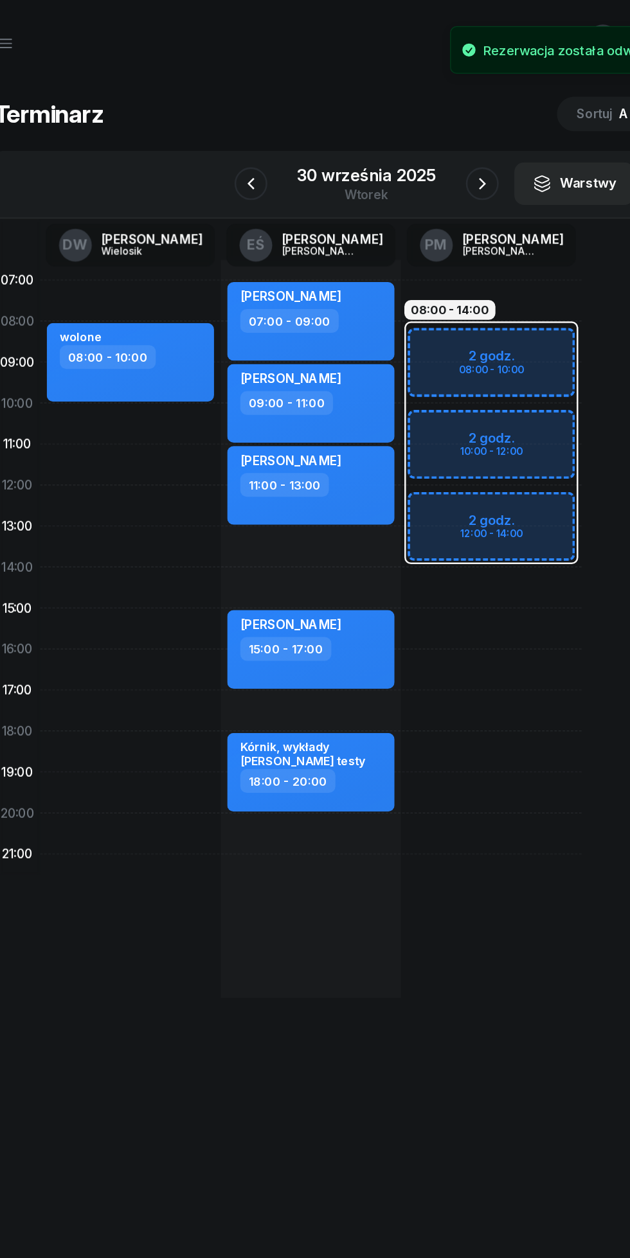
click at [405, 141] on icon "button" at bounding box center [405, 143] width 15 height 15
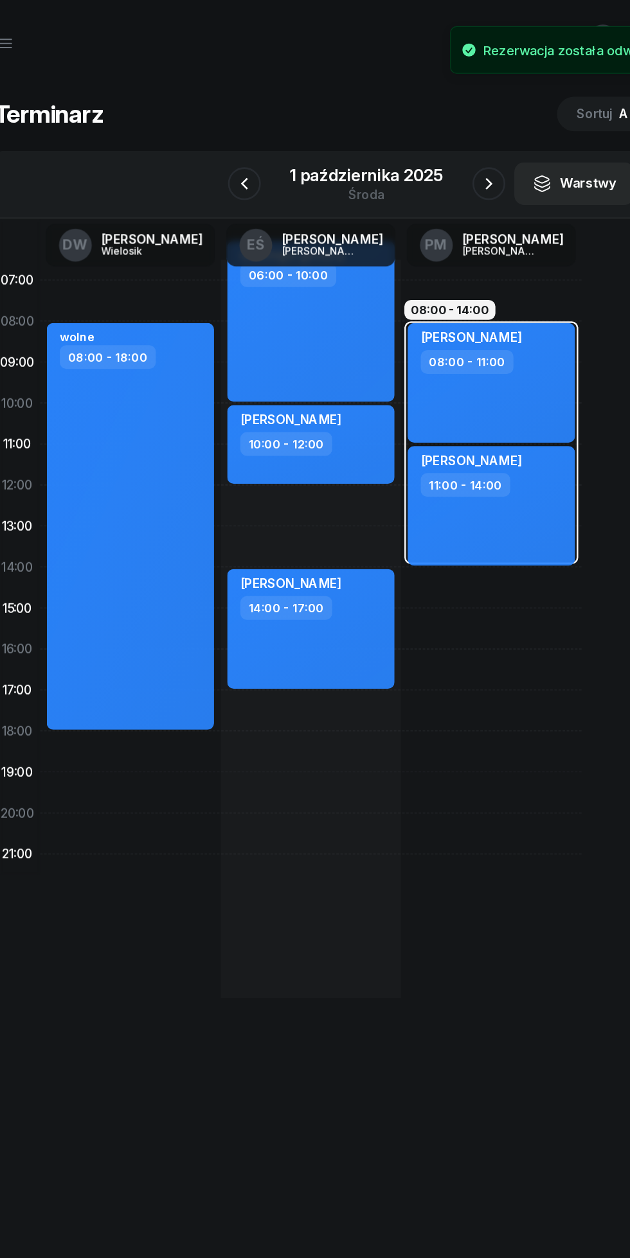
click at [116, 317] on div "wolne 08:00 - 18:00" at bounding box center [129, 412] width 131 height 319
select select "08"
select select "18"
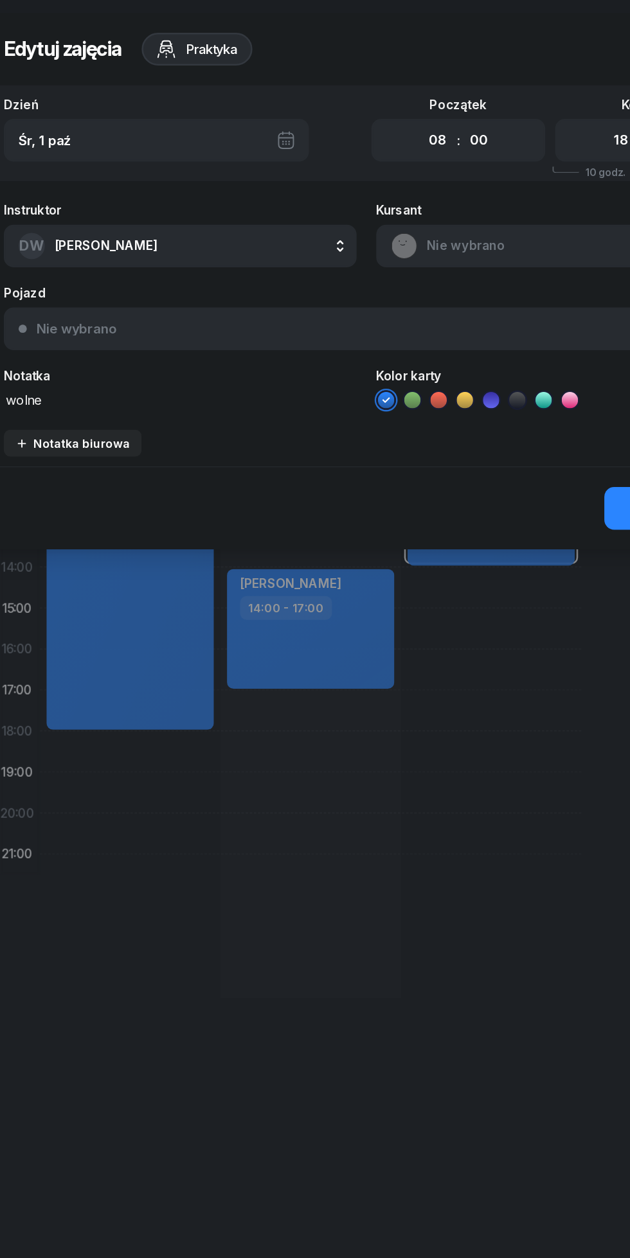
click at [371, 110] on select "00 01 02 03 04 05 06 07 08 09 10 11 12 13 14 15 16 17 18 19 20 21 22 23" at bounding box center [370, 109] width 24 height 27
select select "14"
click at [358, 96] on select "00 01 02 03 04 05 06 07 08 09 10 11 12 13 14 15 16 17 18 19 20 21 22 23" at bounding box center [370, 109] width 24 height 27
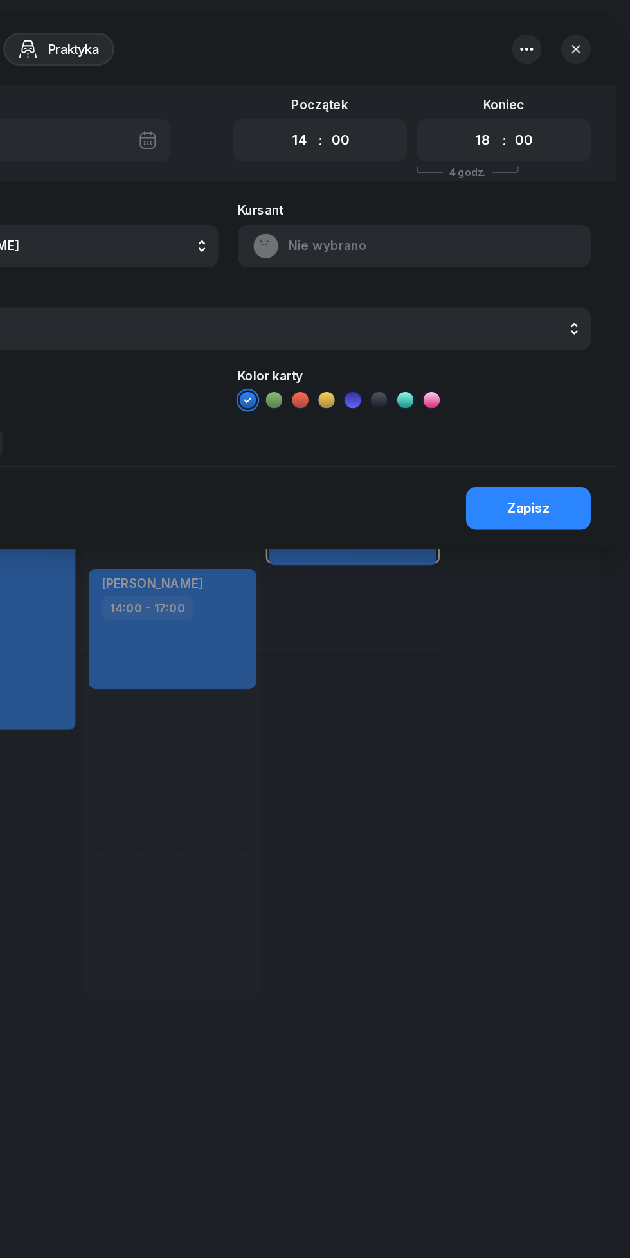
click at [560, 403] on div "Zapisz" at bounding box center [549, 398] width 33 height 17
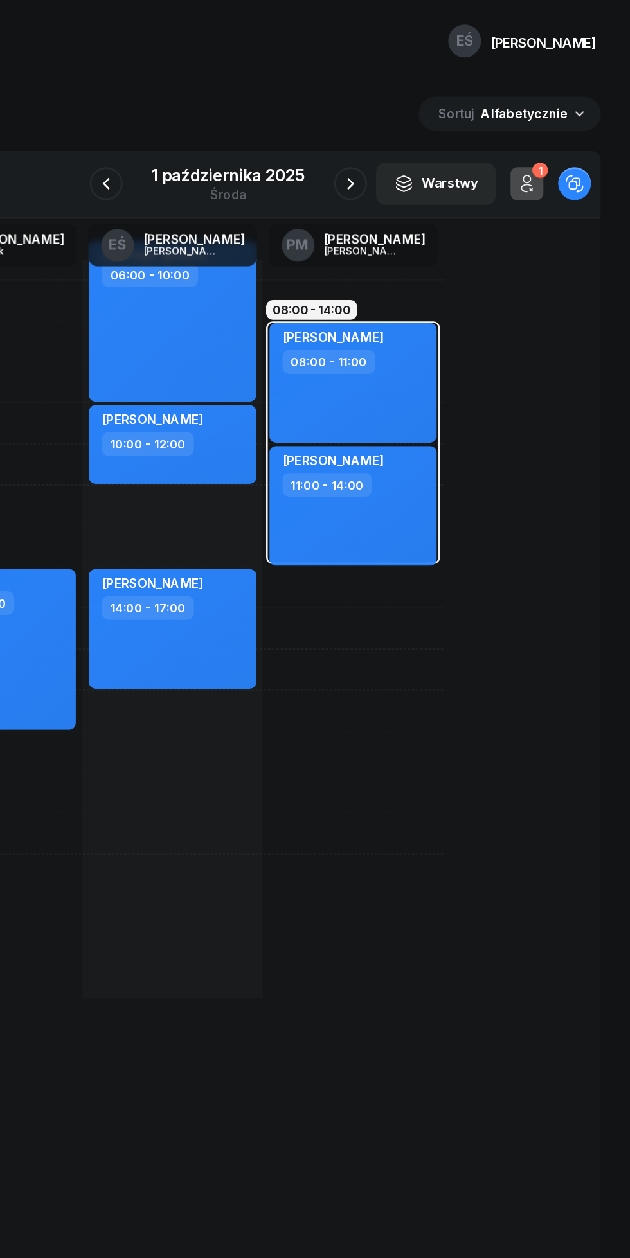
click at [154, 261] on div "wolne 14:00 - 18:00" at bounding box center [129, 493] width 141 height 578
select select "08"
select select "10"
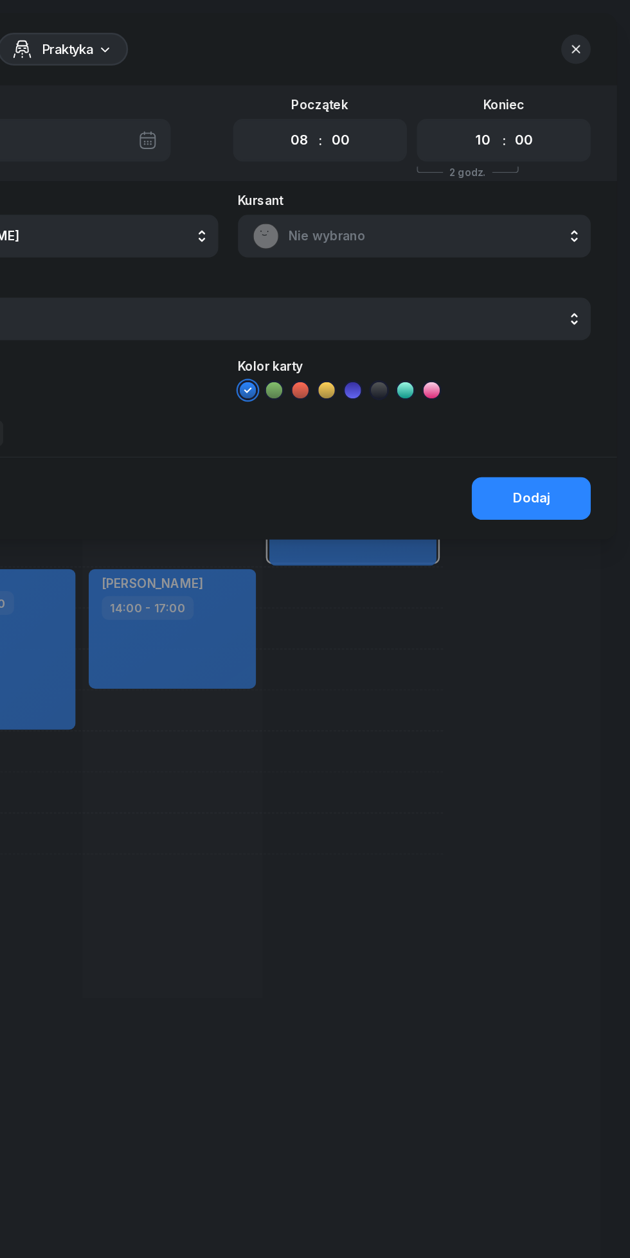
click at [405, 110] on select "00 05 10 15 20 25 30 35 40 45 50 55" at bounding box center [403, 109] width 24 height 27
select select "30"
click at [391, 96] on select "00 05 10 15 20 25 30 35 40 45 50 55" at bounding box center [403, 109] width 24 height 27
click at [517, 114] on select "00 01 02 03 04 05 06 07 08 09 10 11 12 13 14 15 16 17 18 19 20 21 22 23" at bounding box center [514, 109] width 24 height 27
select select "11"
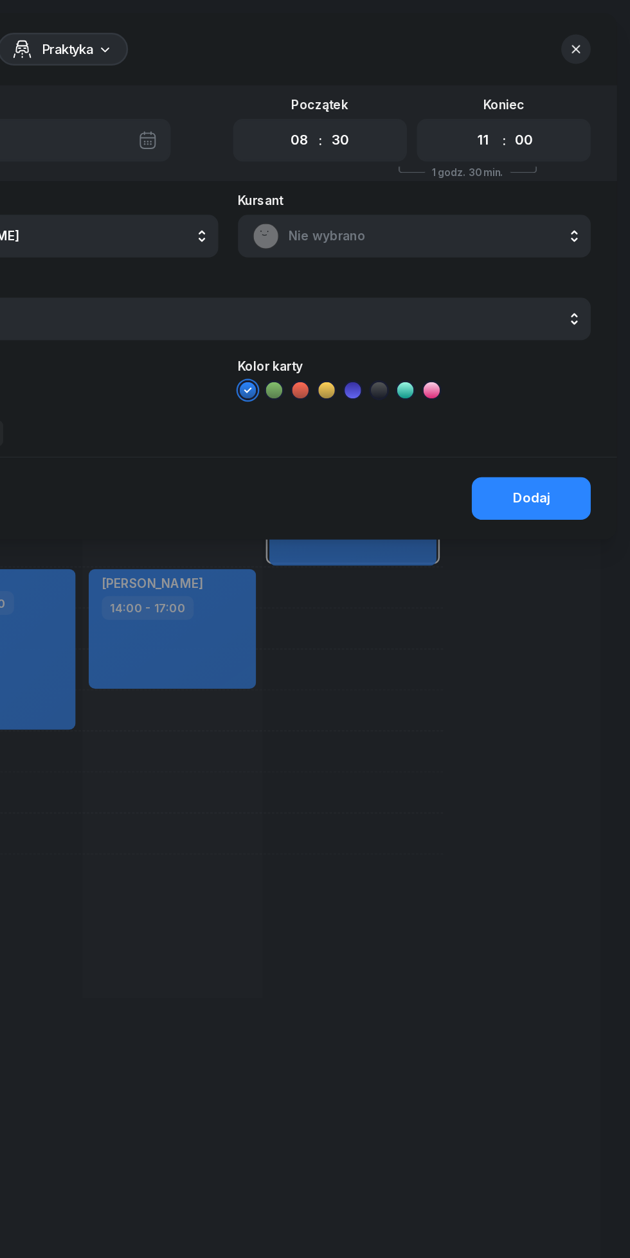
click at [502, 96] on select "00 01 02 03 04 05 06 07 08 09 10 11 12 13 14 15 16 17 18 19 20 21 22 23" at bounding box center [514, 109] width 24 height 27
click at [553, 107] on select "00 05 10 15 20 25 30 35 40 45 50 55" at bounding box center [547, 109] width 24 height 27
select select "30"
click at [535, 96] on select "00 05 10 15 20 25 30 35 40 45 50 55" at bounding box center [547, 109] width 24 height 27
click at [375, 182] on span "Nie wybrano" at bounding box center [474, 185] width 225 height 17
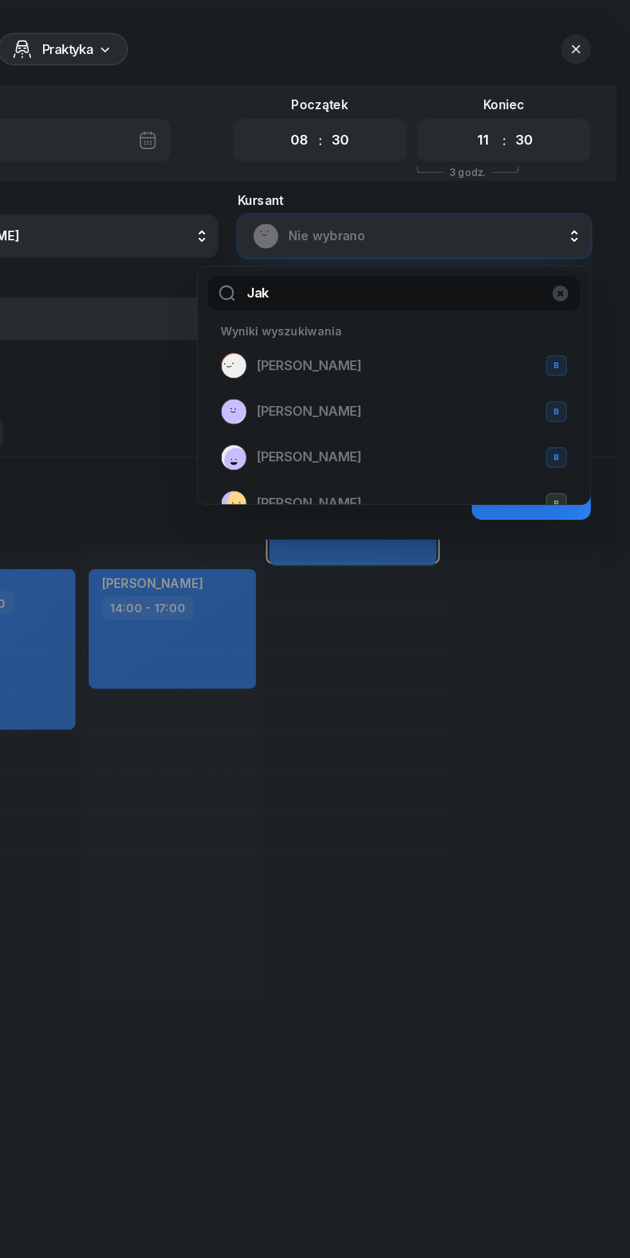
type input "Jak"
click at [380, 348] on div "[PERSON_NAME]" at bounding box center [444, 358] width 271 height 21
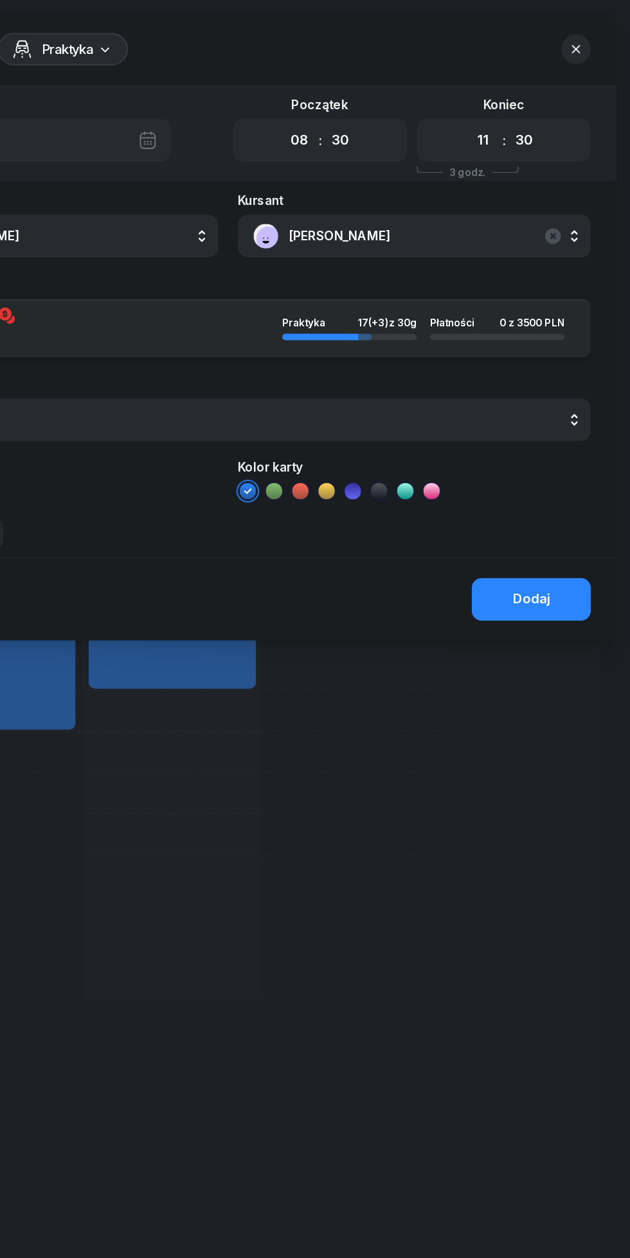
click at [557, 461] on button "Dodaj" at bounding box center [552, 469] width 93 height 33
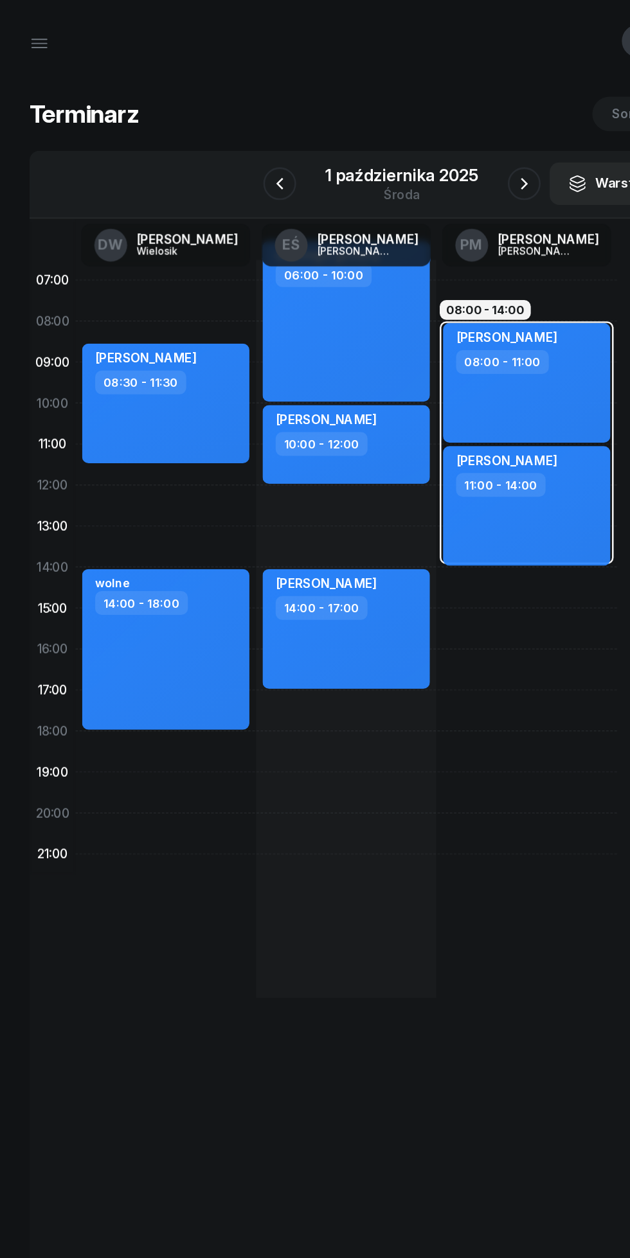
click at [218, 134] on button "button" at bounding box center [219, 144] width 26 height 26
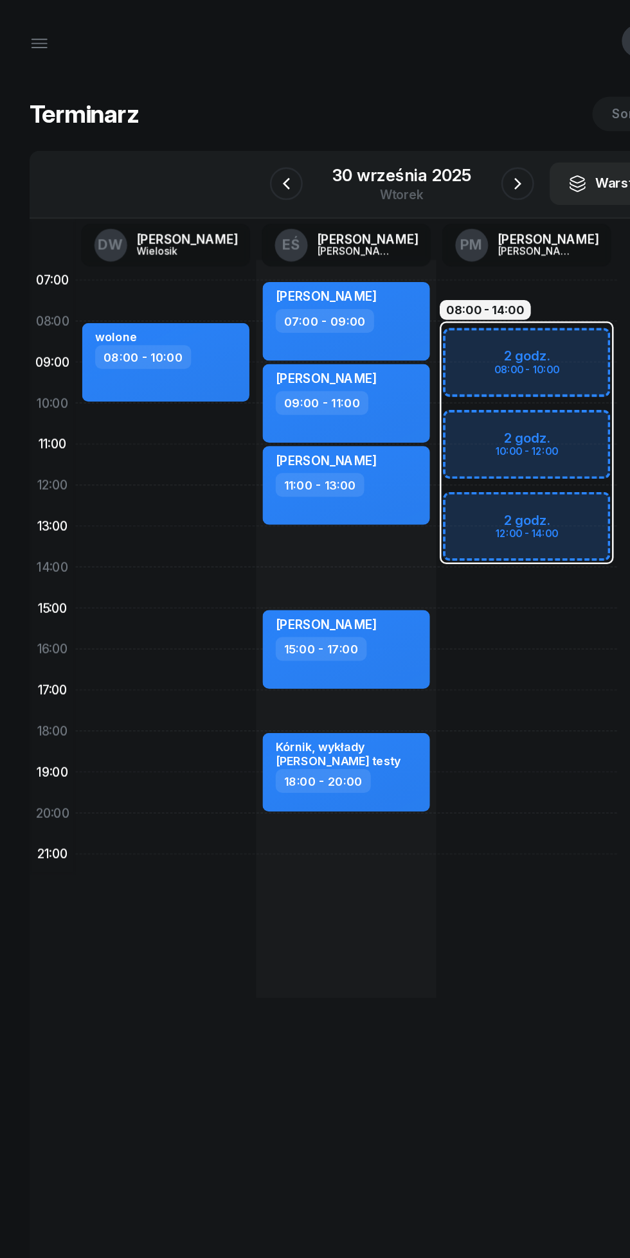
click at [224, 141] on icon "button" at bounding box center [224, 143] width 15 height 15
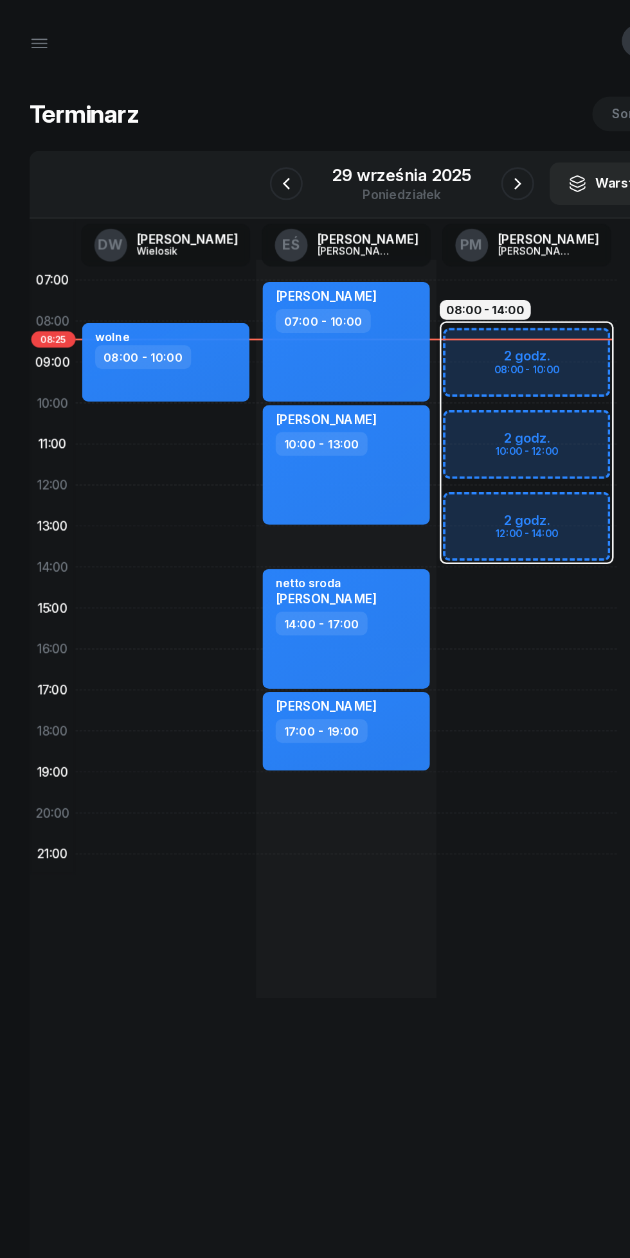
click at [404, 144] on icon "button" at bounding box center [405, 143] width 15 height 15
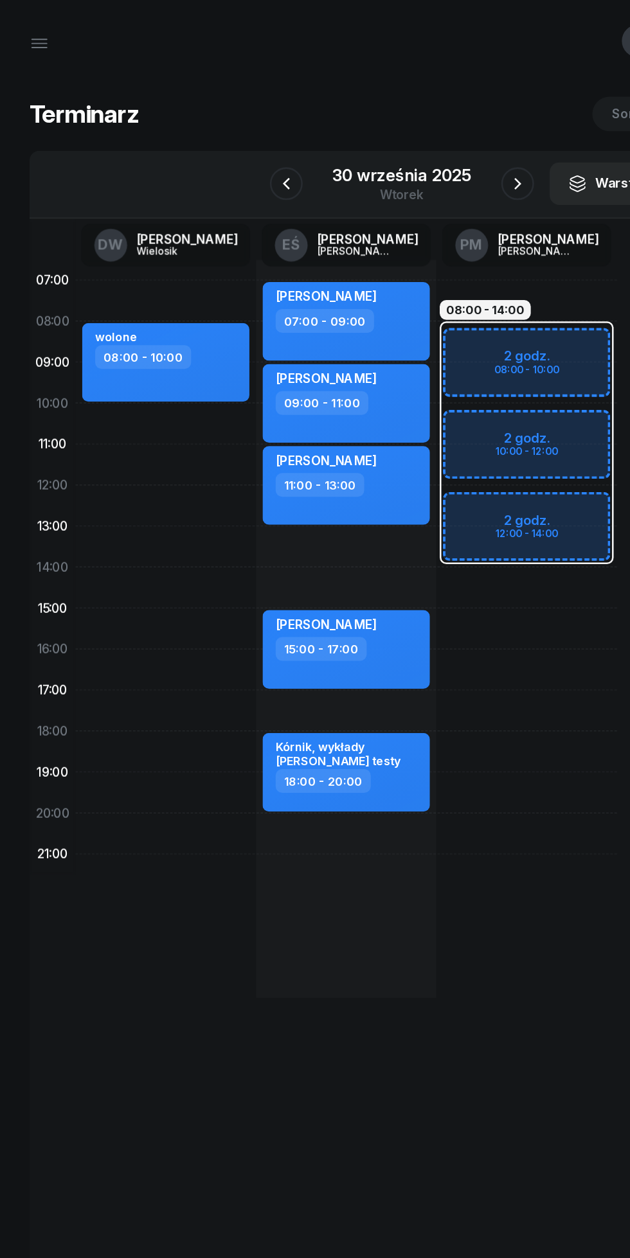
click at [405, 144] on icon "button" at bounding box center [405, 143] width 15 height 15
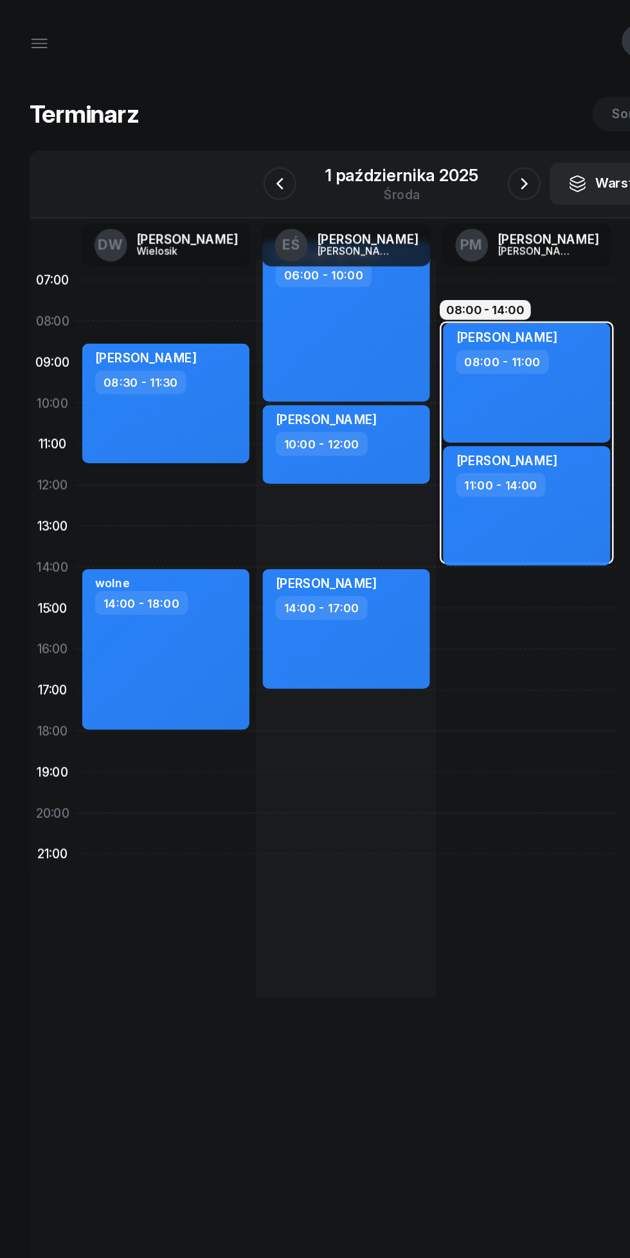
click at [411, 144] on icon "button" at bounding box center [410, 143] width 15 height 15
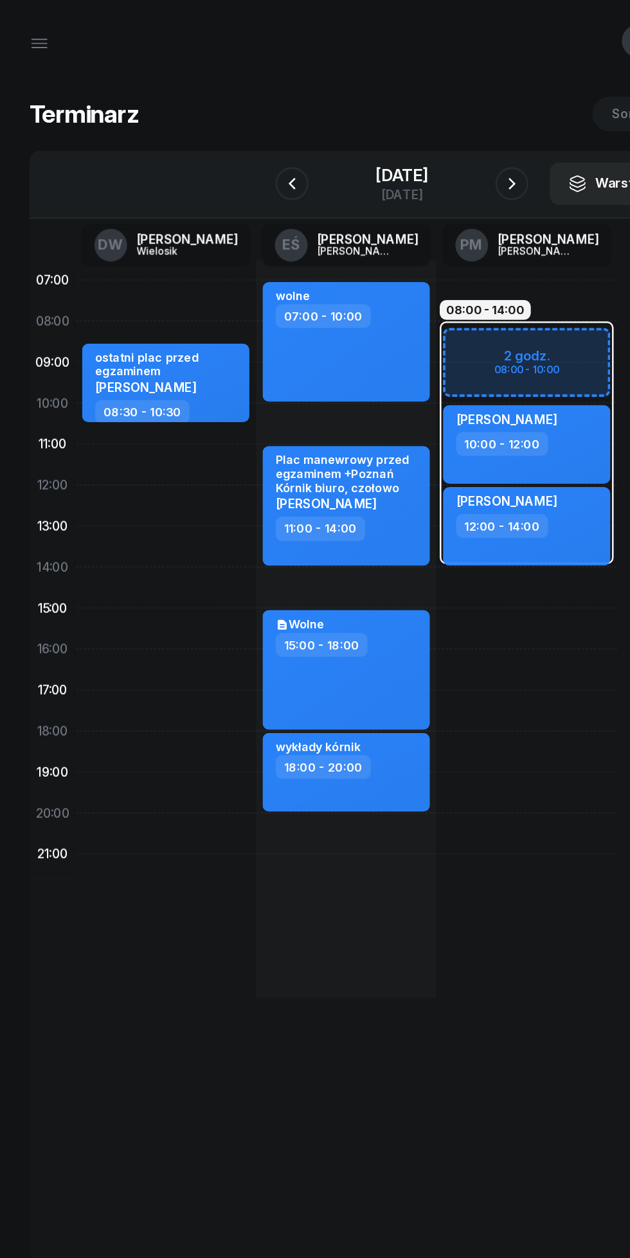
click at [221, 143] on icon "button" at bounding box center [228, 143] width 15 height 15
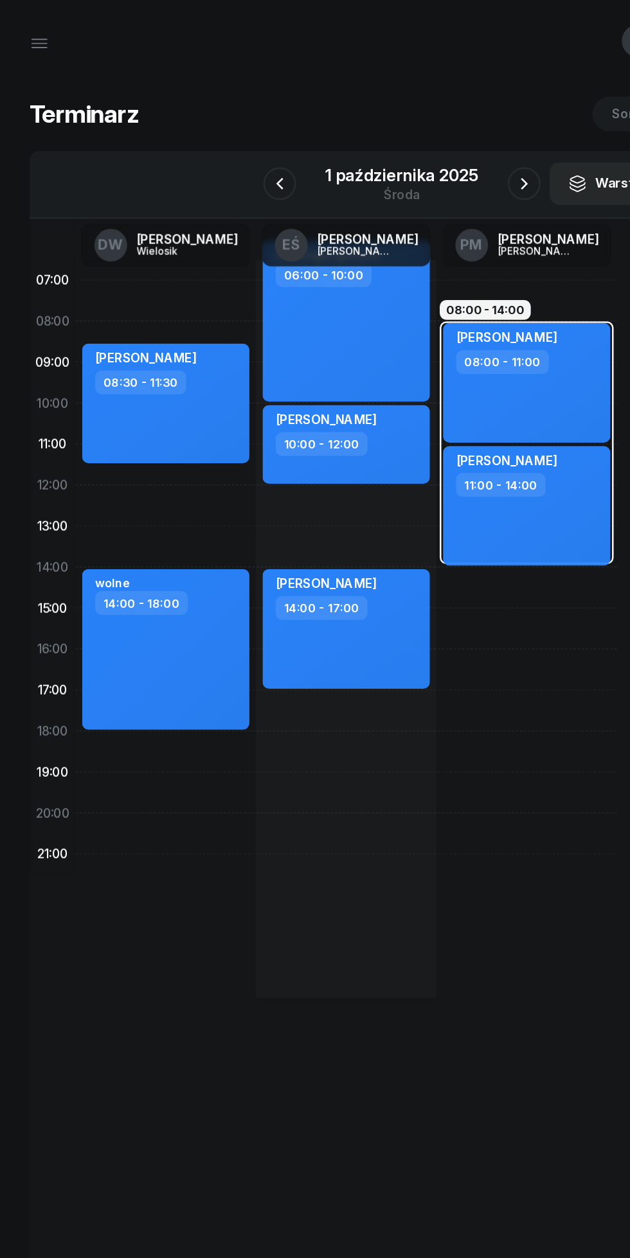
click at [219, 144] on icon "button" at bounding box center [218, 143] width 15 height 15
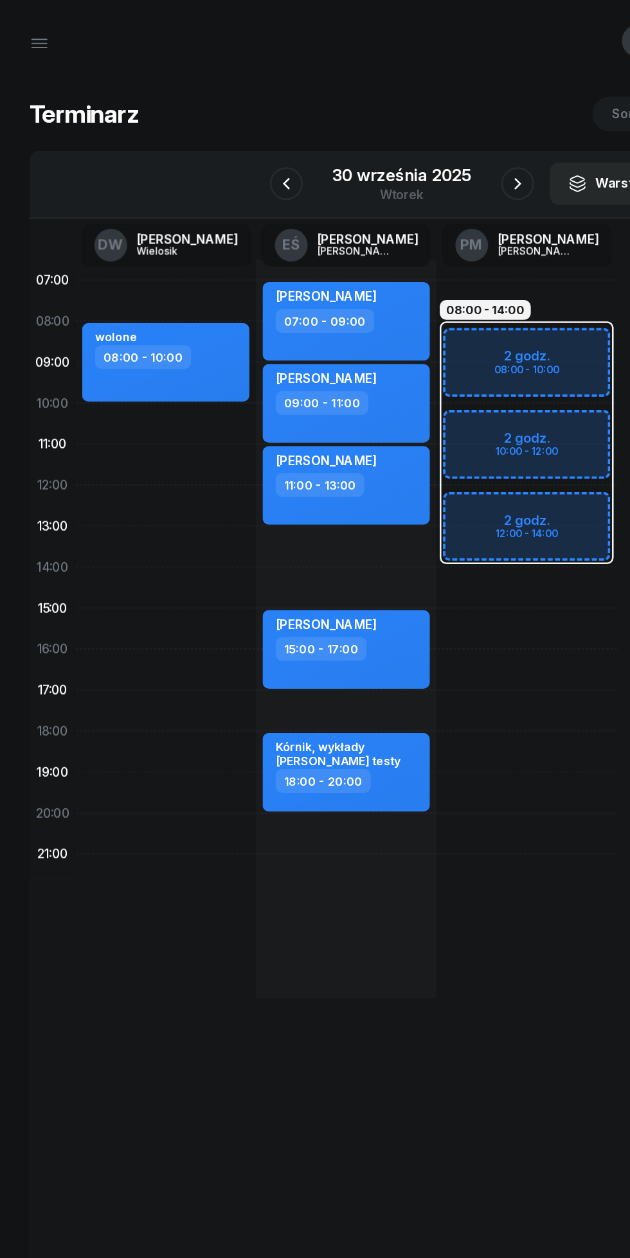
click at [399, 141] on icon "button" at bounding box center [405, 143] width 15 height 15
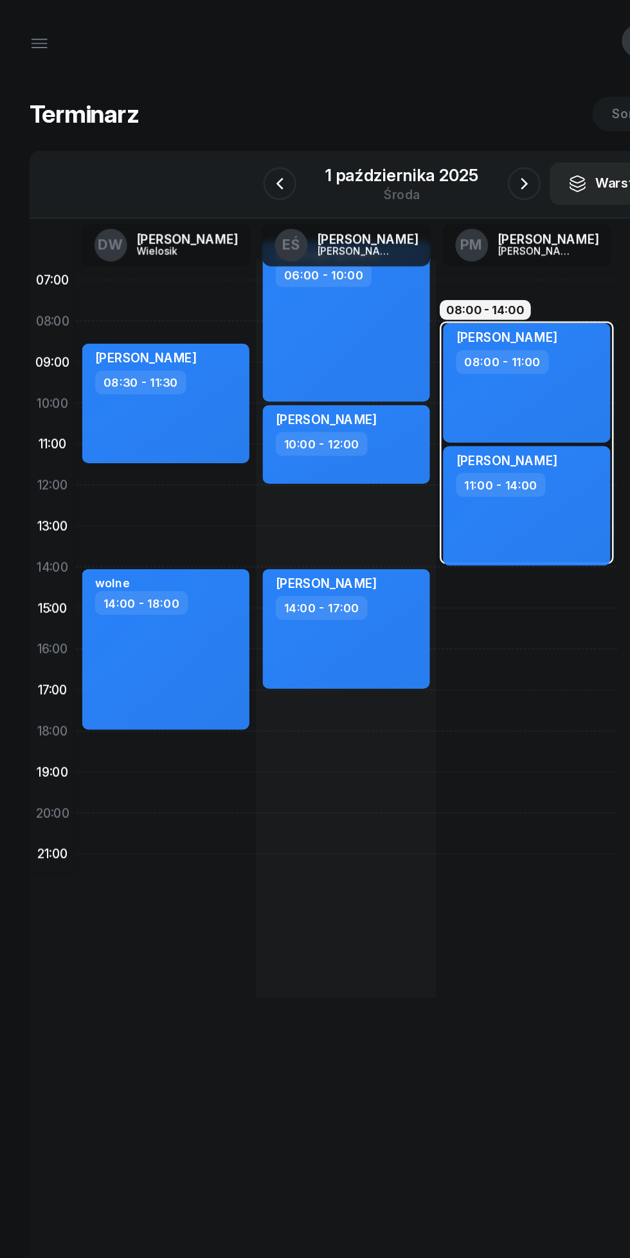
click at [403, 140] on icon "button" at bounding box center [410, 143] width 15 height 15
